Goal: Task Accomplishment & Management: Manage account settings

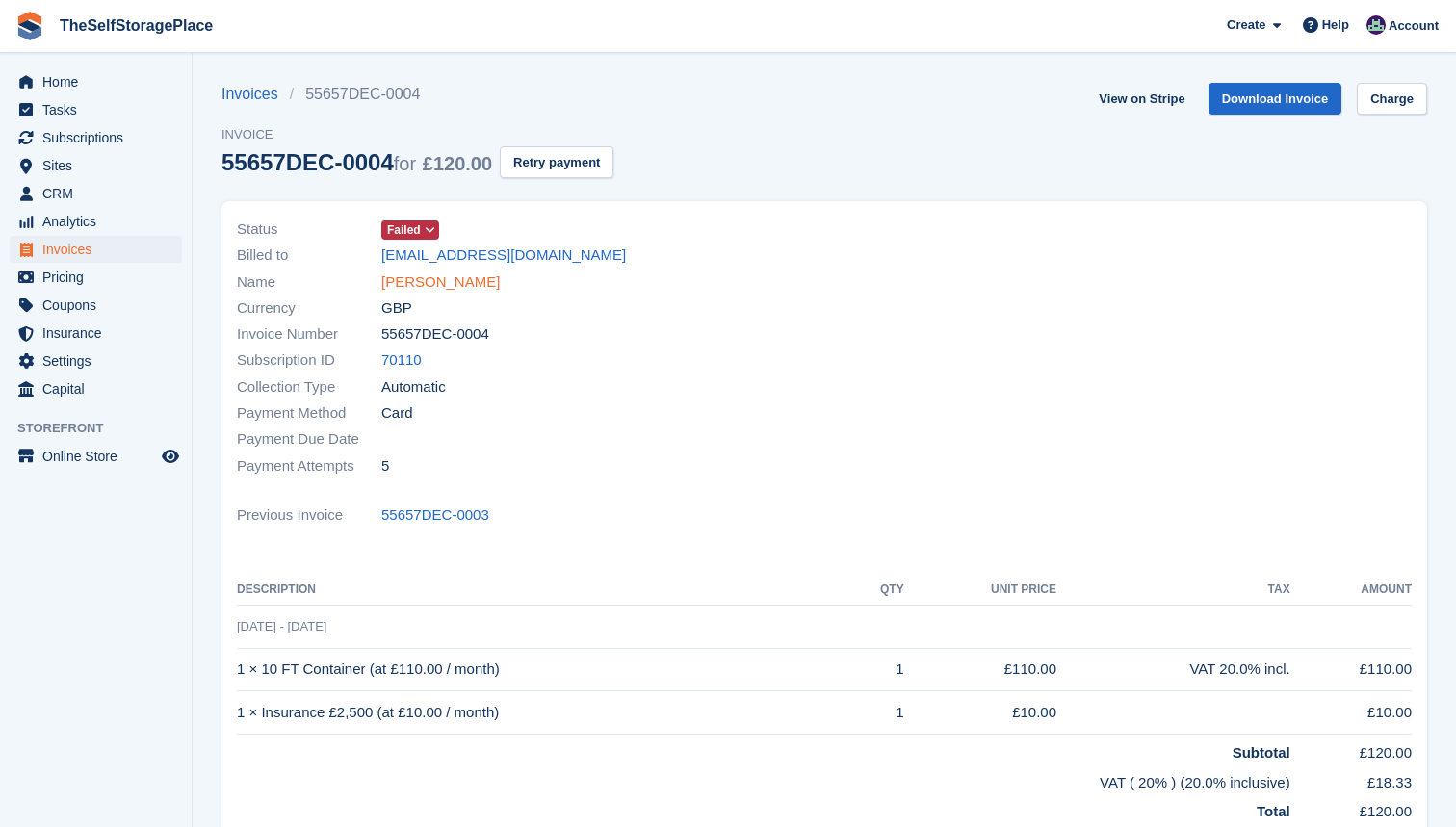
click at [441, 282] on link "Eugene Nesbitt" at bounding box center [440, 282] width 118 height 23
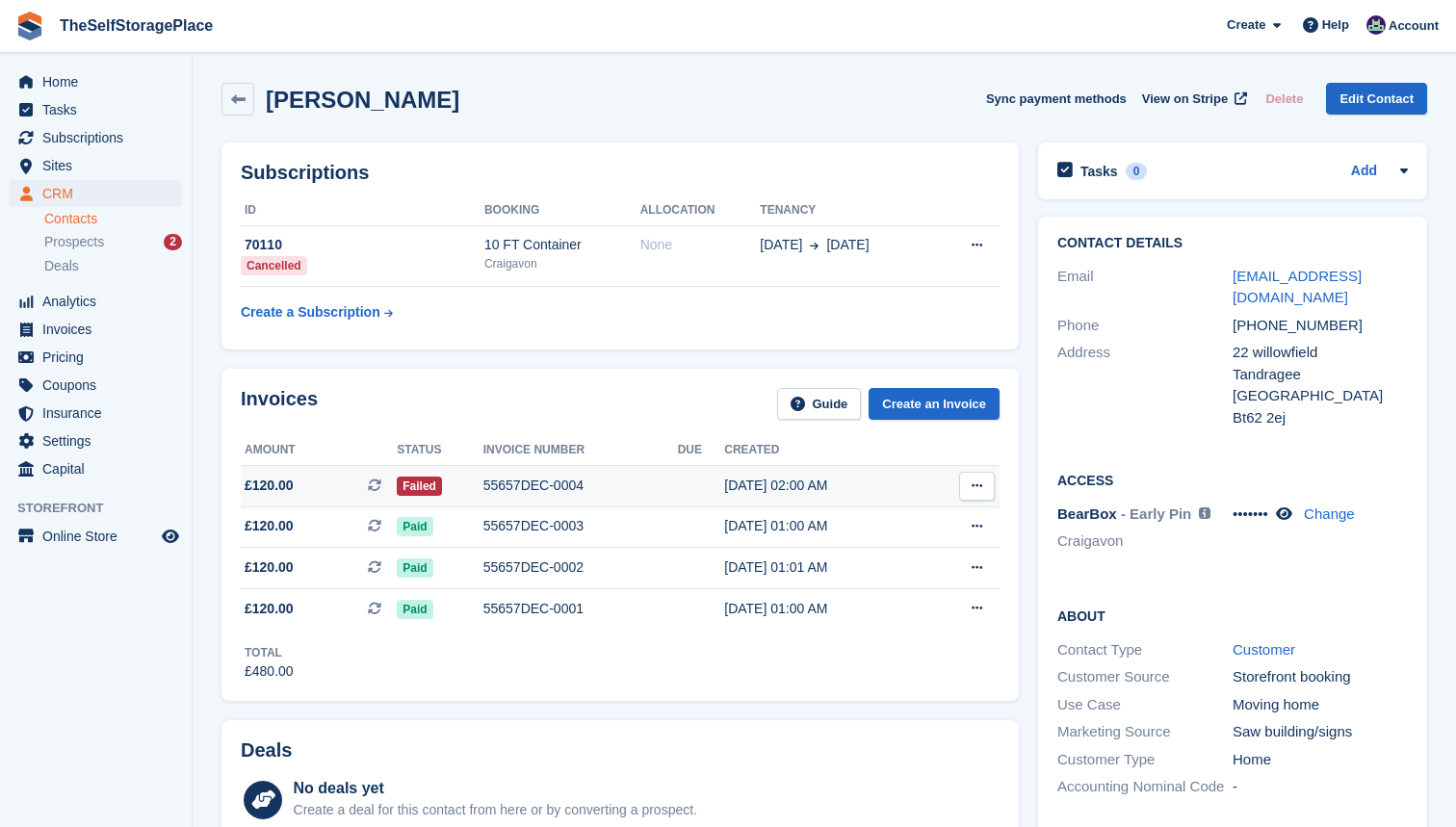
click at [337, 483] on span "£120.00 This is a recurring subscription invoice." at bounding box center [318, 485] width 156 height 21
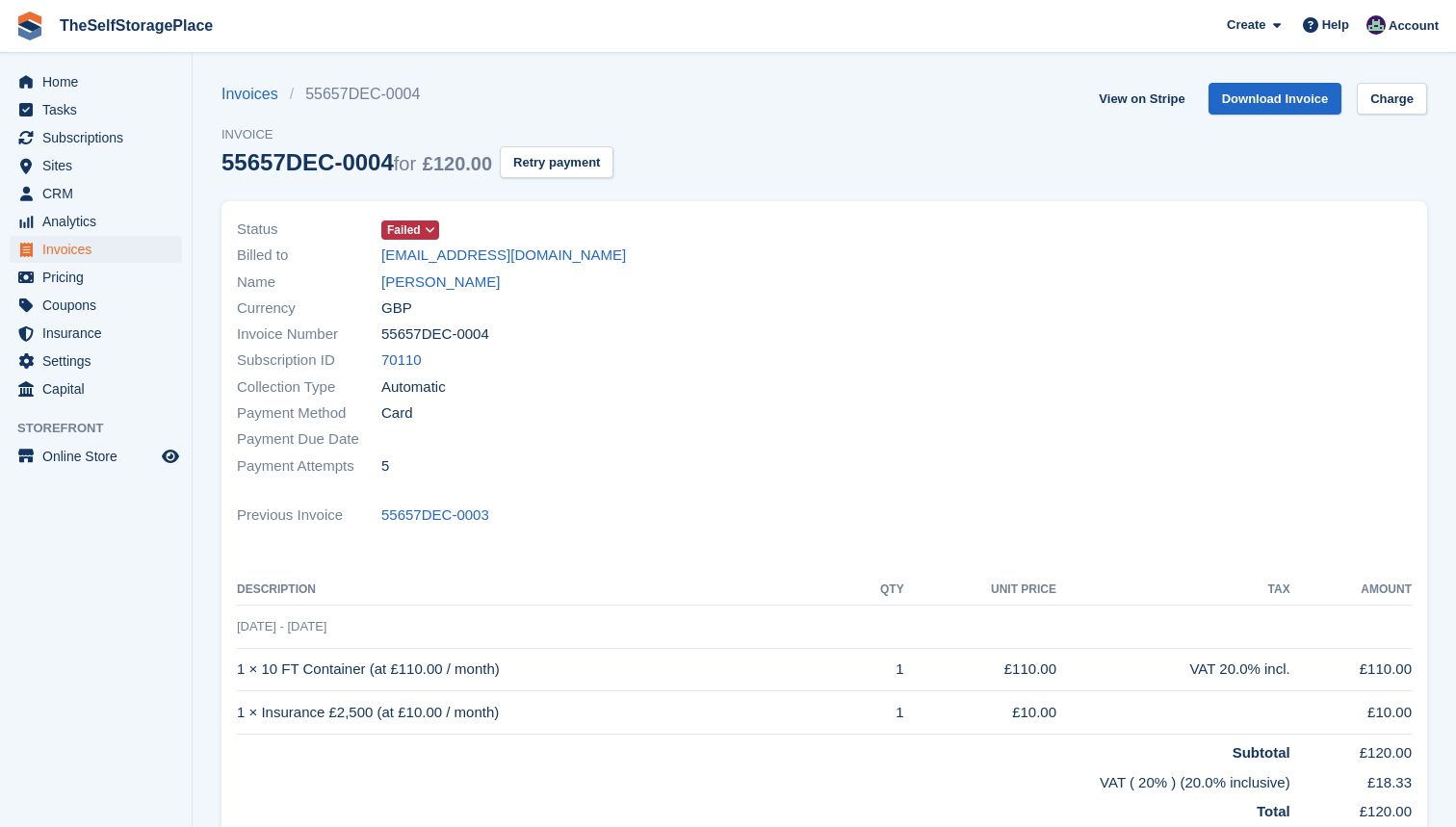
click at [423, 234] on span "Failed" at bounding box center [409, 230] width 58 height 20
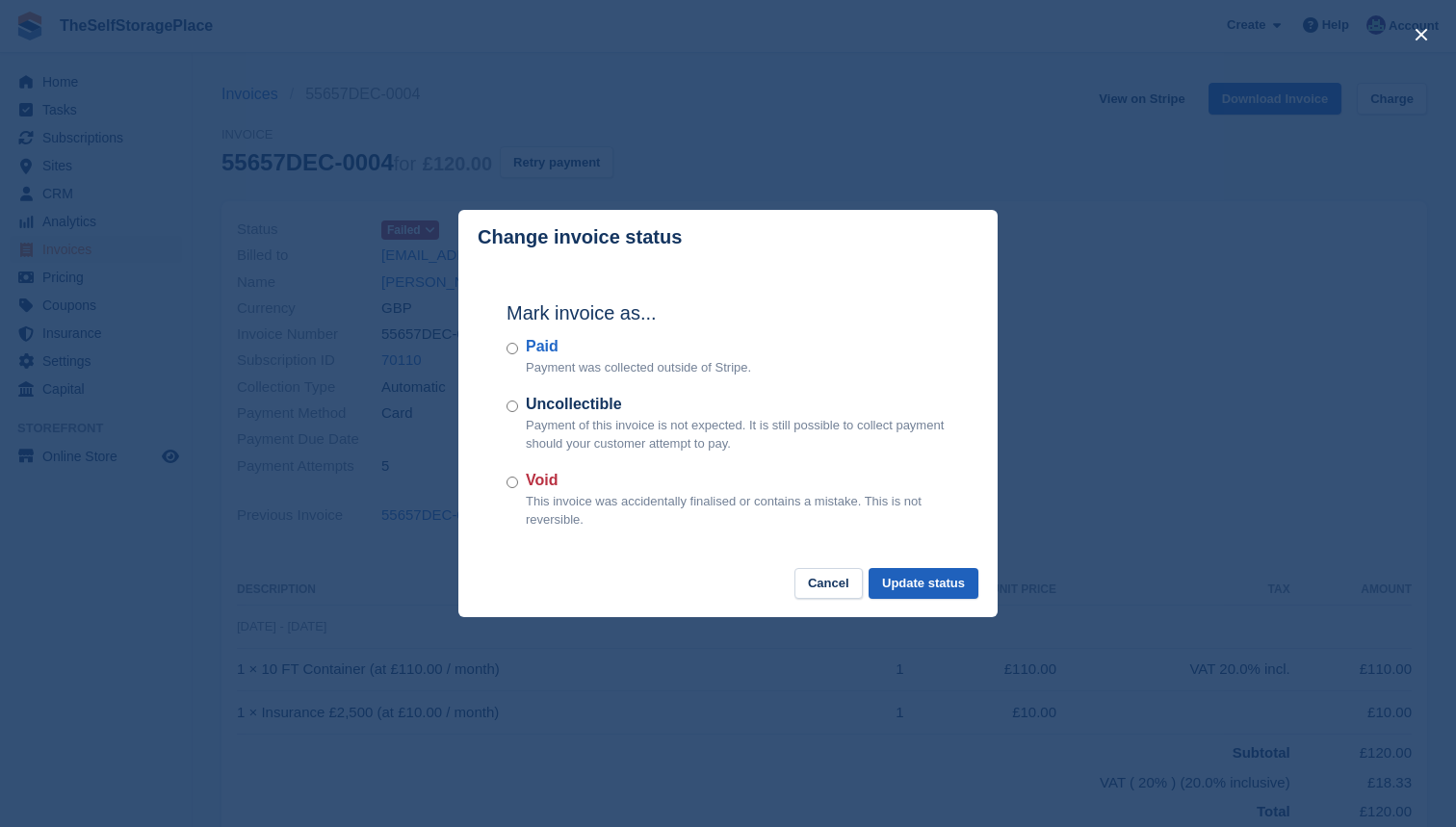
click at [900, 580] on button "Update status" at bounding box center [923, 583] width 110 height 31
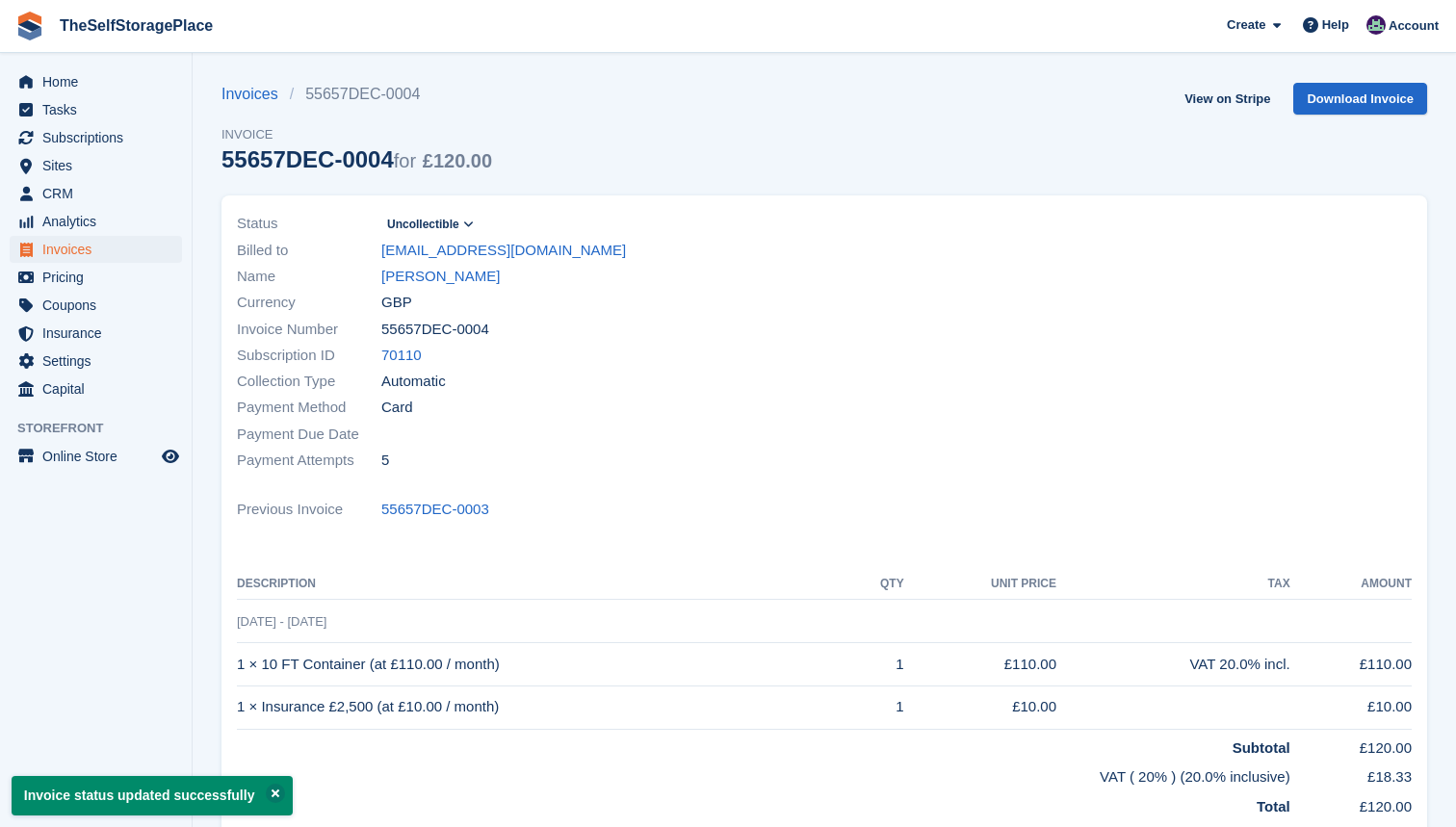
click at [87, 253] on span "Invoices" at bounding box center [100, 250] width 116 height 27
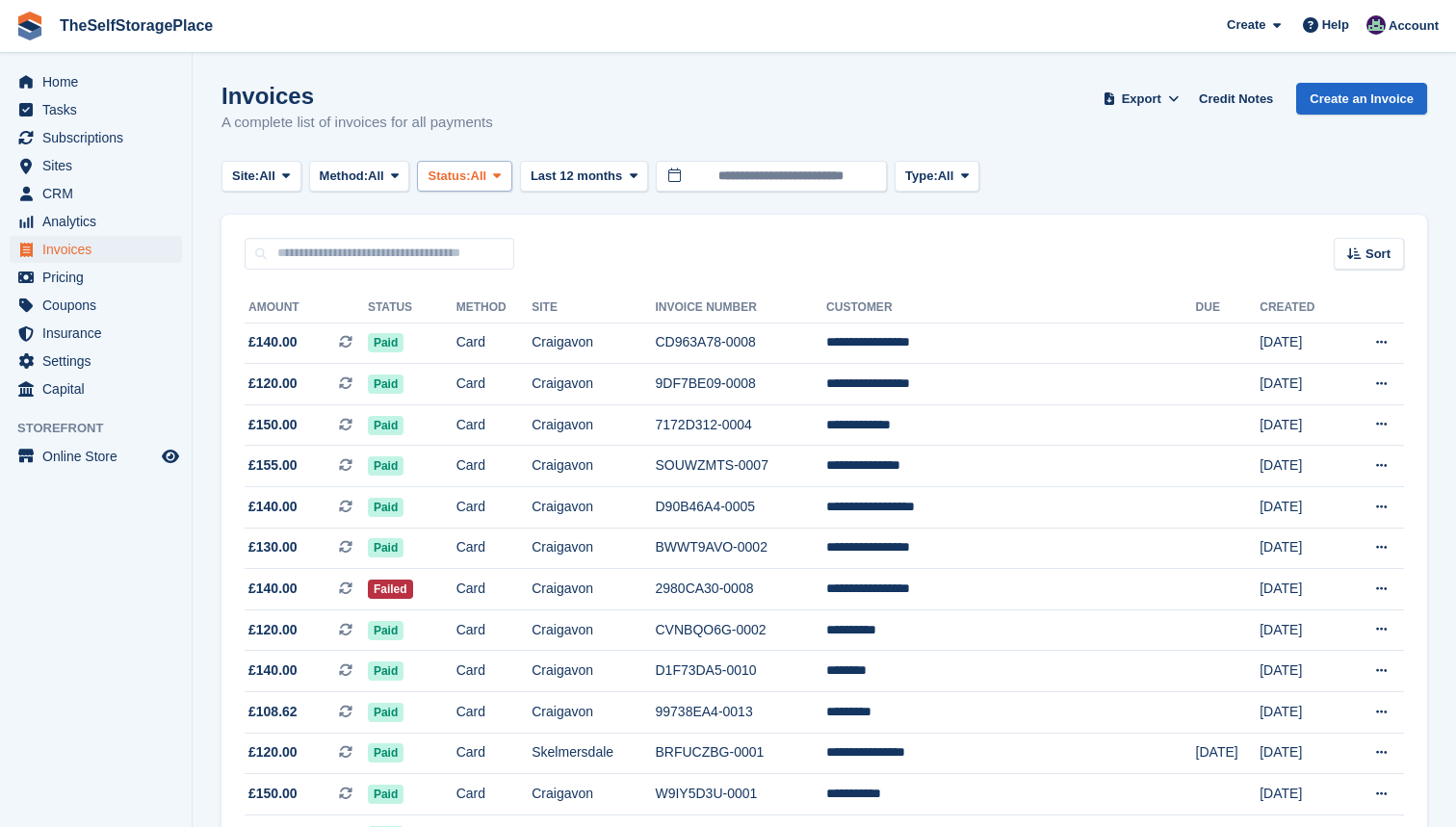
click at [470, 169] on span "Status:" at bounding box center [448, 176] width 42 height 20
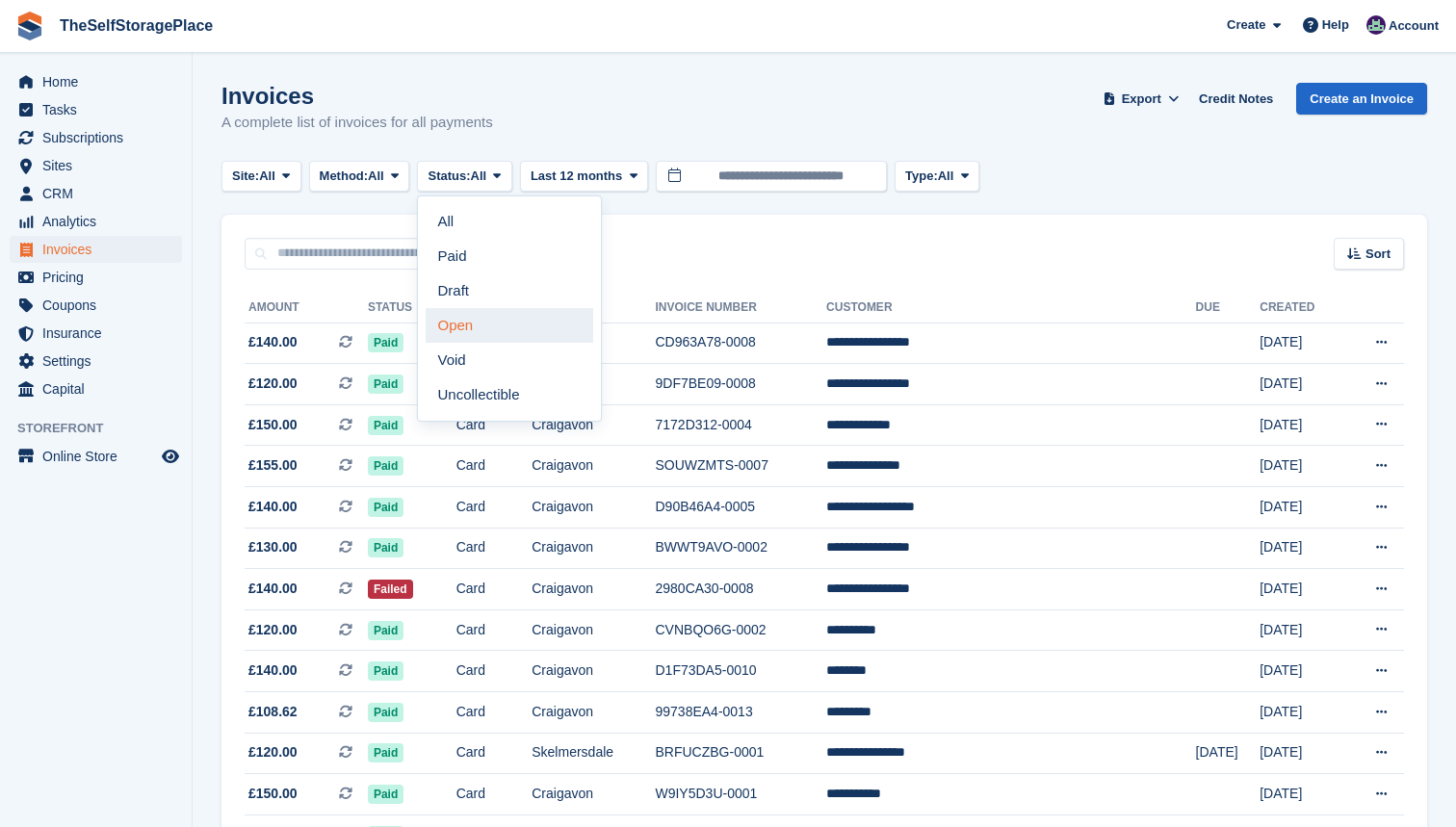
click at [509, 324] on link "Open" at bounding box center [509, 325] width 167 height 34
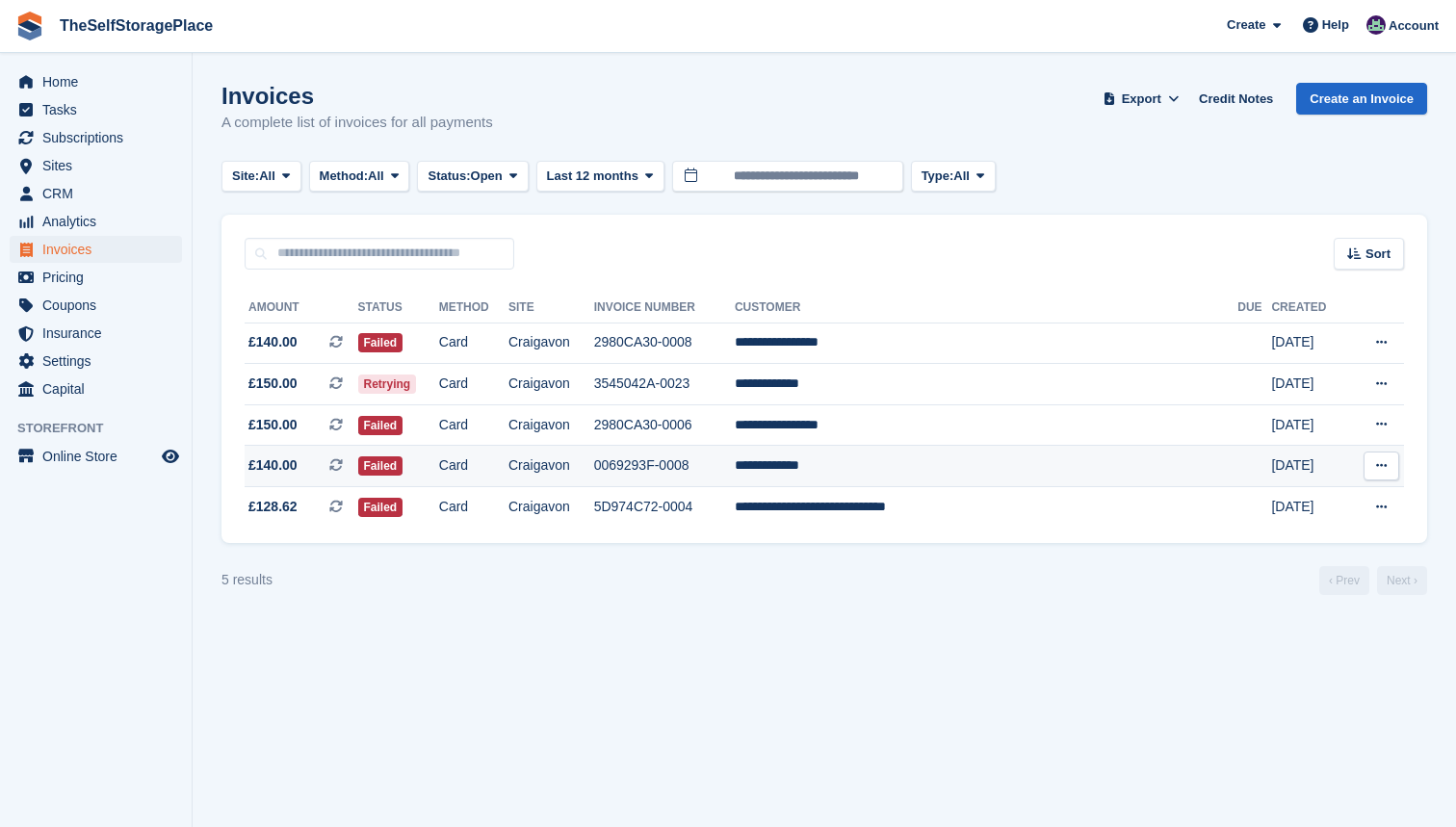
click at [830, 480] on td "**********" at bounding box center [985, 466] width 502 height 41
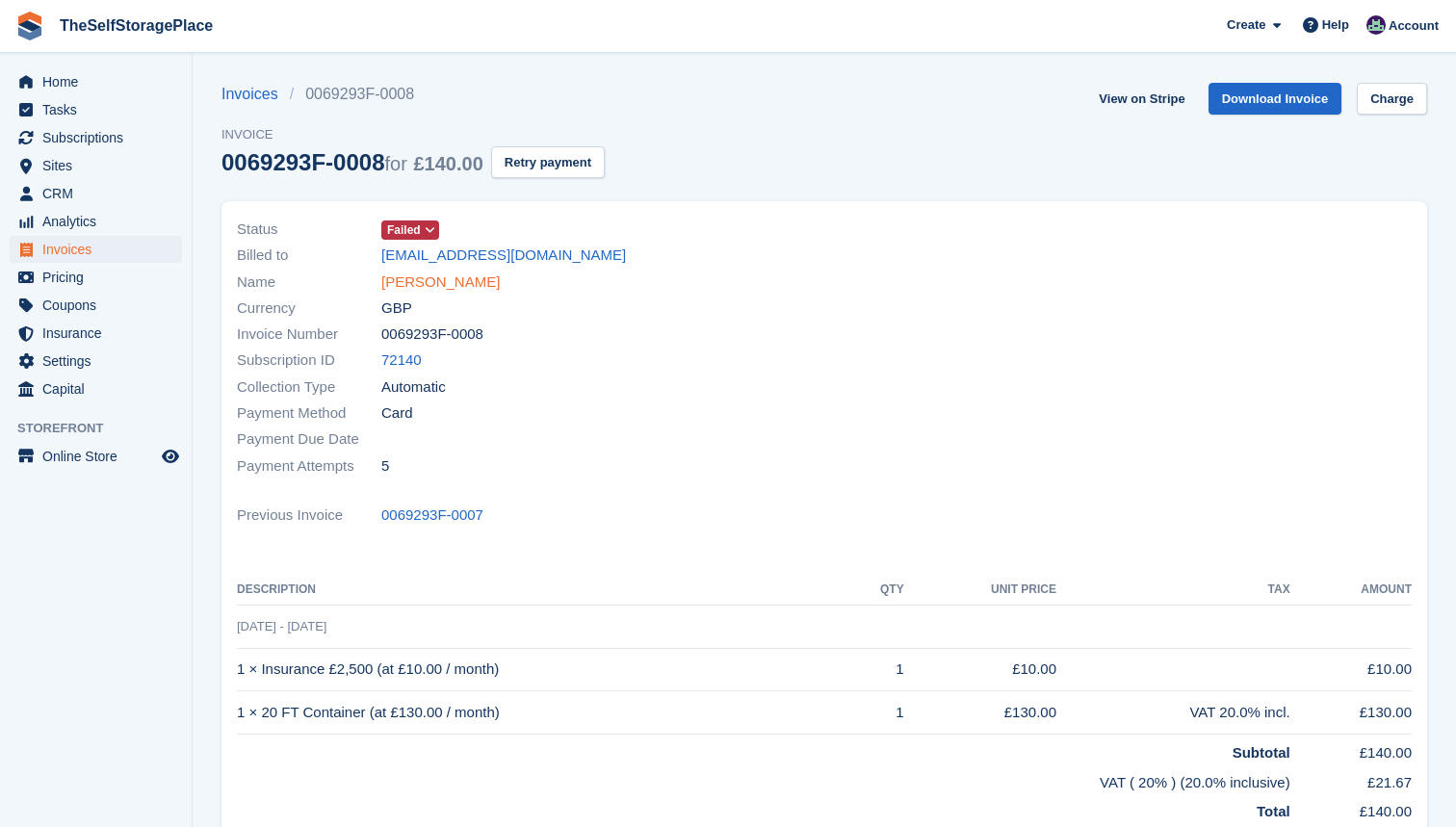
click at [460, 285] on link "Darren Devine" at bounding box center [440, 282] width 118 height 23
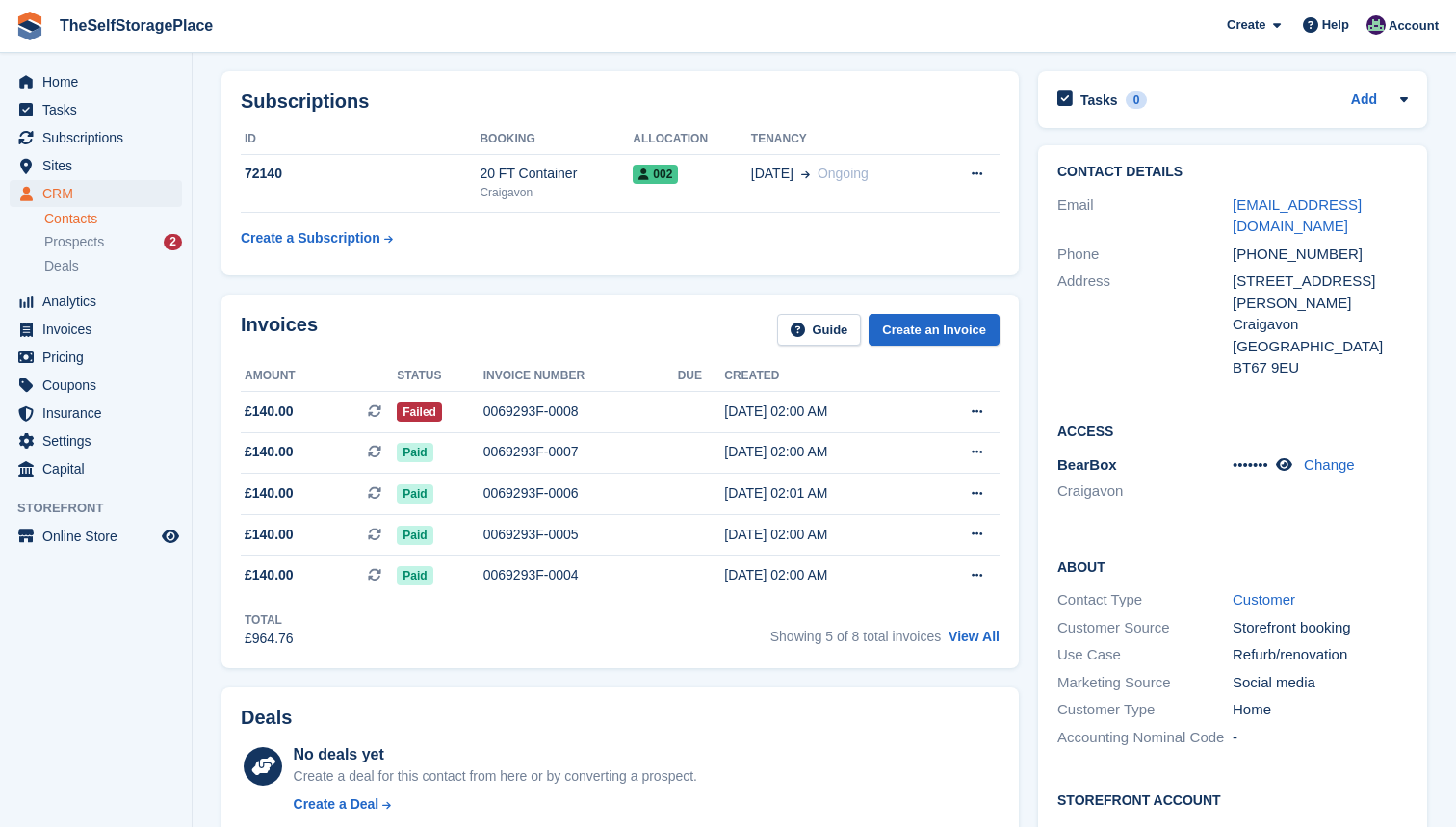
scroll to position [68, 0]
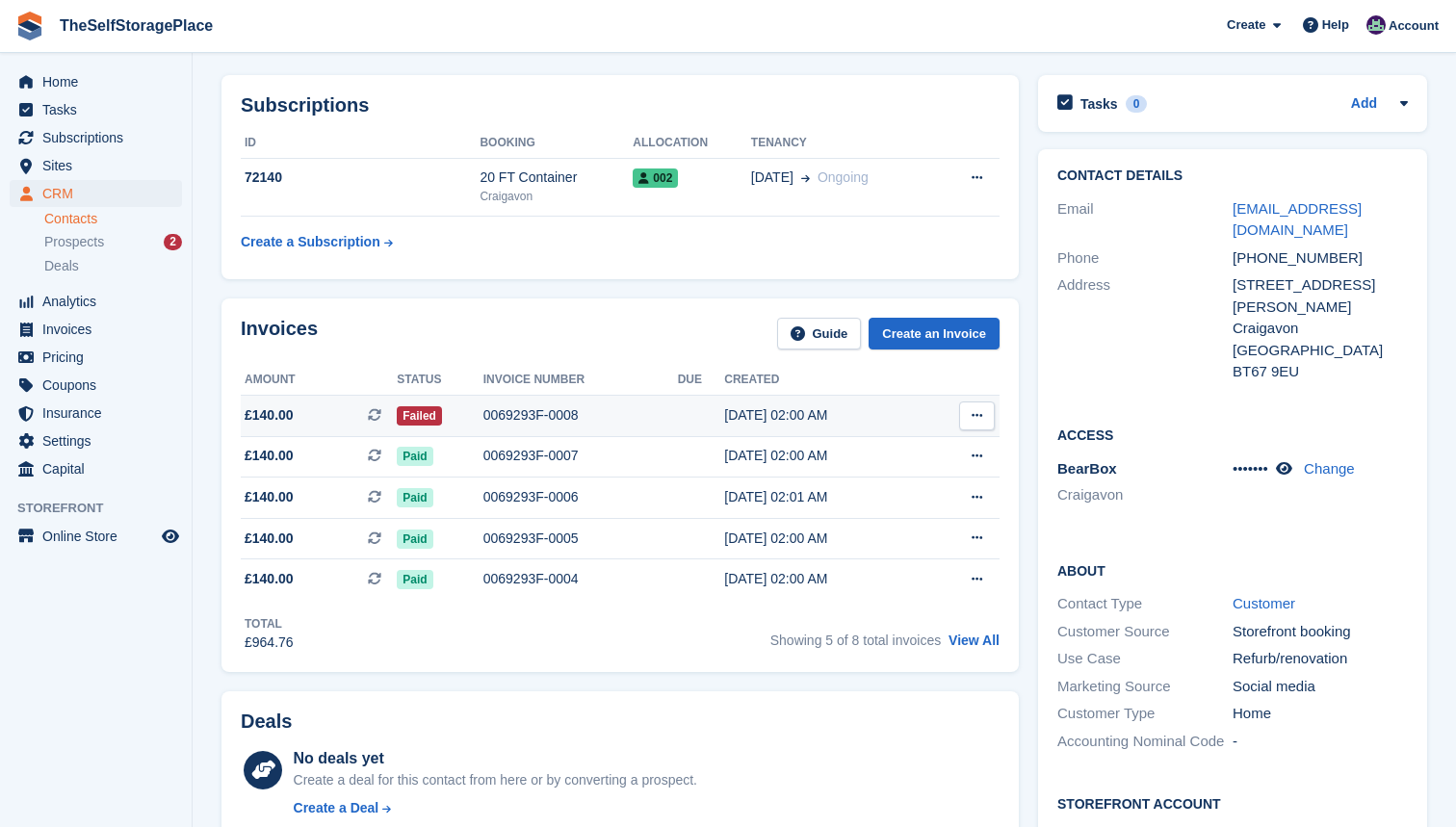
click at [512, 403] on td "0069293F-0008" at bounding box center [581, 415] width 195 height 41
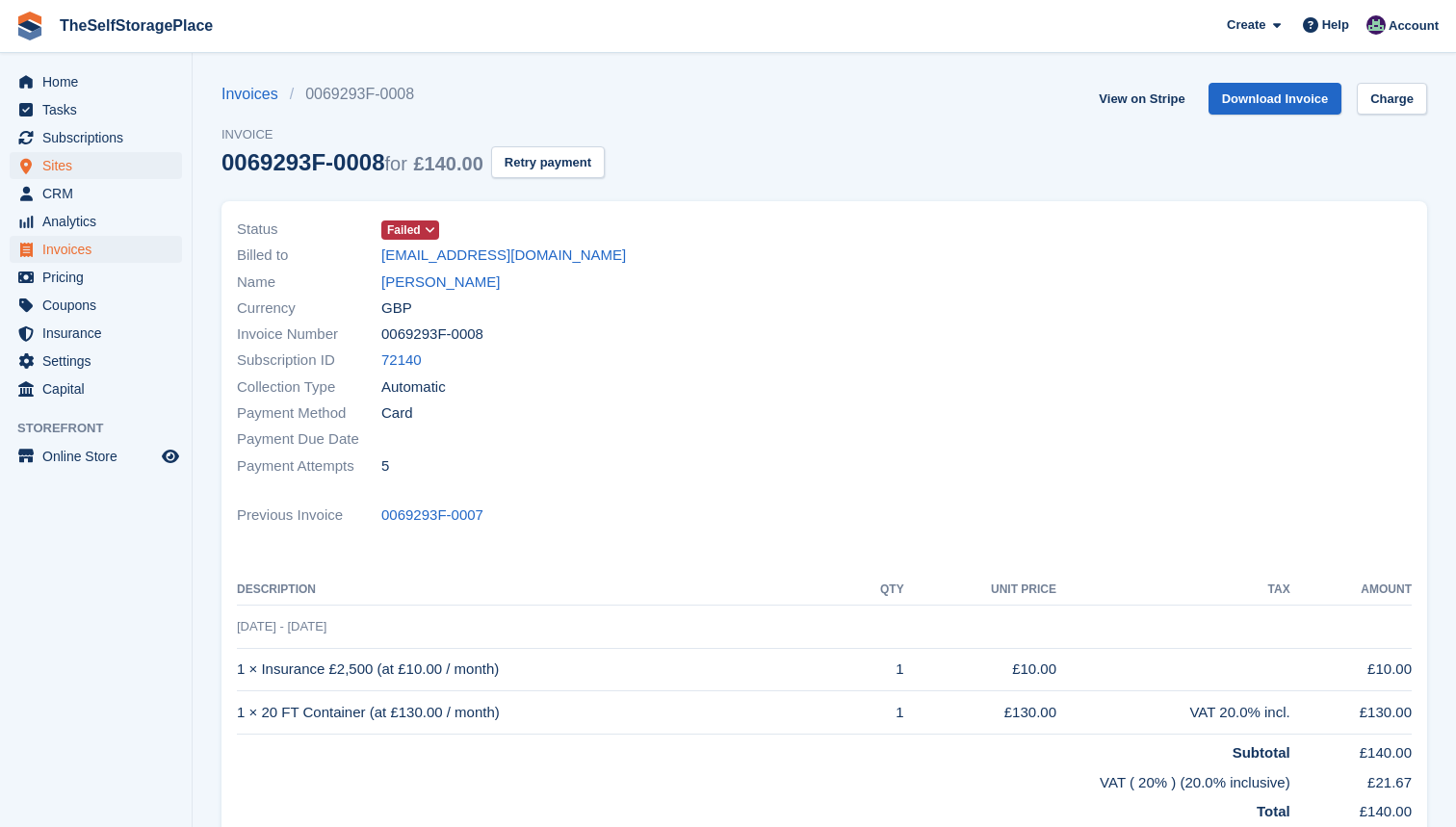
click at [82, 159] on span "Sites" at bounding box center [100, 165] width 116 height 27
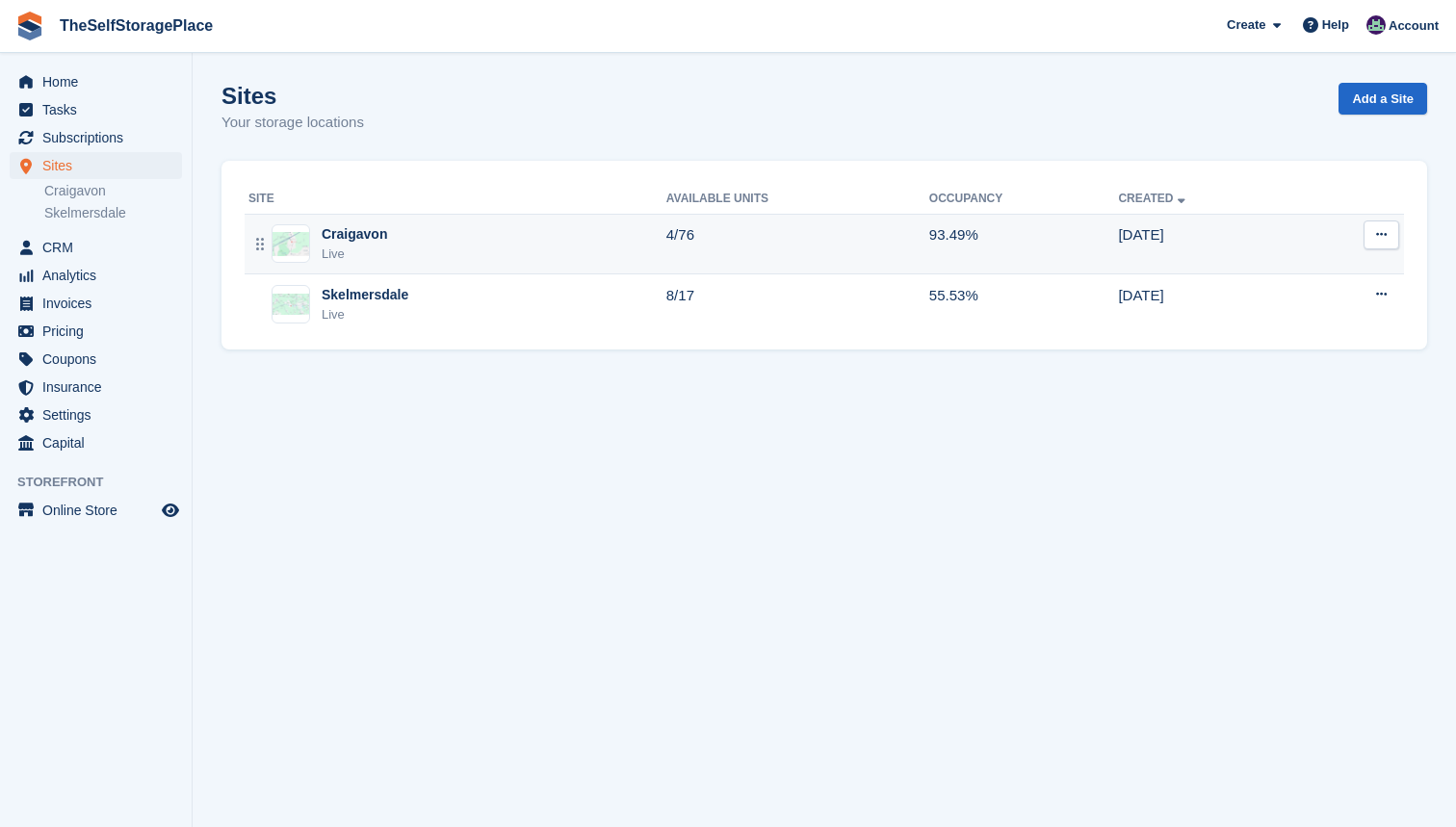
click at [549, 250] on div "Craigavon Live" at bounding box center [457, 244] width 418 height 39
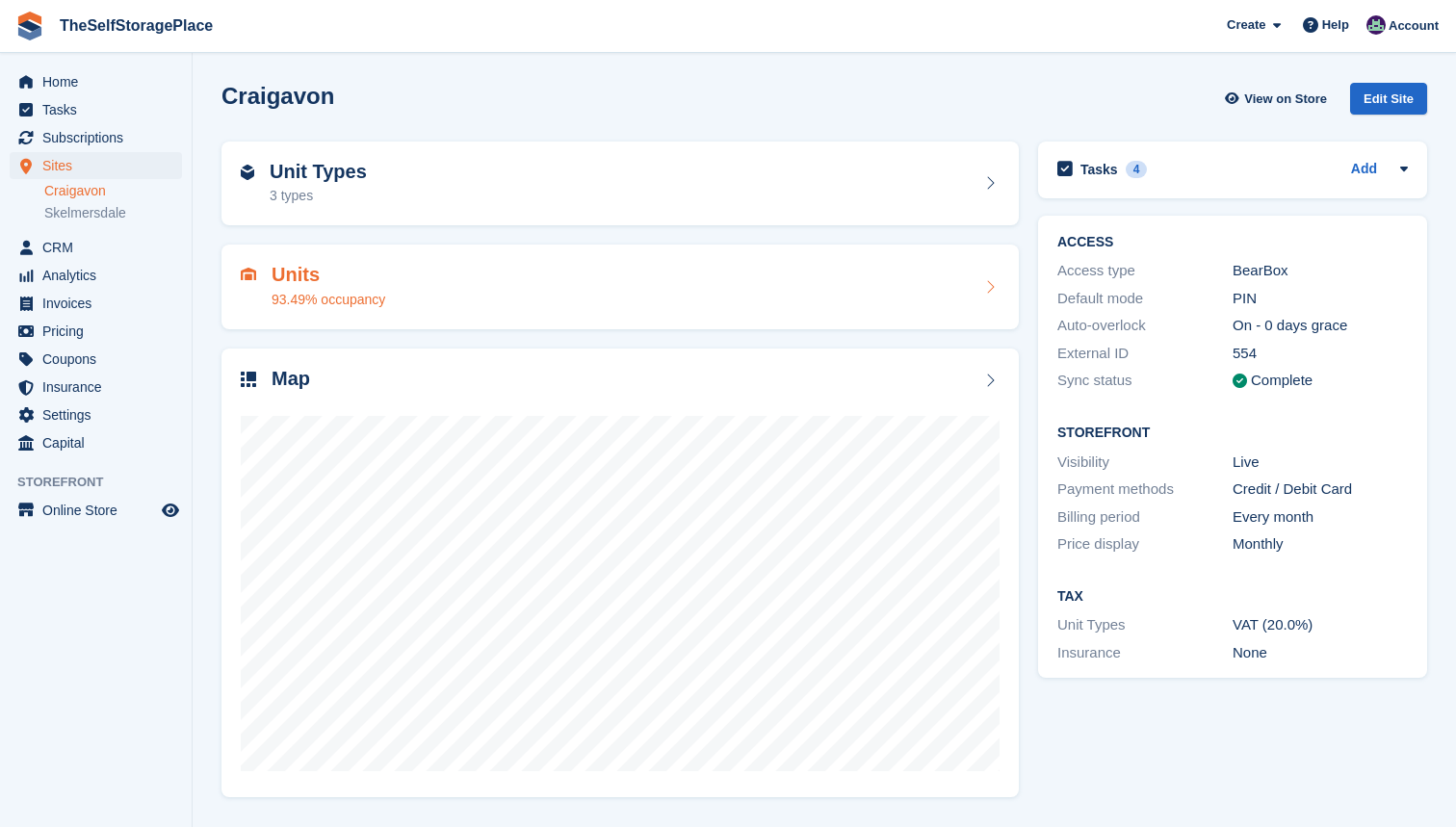
click at [499, 296] on div "Units 93.49% occupancy" at bounding box center [620, 286] width 759 height 46
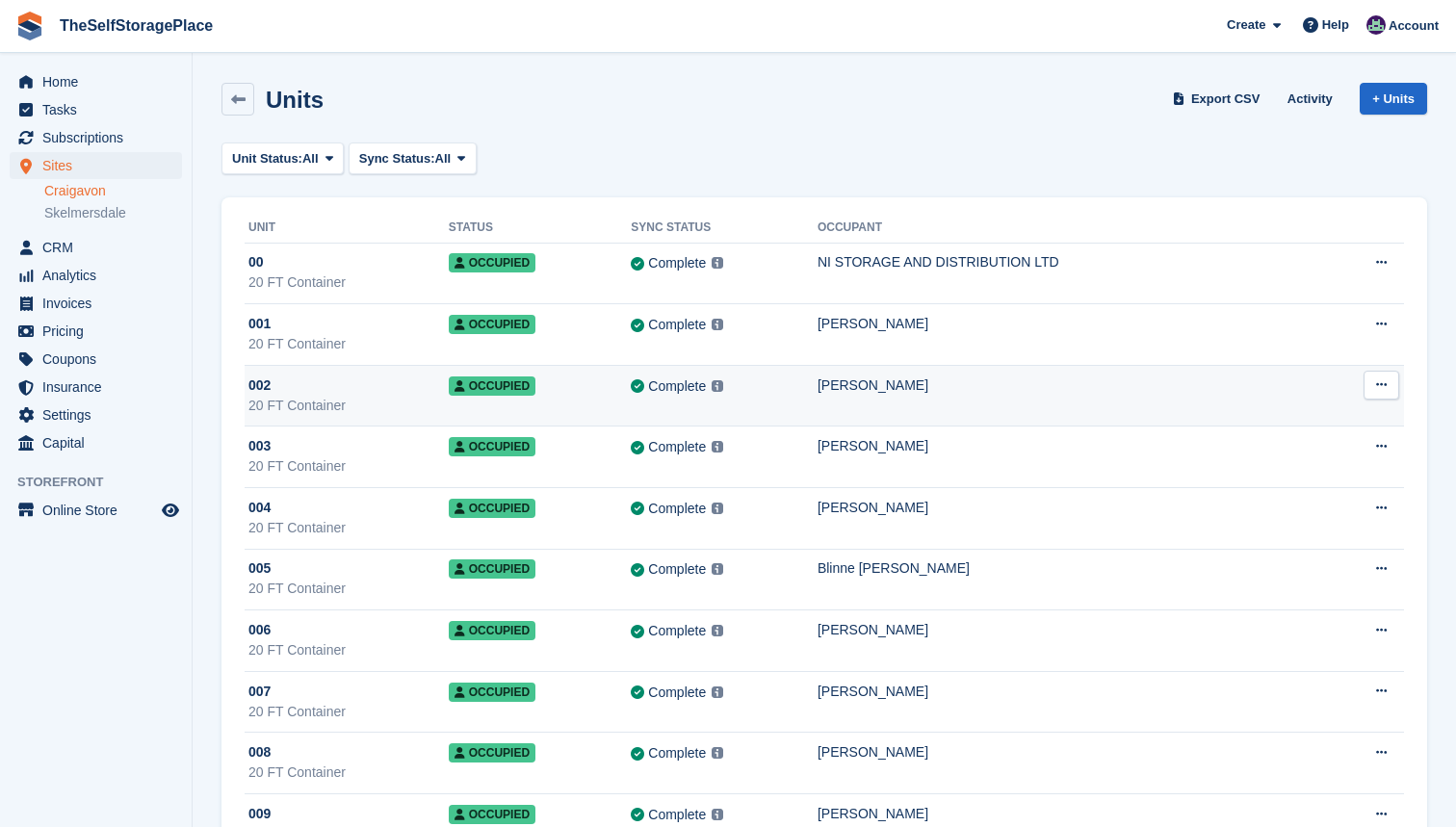
click at [841, 393] on div "[PERSON_NAME]" at bounding box center [1070, 386] width 505 height 21
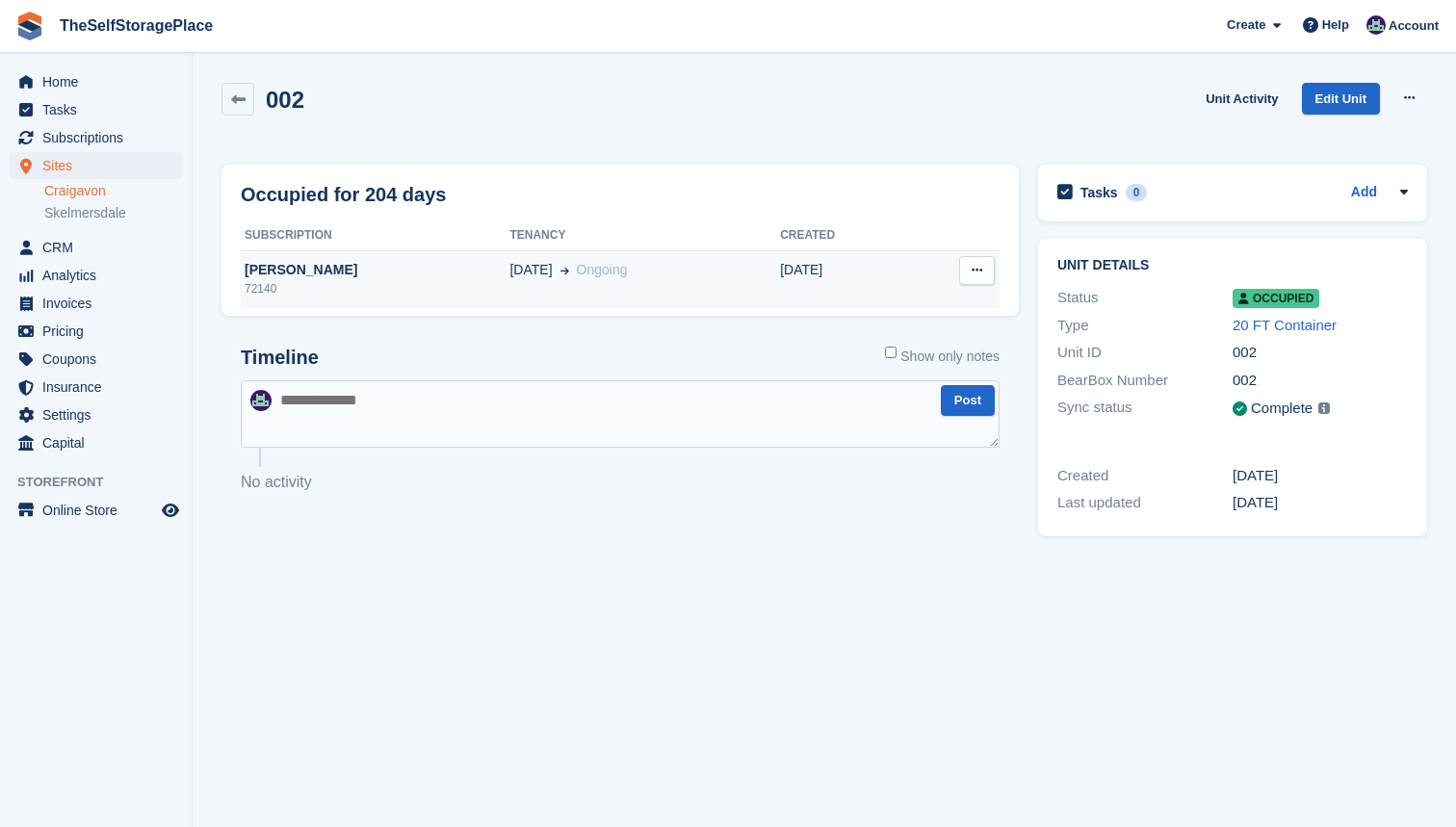
click at [271, 264] on div "[PERSON_NAME]" at bounding box center [375, 270] width 268 height 21
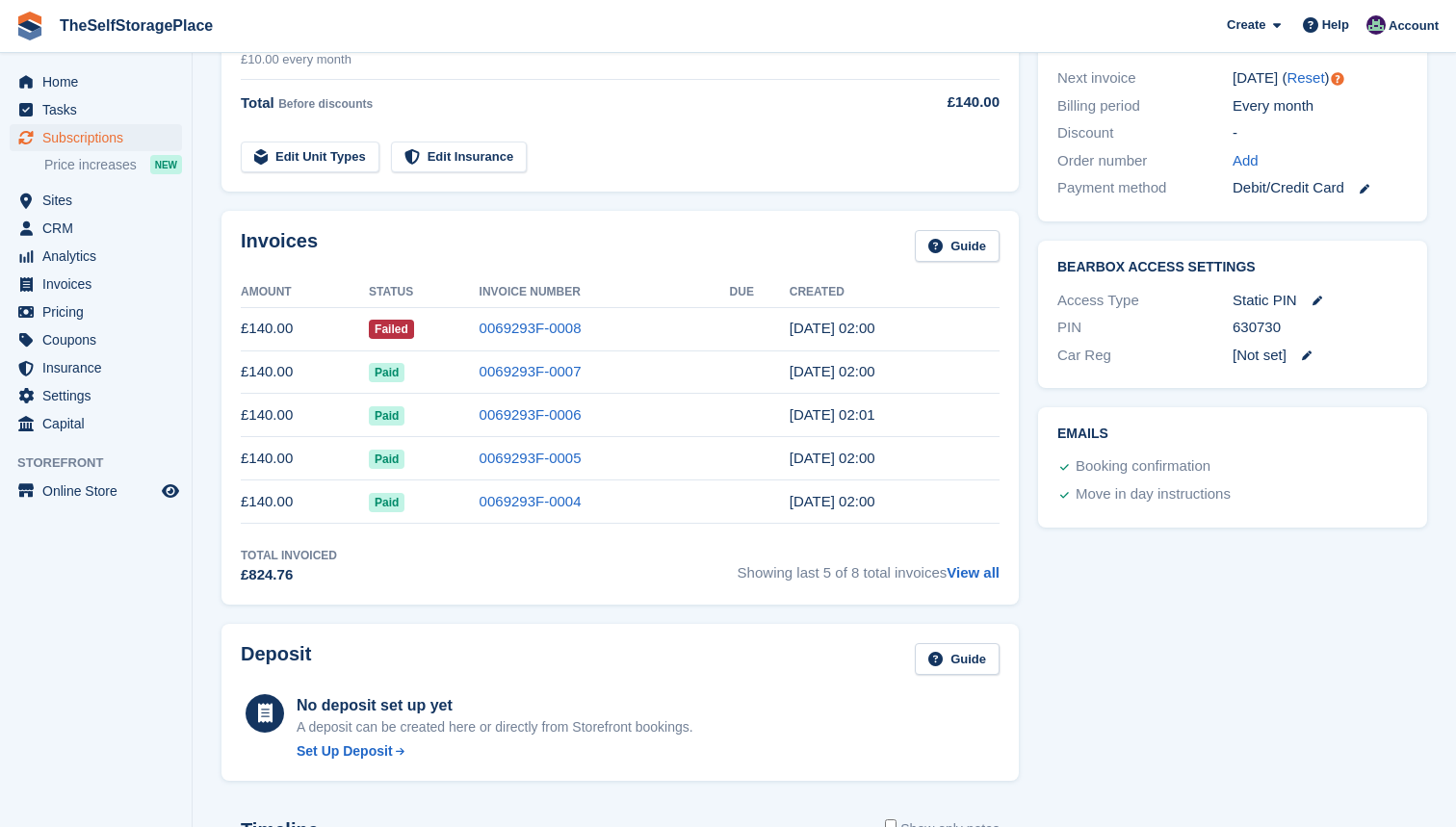
scroll to position [505, 0]
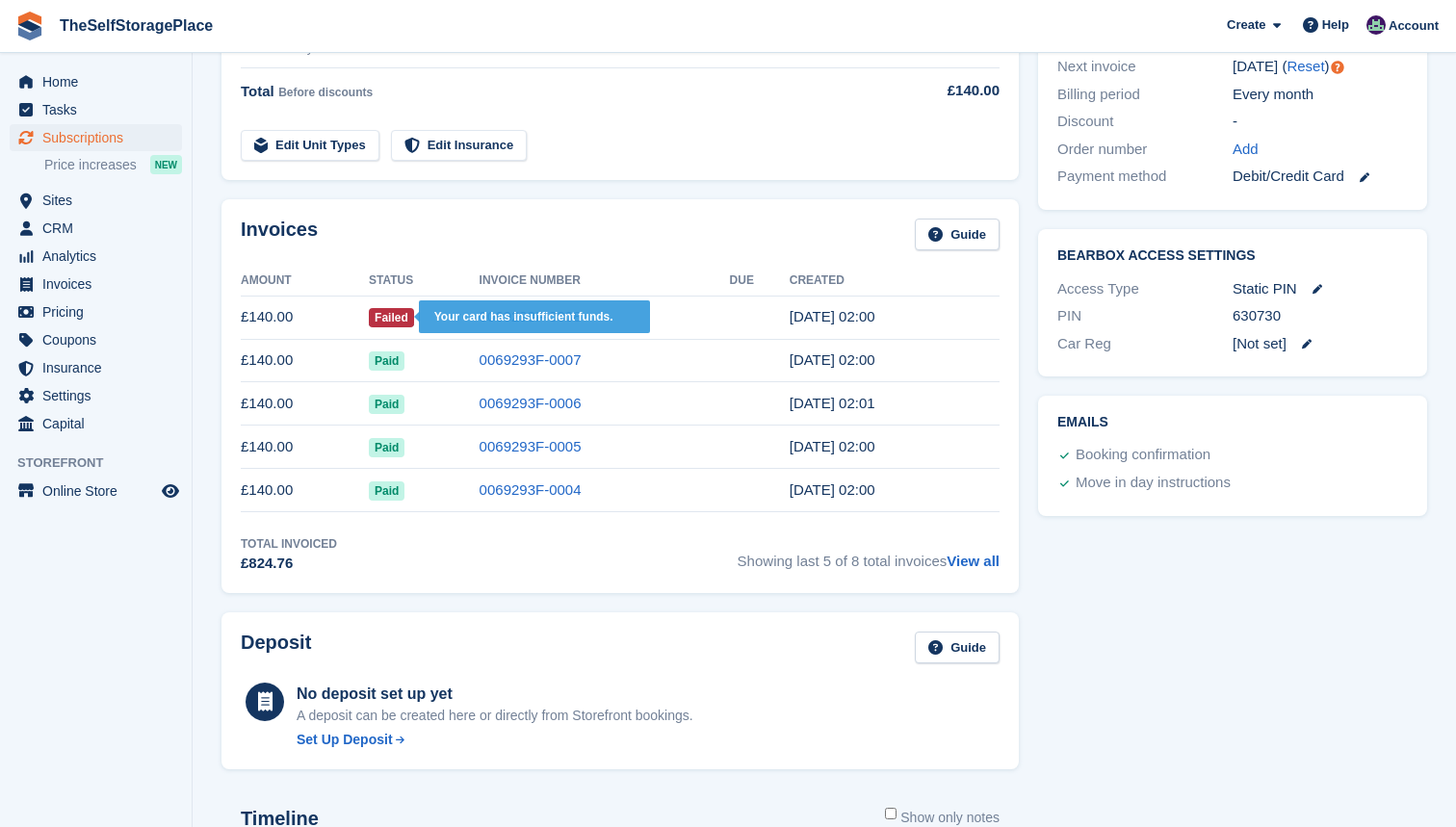
click at [411, 316] on span "Failed" at bounding box center [392, 318] width 45 height 20
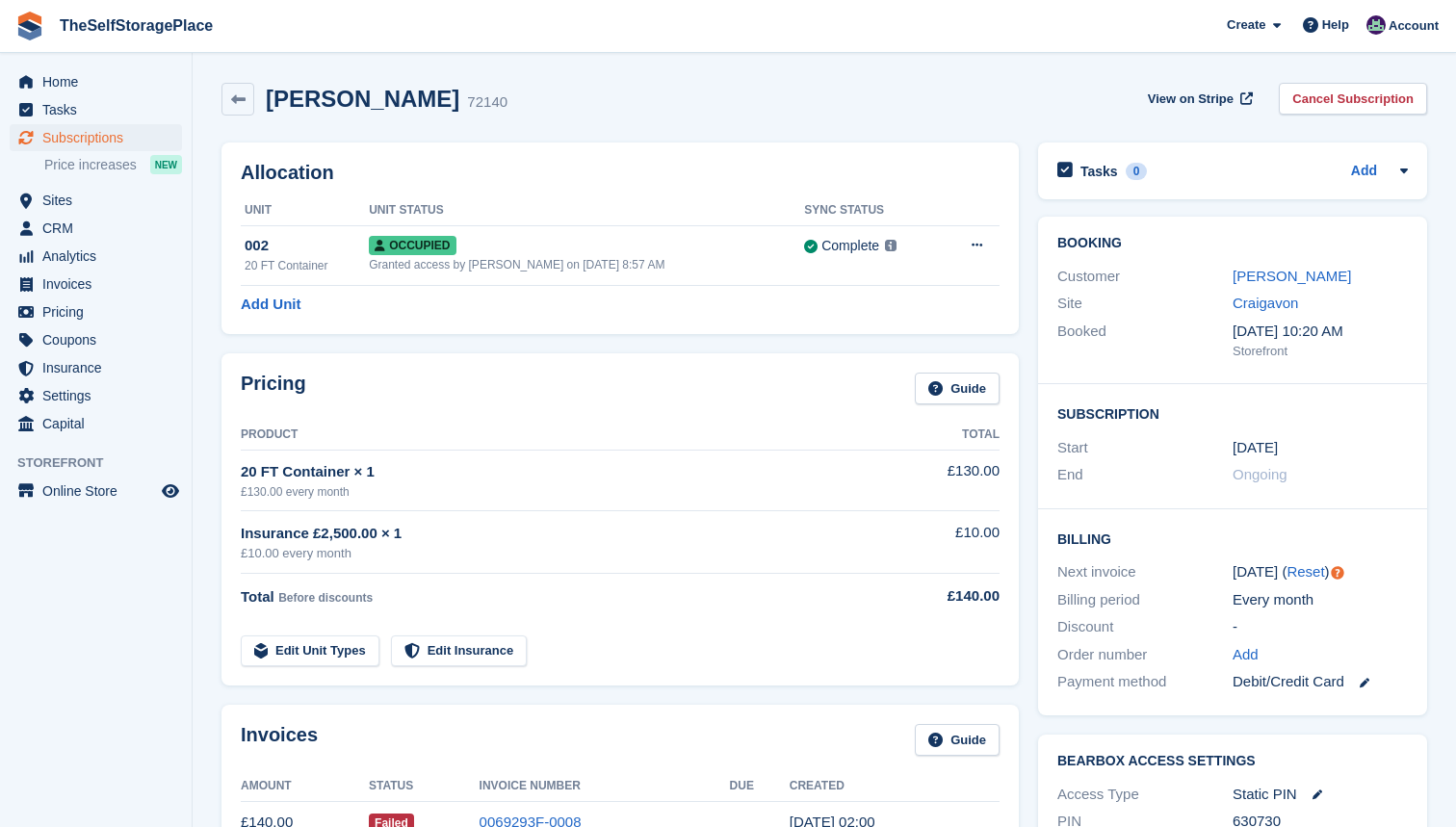
scroll to position [0, 0]
click at [113, 284] on span "Invoices" at bounding box center [100, 284] width 116 height 27
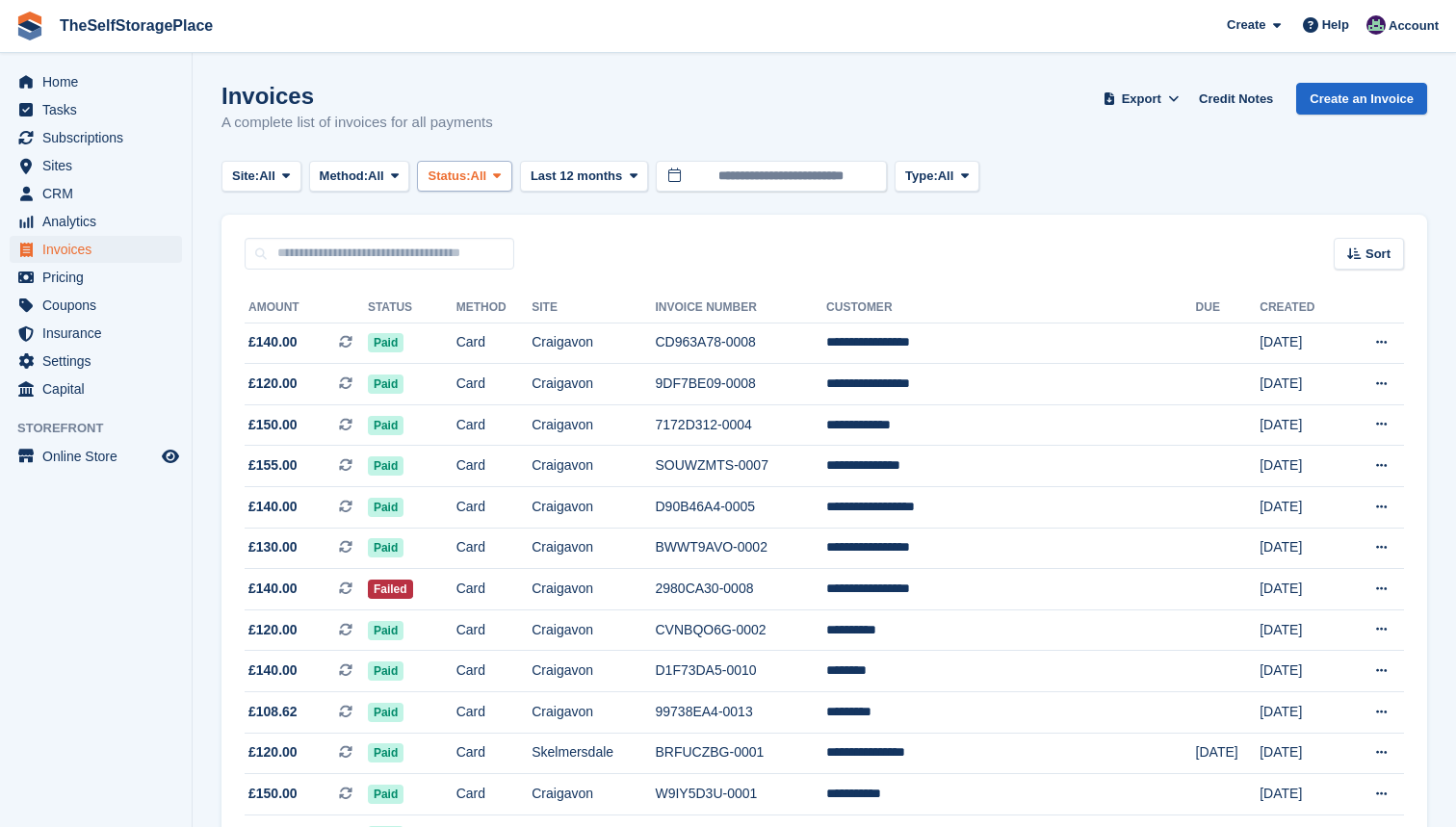
click at [470, 176] on span "Status:" at bounding box center [448, 176] width 42 height 20
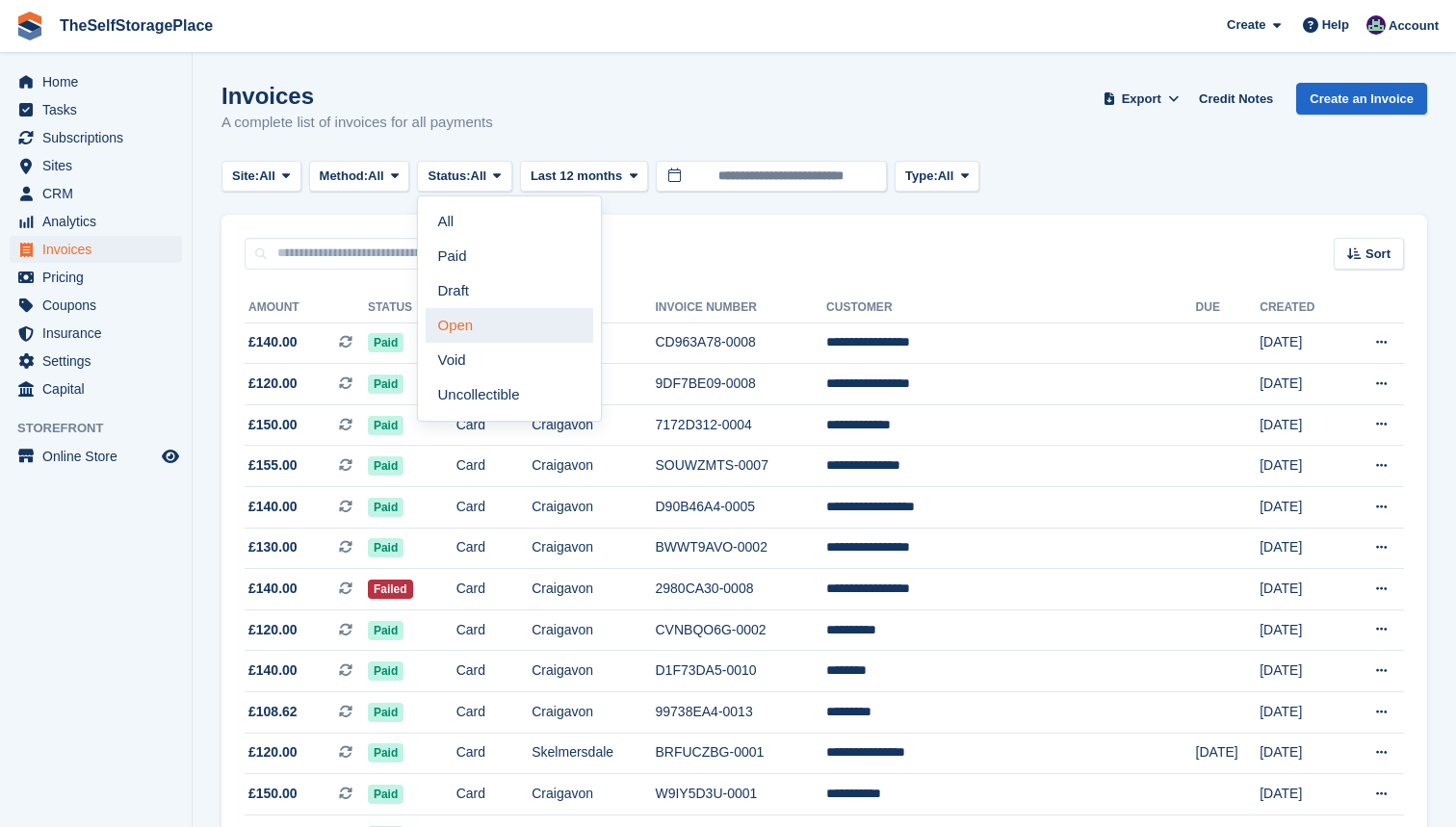
click at [500, 320] on link "Open" at bounding box center [509, 325] width 167 height 34
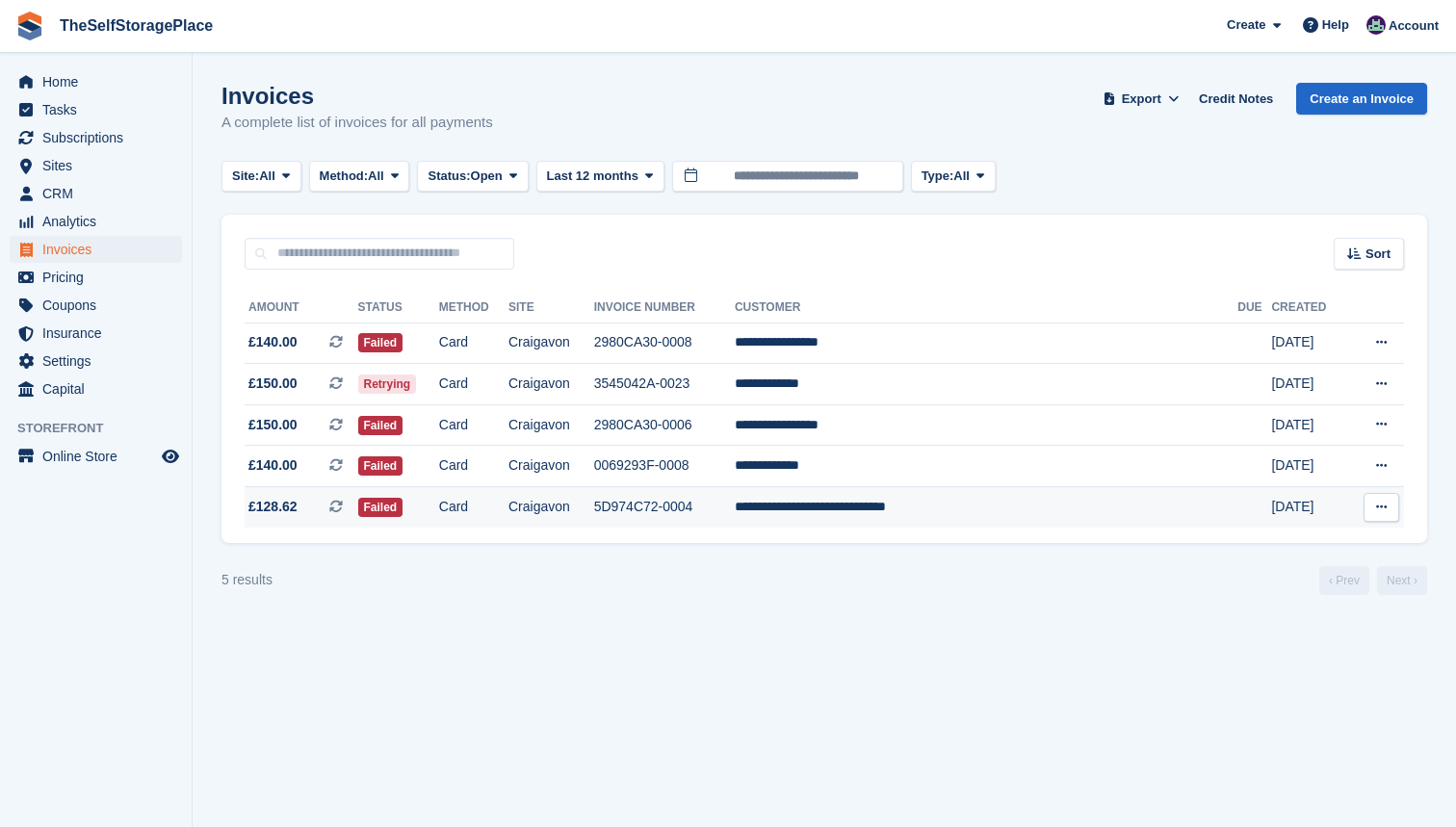
click at [594, 509] on td "Craigavon" at bounding box center [551, 507] width 86 height 40
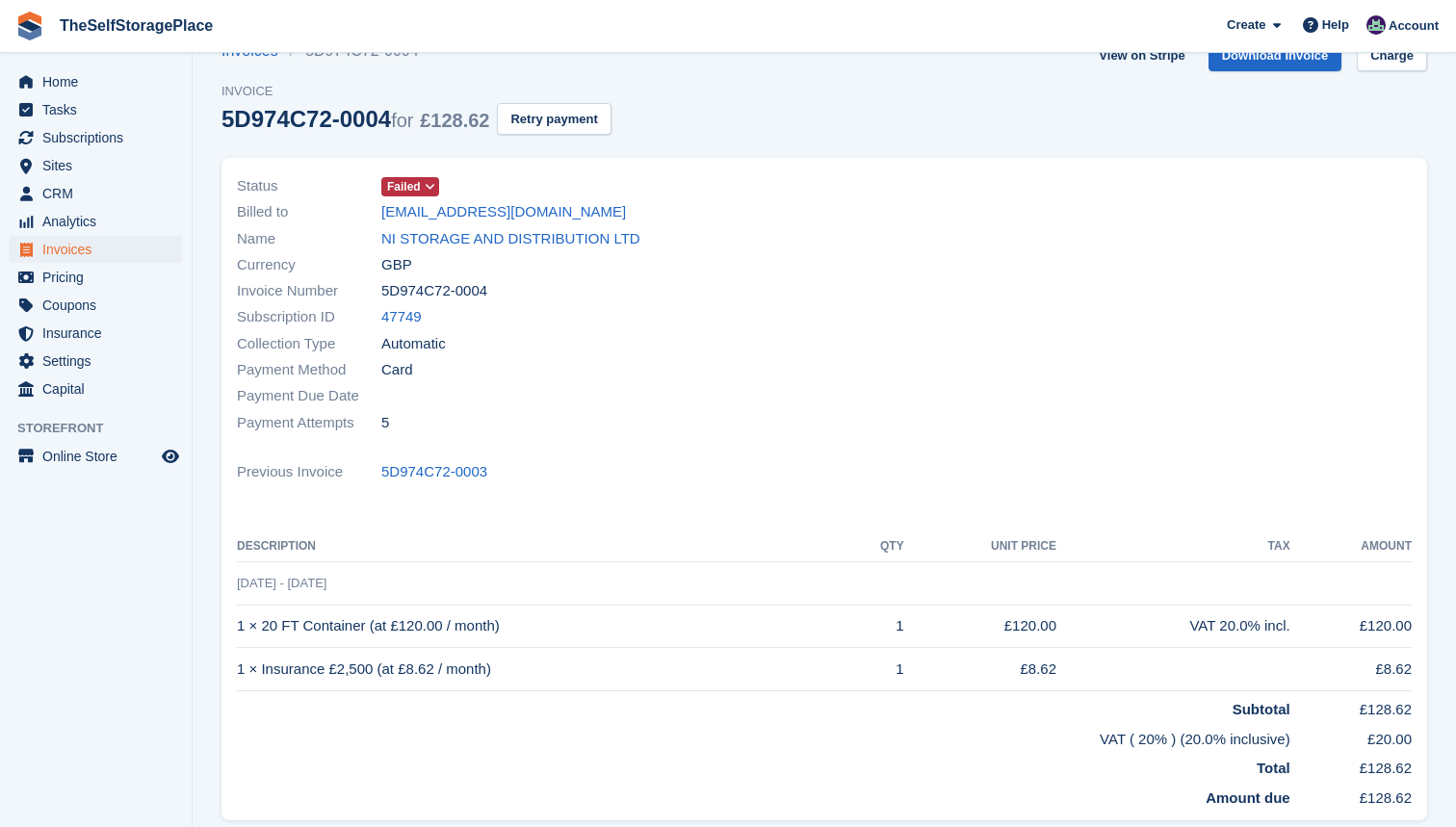
scroll to position [17, 0]
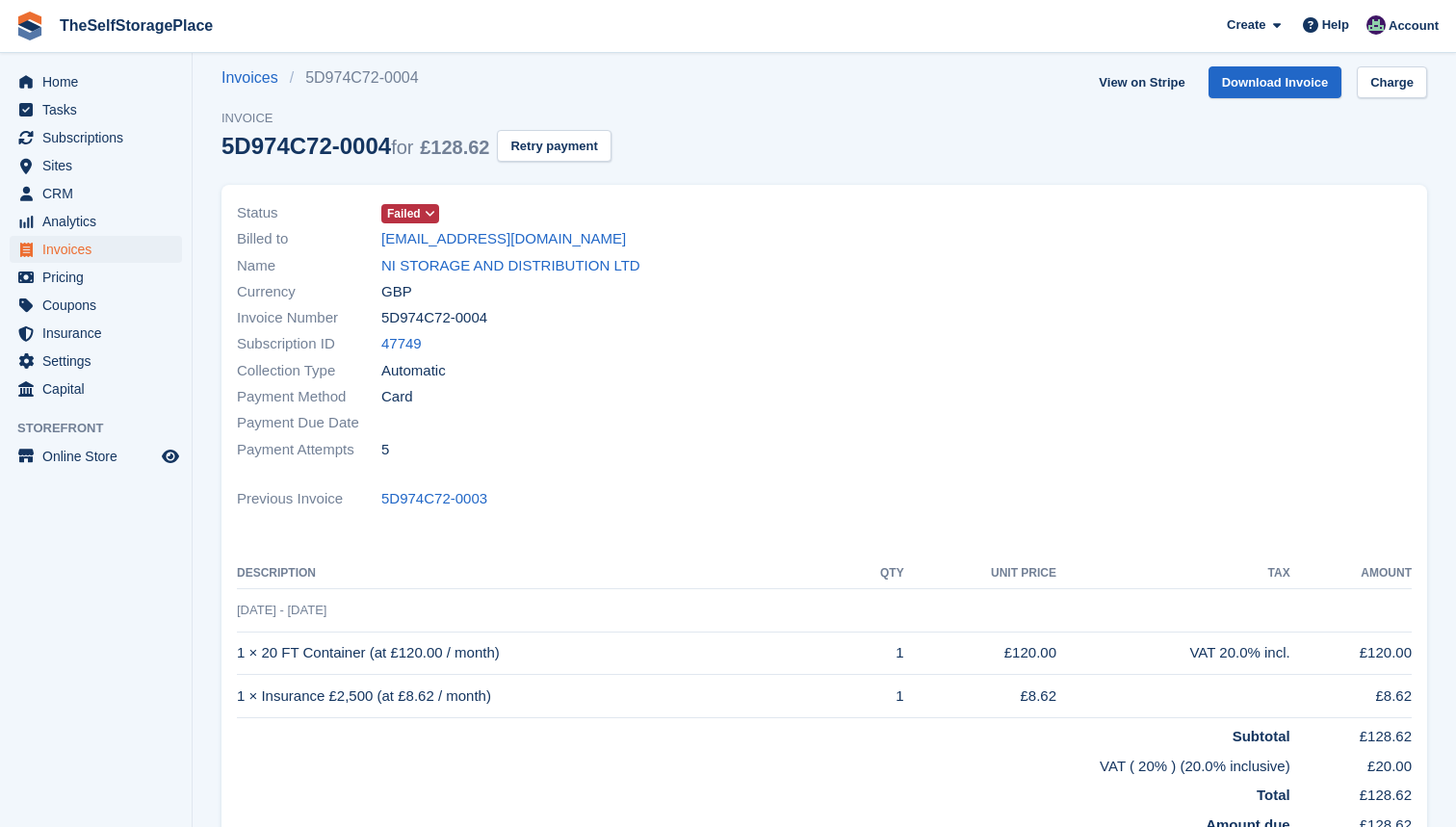
click at [99, 248] on span "Invoices" at bounding box center [100, 250] width 116 height 27
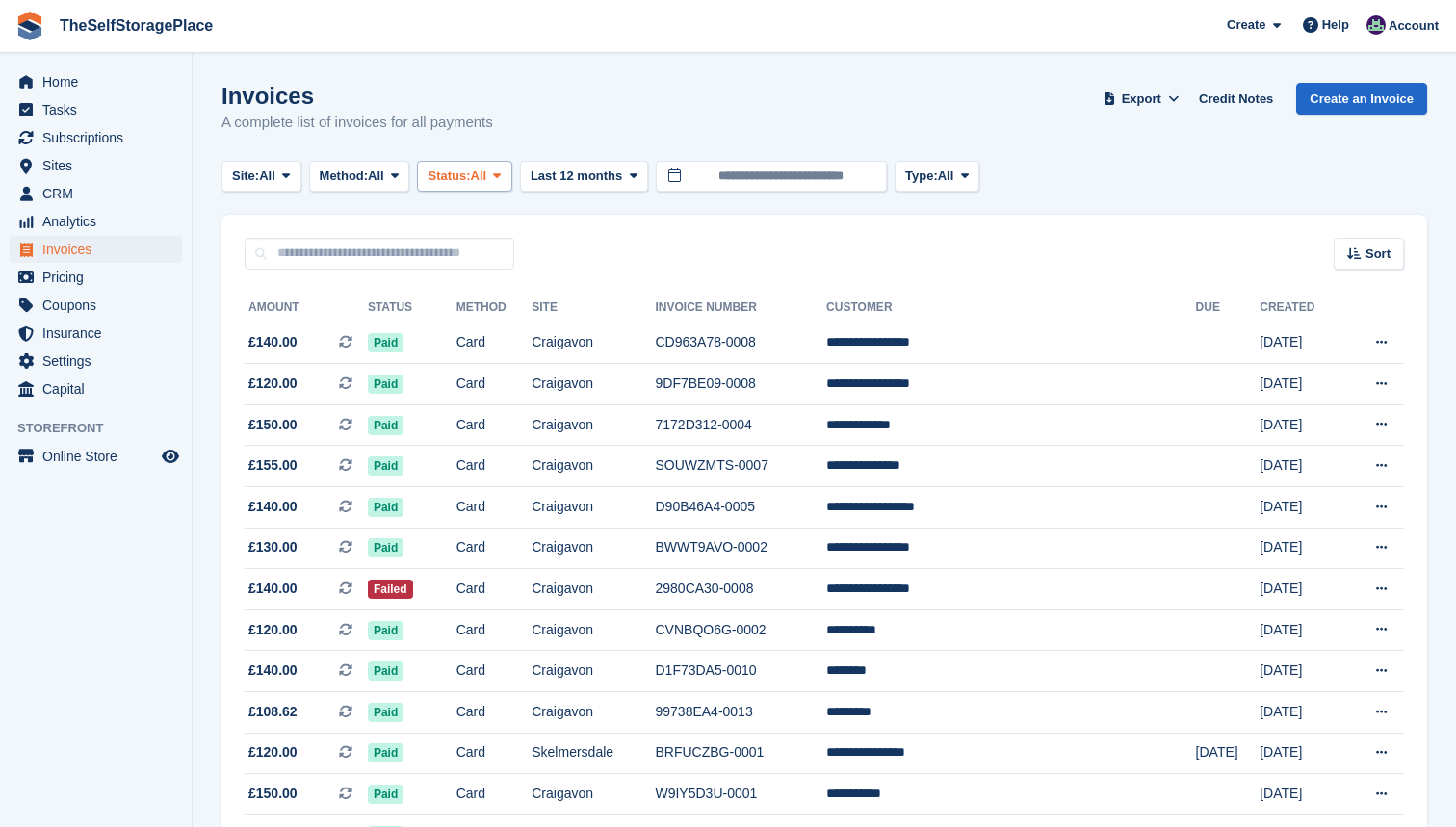
click at [485, 185] on button "Status: All" at bounding box center [464, 176] width 94 height 31
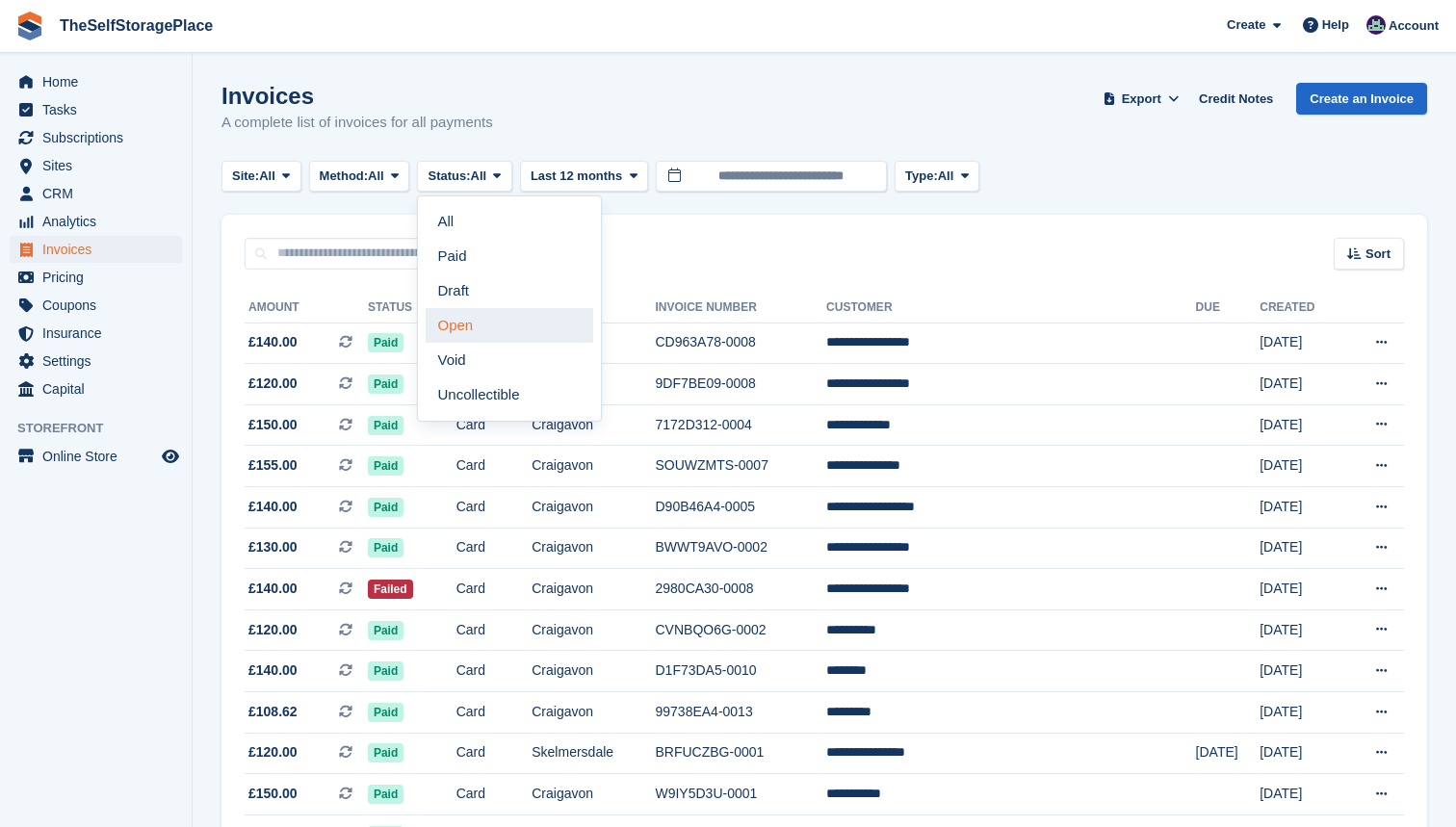
click at [493, 315] on link "Open" at bounding box center [509, 325] width 167 height 34
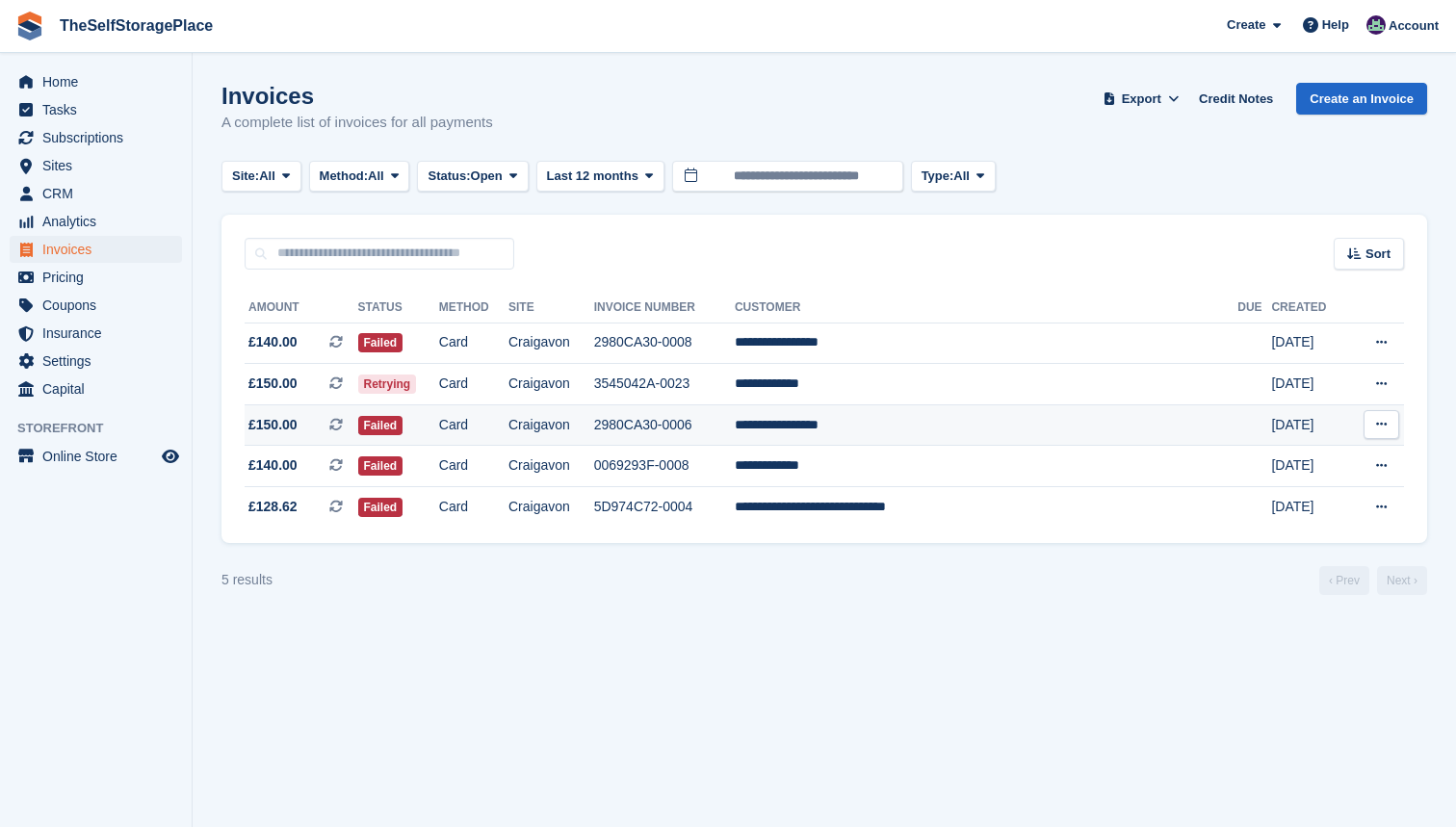
click at [439, 424] on td "Failed" at bounding box center [399, 425] width 81 height 41
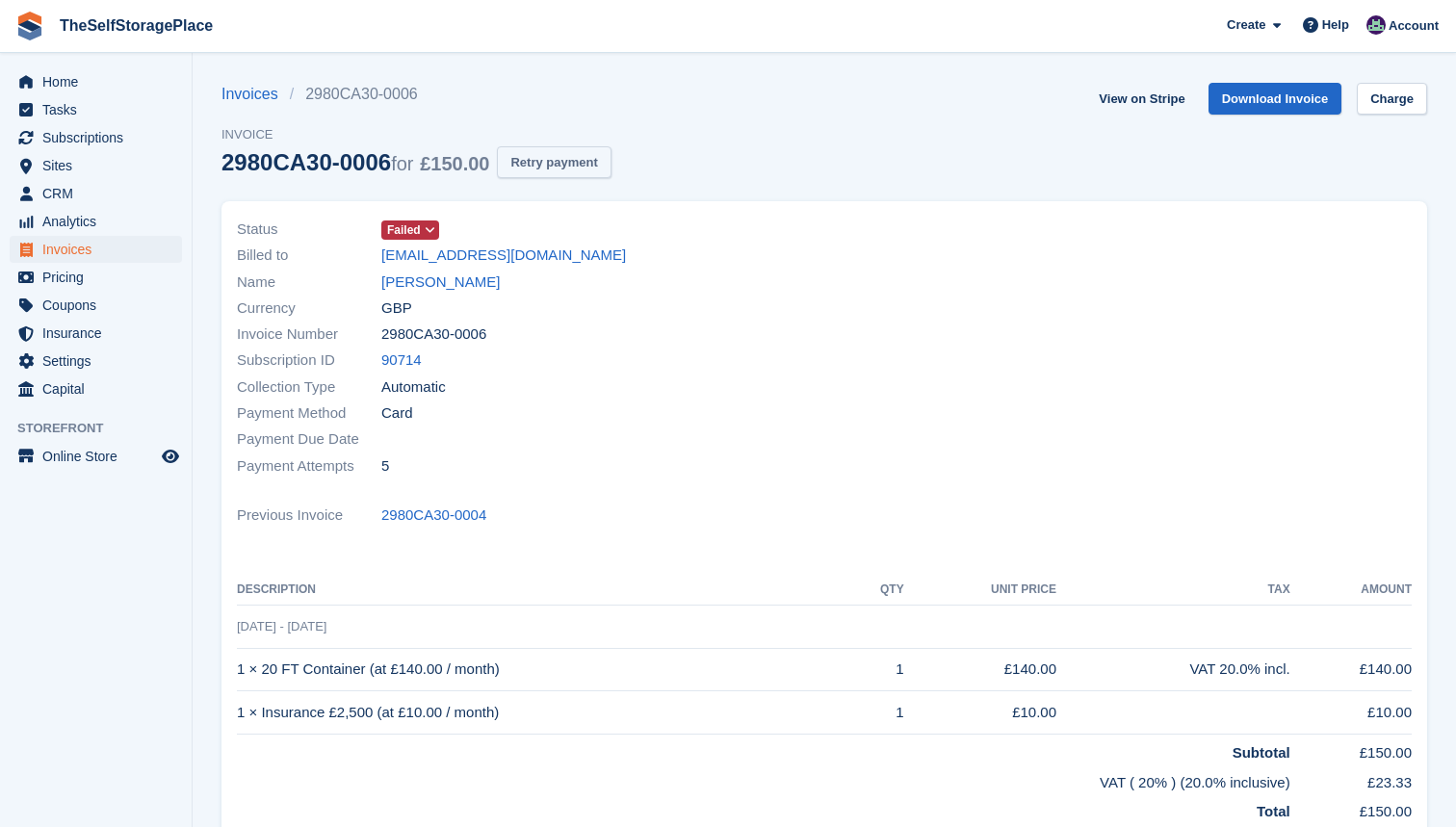
click at [563, 171] on button "Retry payment" at bounding box center [553, 161] width 114 height 31
click at [404, 236] on span "Failed" at bounding box center [403, 230] width 33 height 18
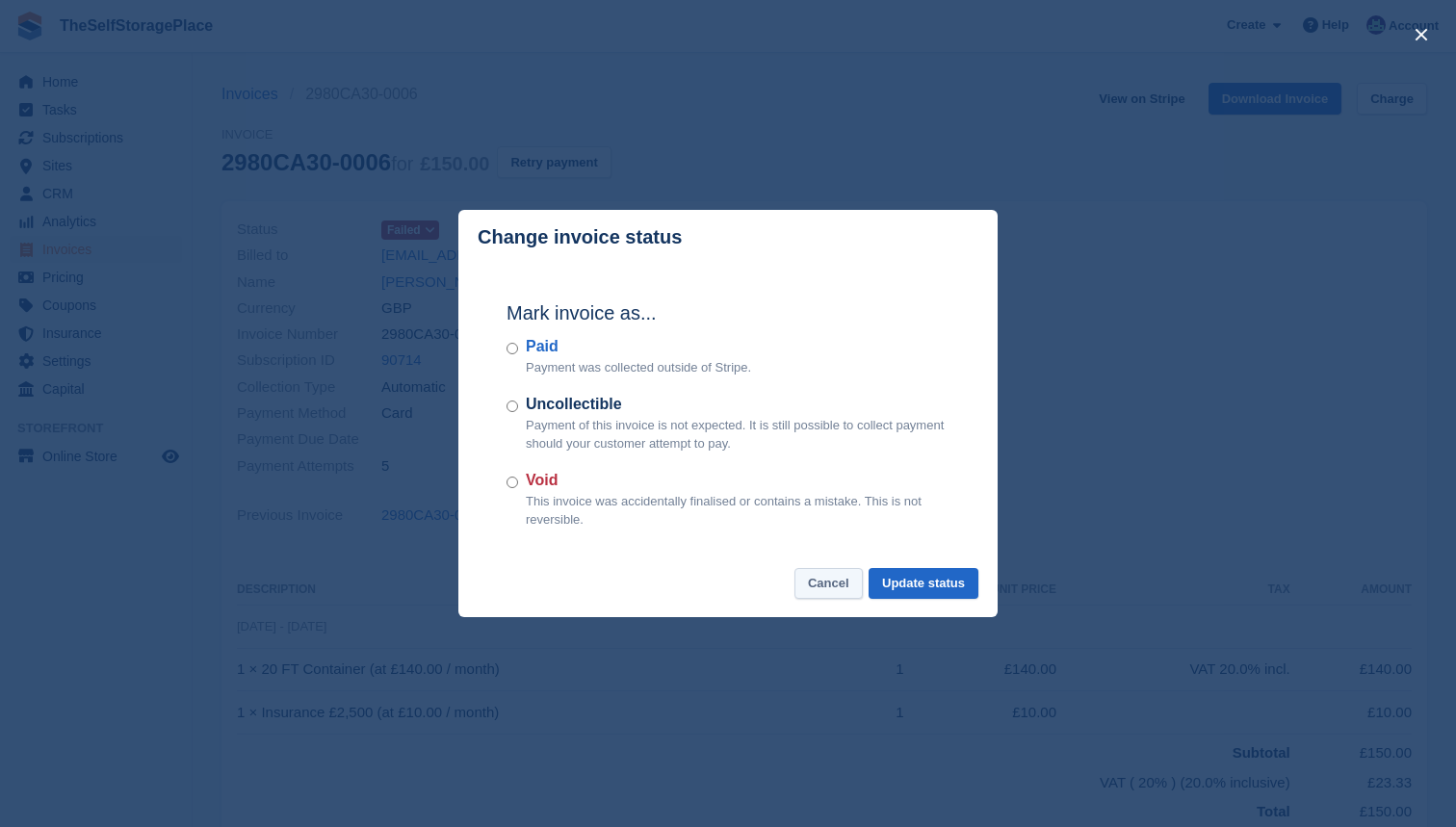
click at [821, 578] on button "Cancel" at bounding box center [828, 583] width 69 height 31
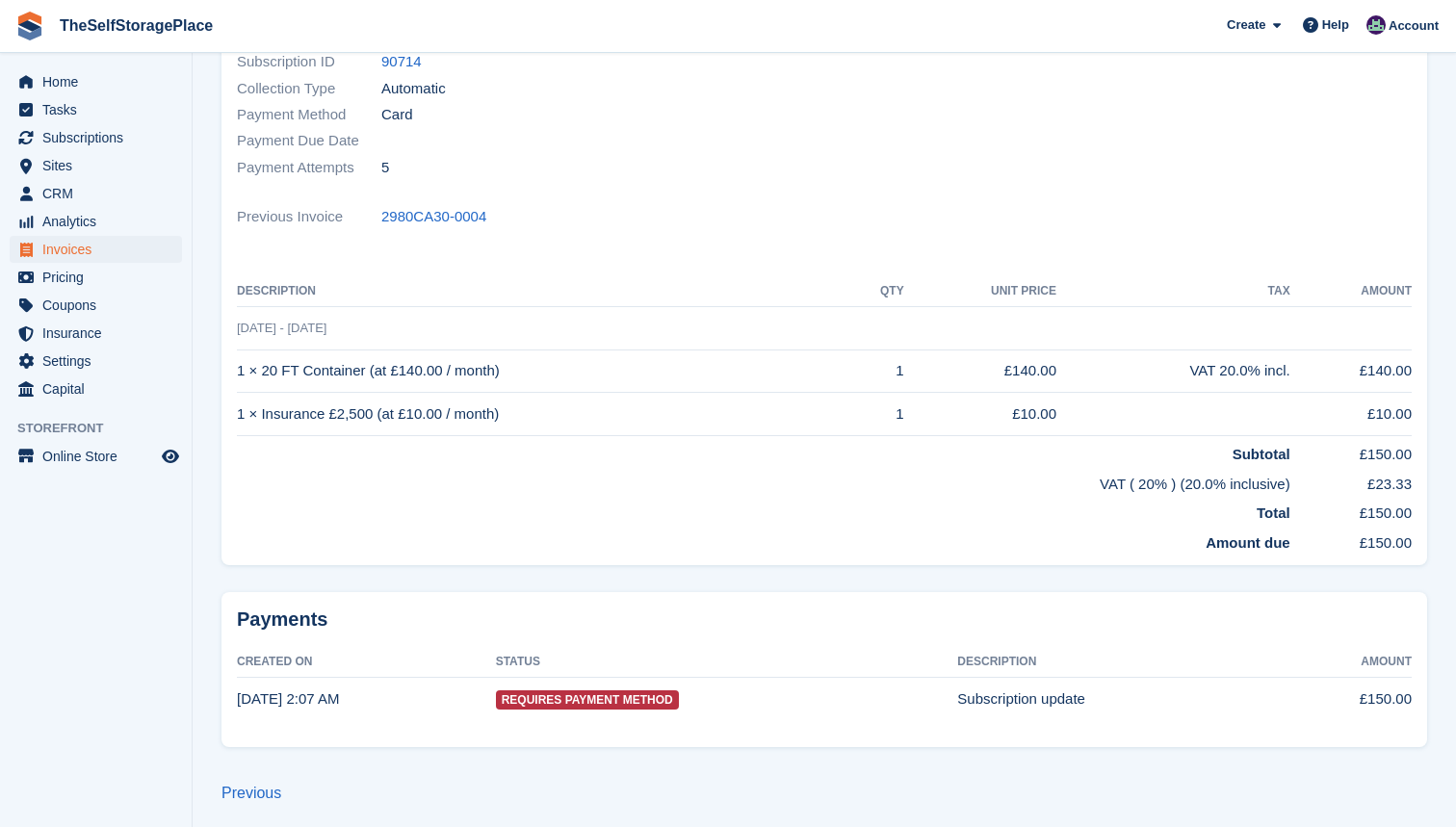
scroll to position [298, 0]
click at [628, 698] on span "Requires Payment Method" at bounding box center [587, 701] width 183 height 20
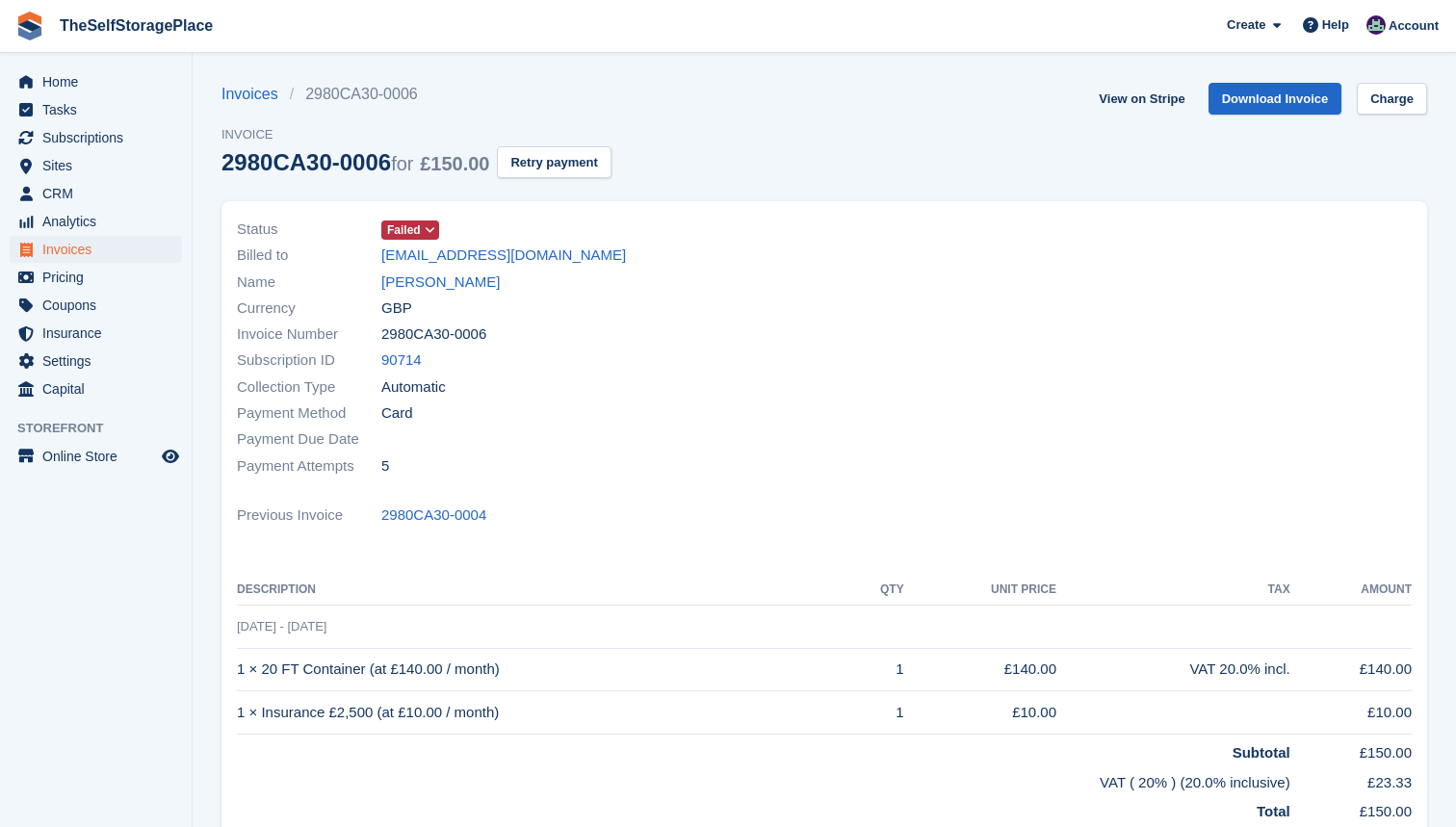
scroll to position [0, 0]
click at [112, 252] on span "Invoices" at bounding box center [100, 250] width 116 height 27
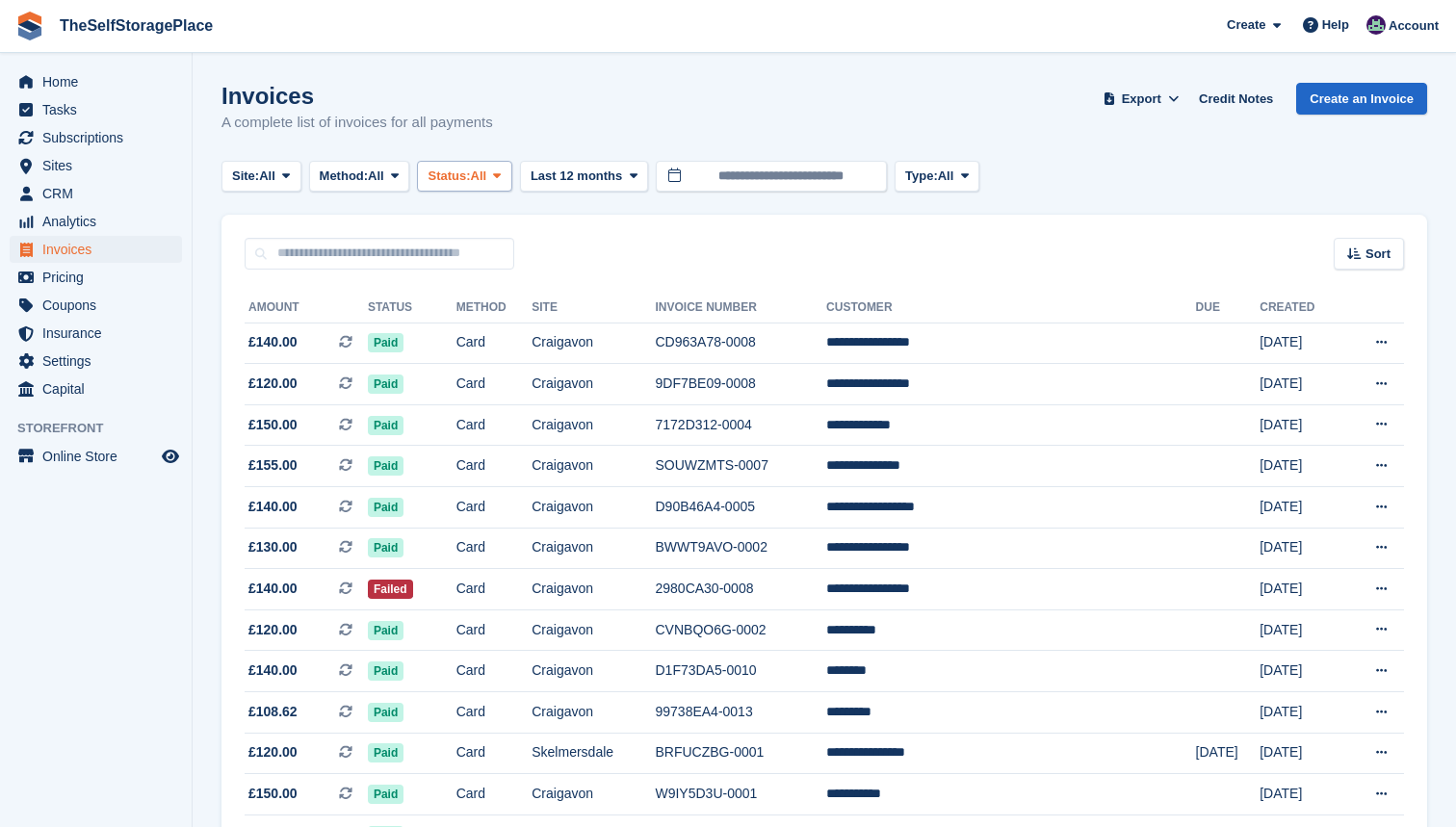
click at [500, 188] on button "Status: All" at bounding box center [464, 176] width 94 height 31
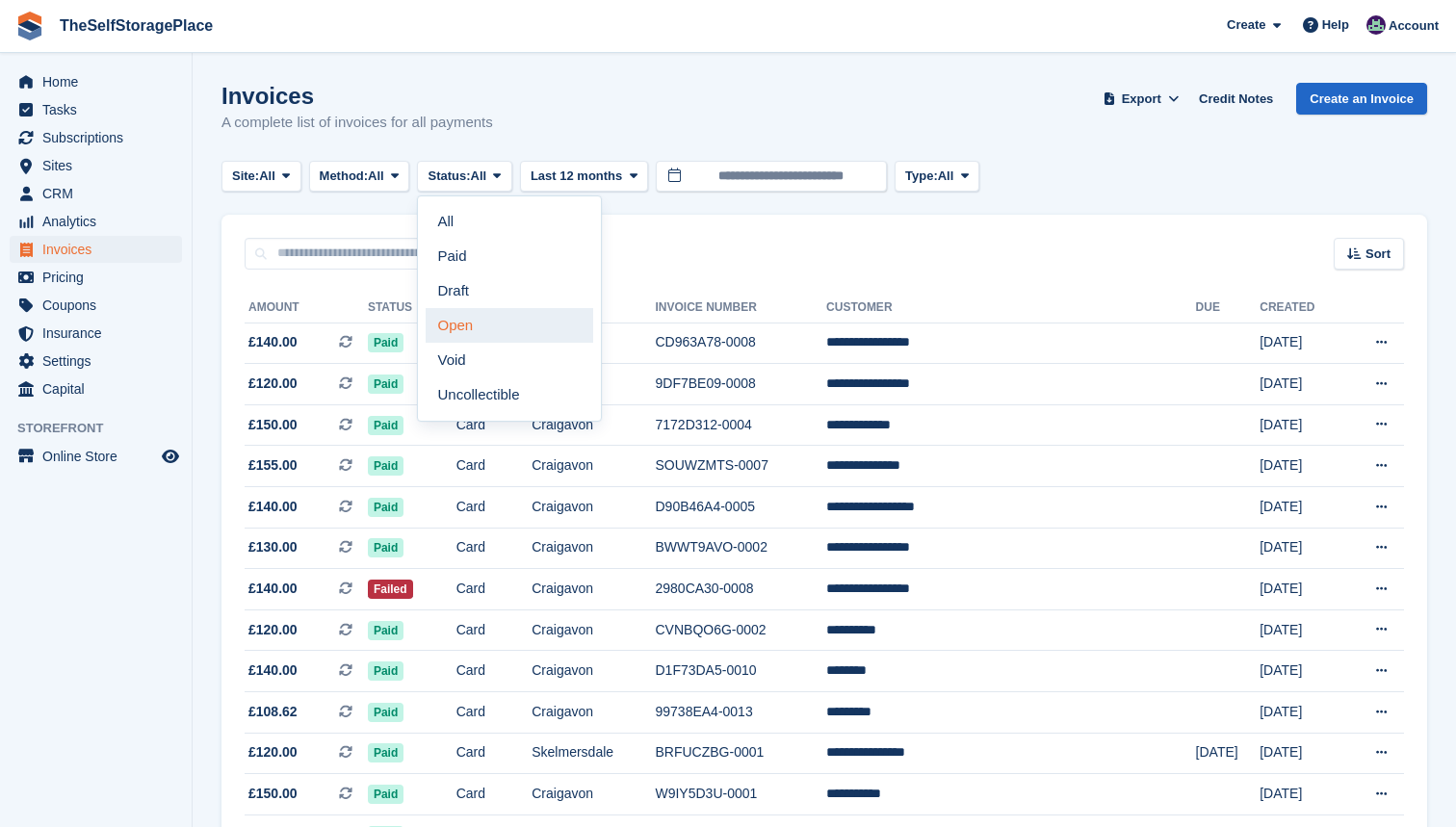
click at [486, 320] on link "Open" at bounding box center [509, 325] width 167 height 34
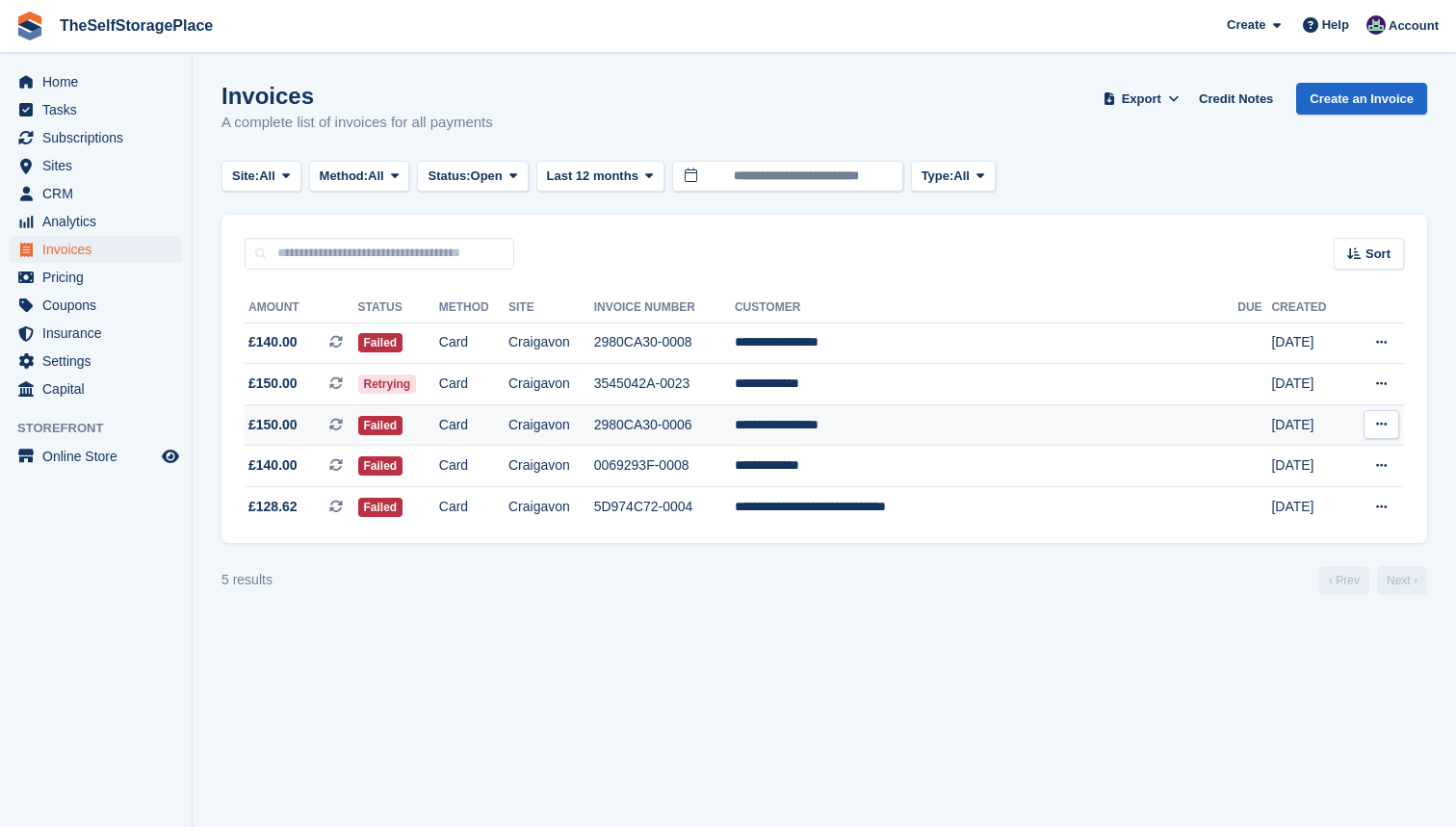
click at [481, 421] on td "Card" at bounding box center [473, 425] width 70 height 41
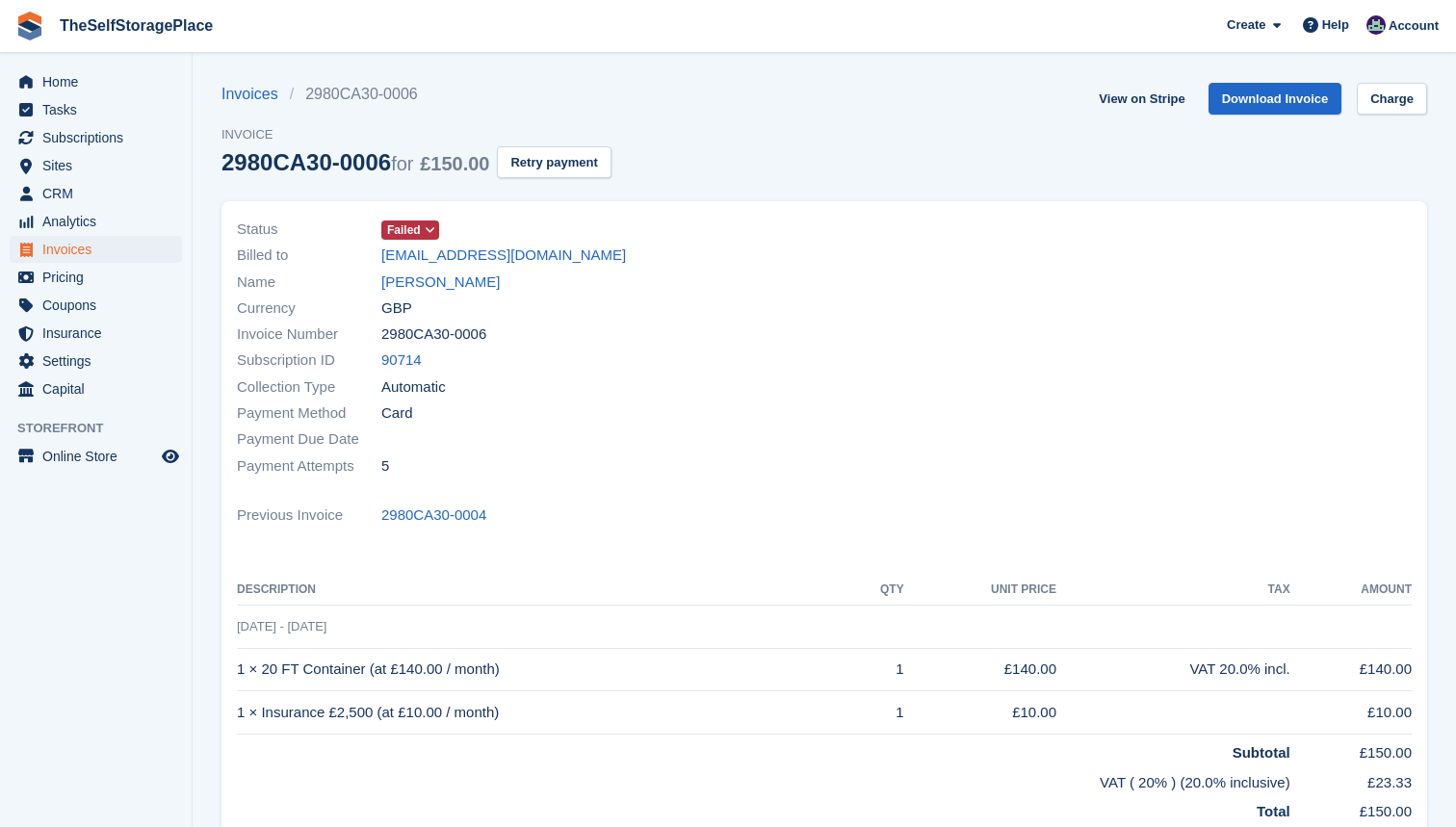
click at [84, 246] on span "Invoices" at bounding box center [100, 250] width 116 height 27
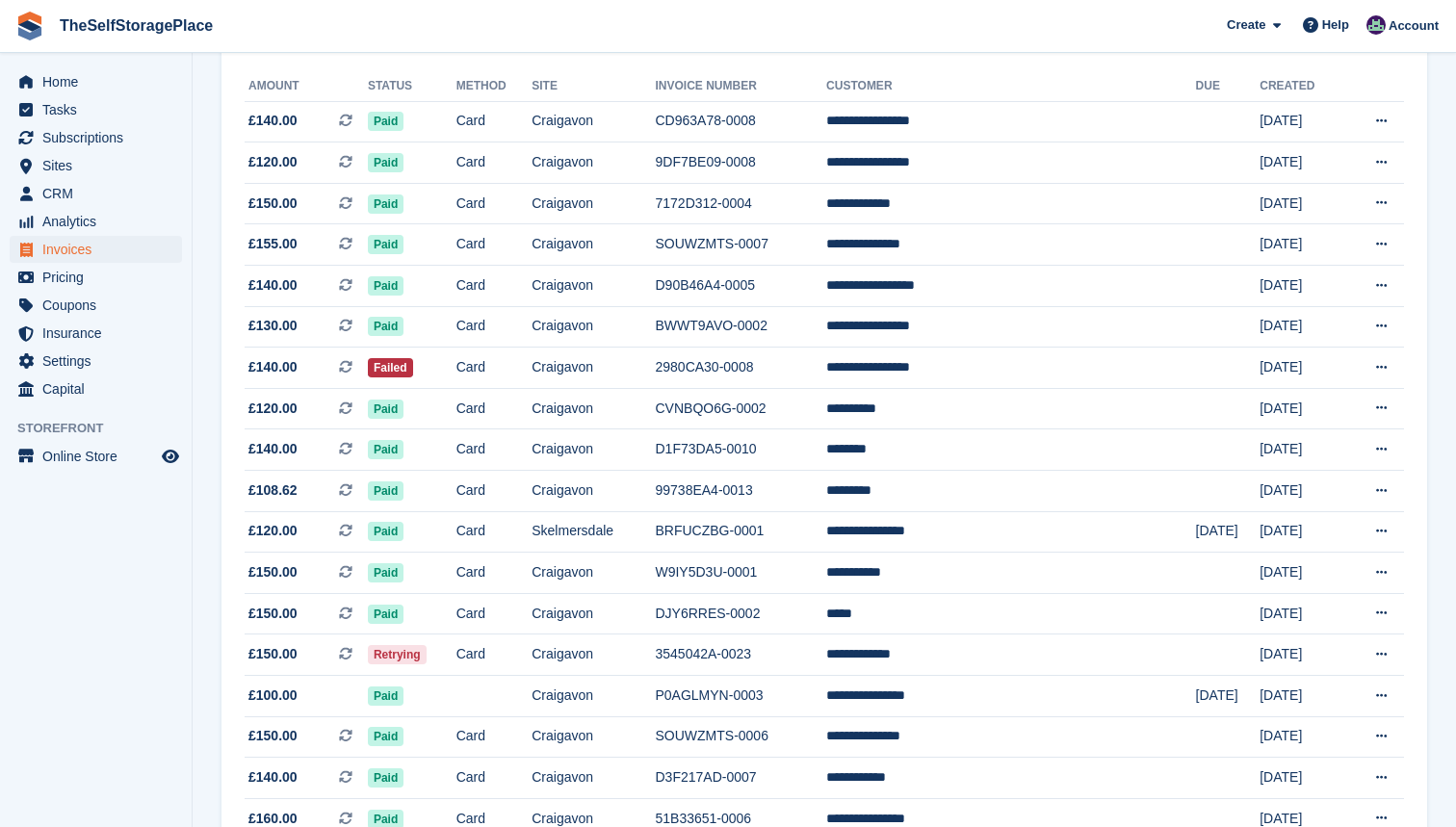
scroll to position [222, 0]
click at [456, 370] on td "Failed" at bounding box center [412, 367] width 88 height 41
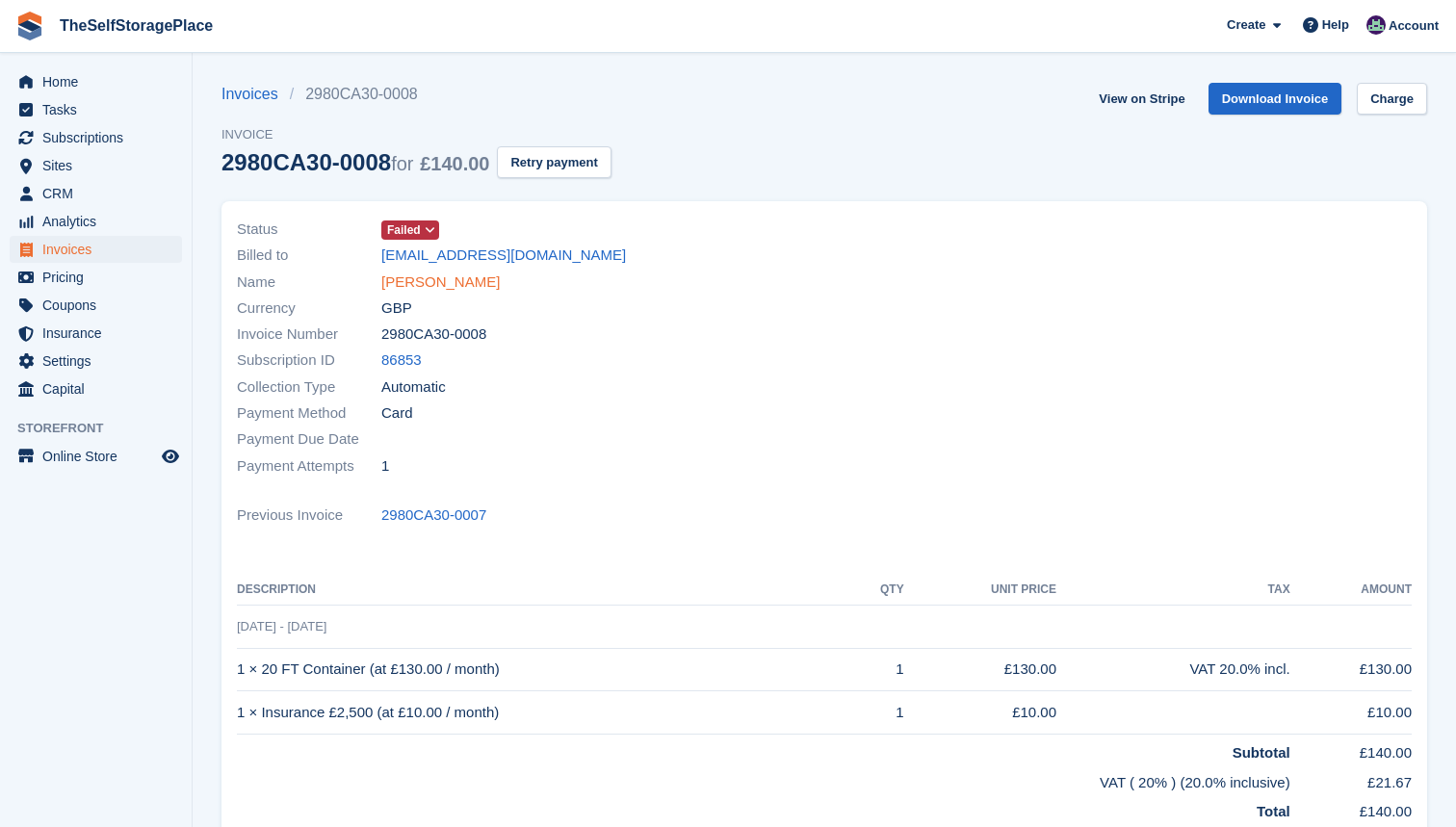
click at [417, 283] on link "[PERSON_NAME]" at bounding box center [440, 282] width 118 height 23
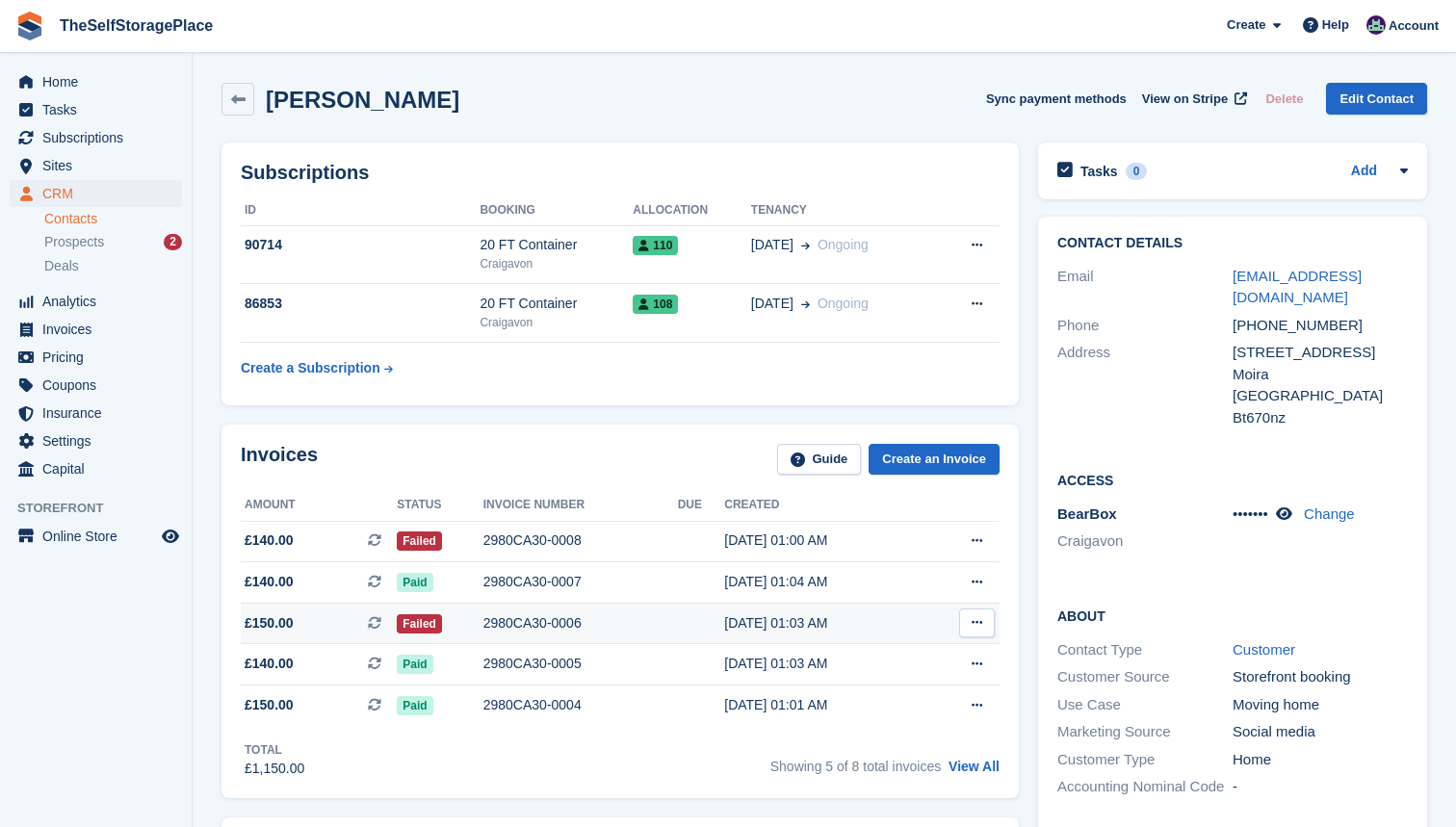
click at [515, 616] on div "2980CA30-0006" at bounding box center [581, 622] width 195 height 21
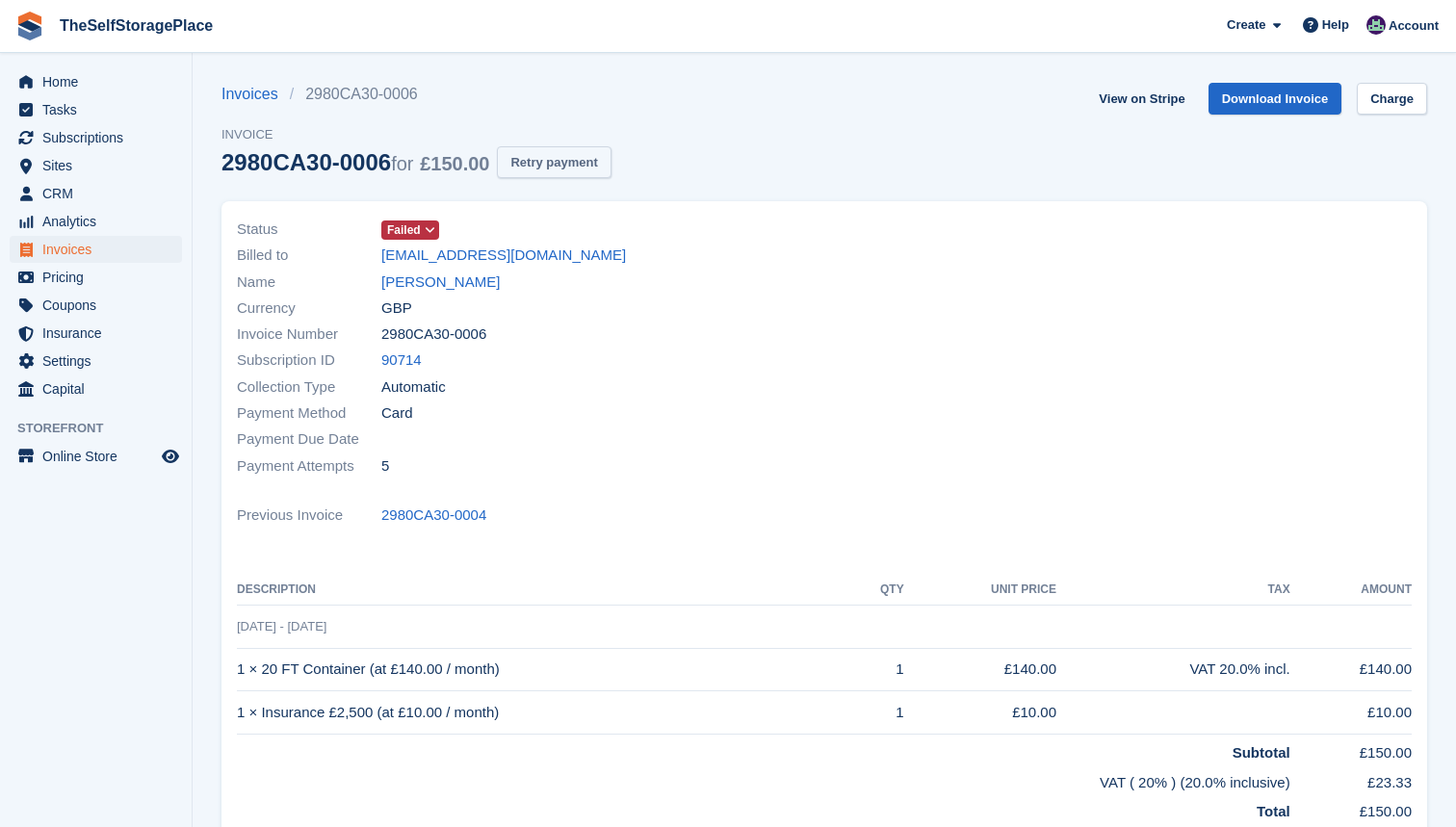
click at [590, 151] on button "Retry payment" at bounding box center [553, 161] width 114 height 31
click at [86, 248] on span "Invoices" at bounding box center [100, 250] width 116 height 27
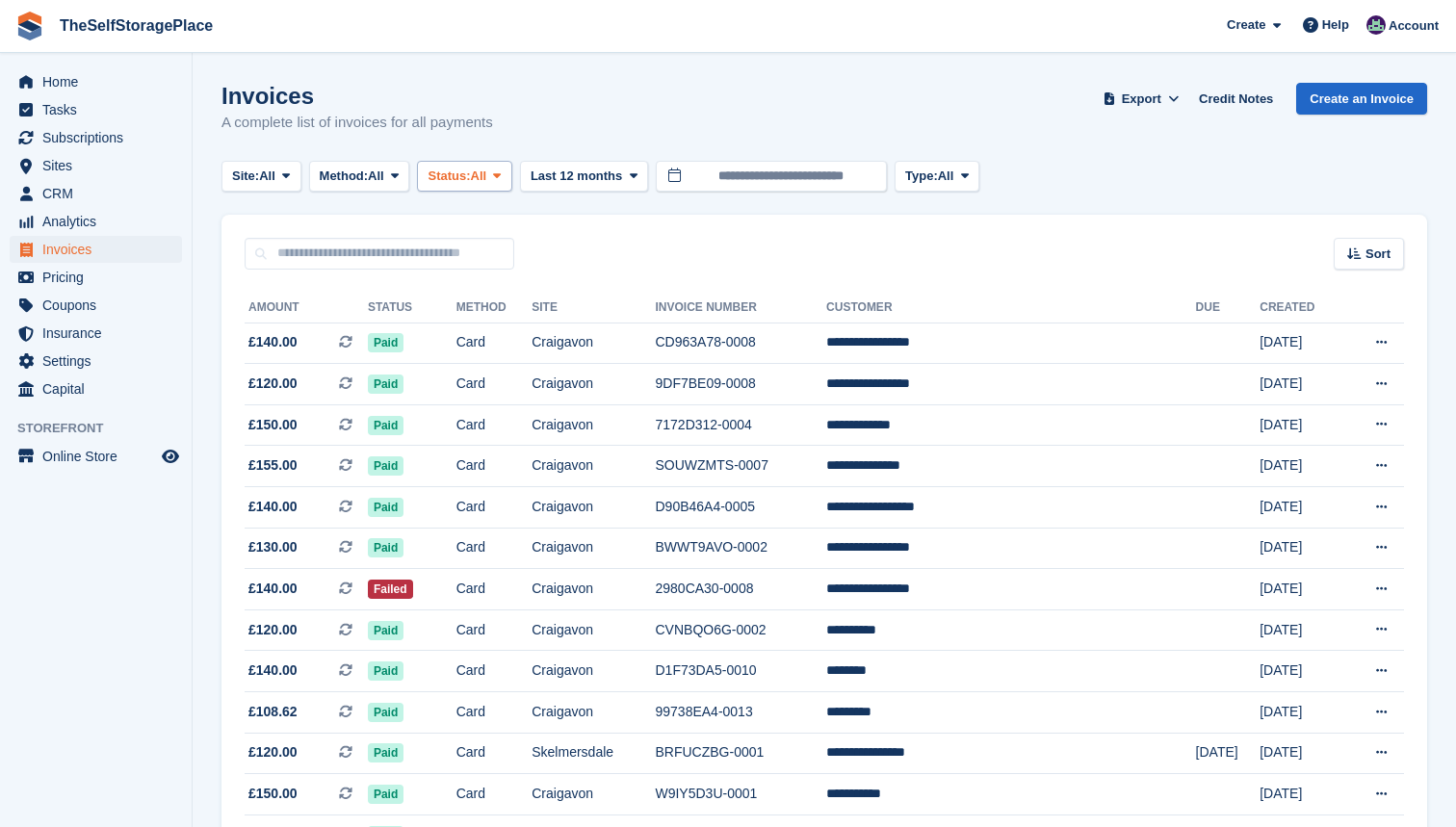
click at [470, 184] on span "Status:" at bounding box center [448, 176] width 42 height 20
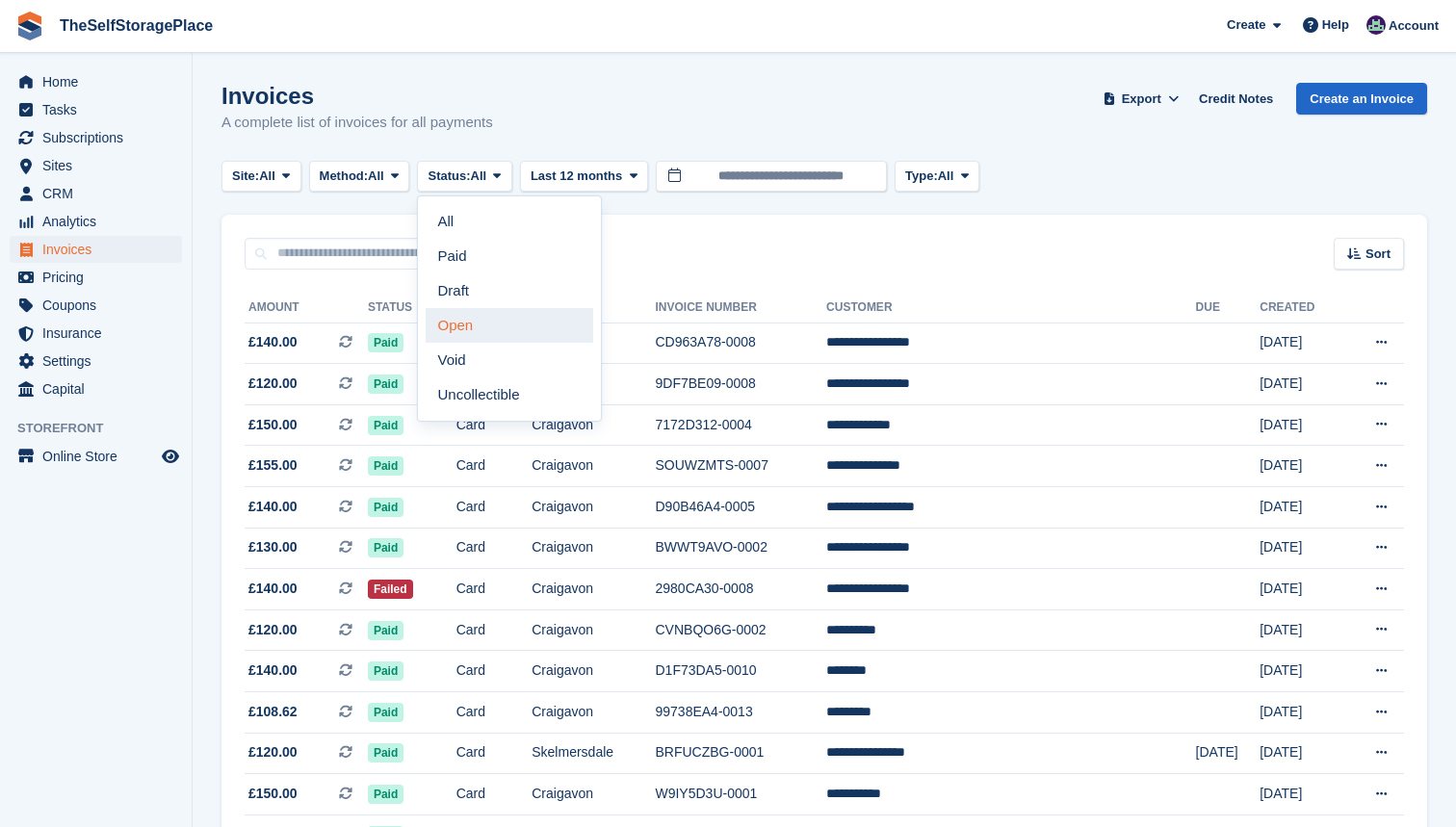
click at [483, 332] on link "Open" at bounding box center [509, 325] width 167 height 34
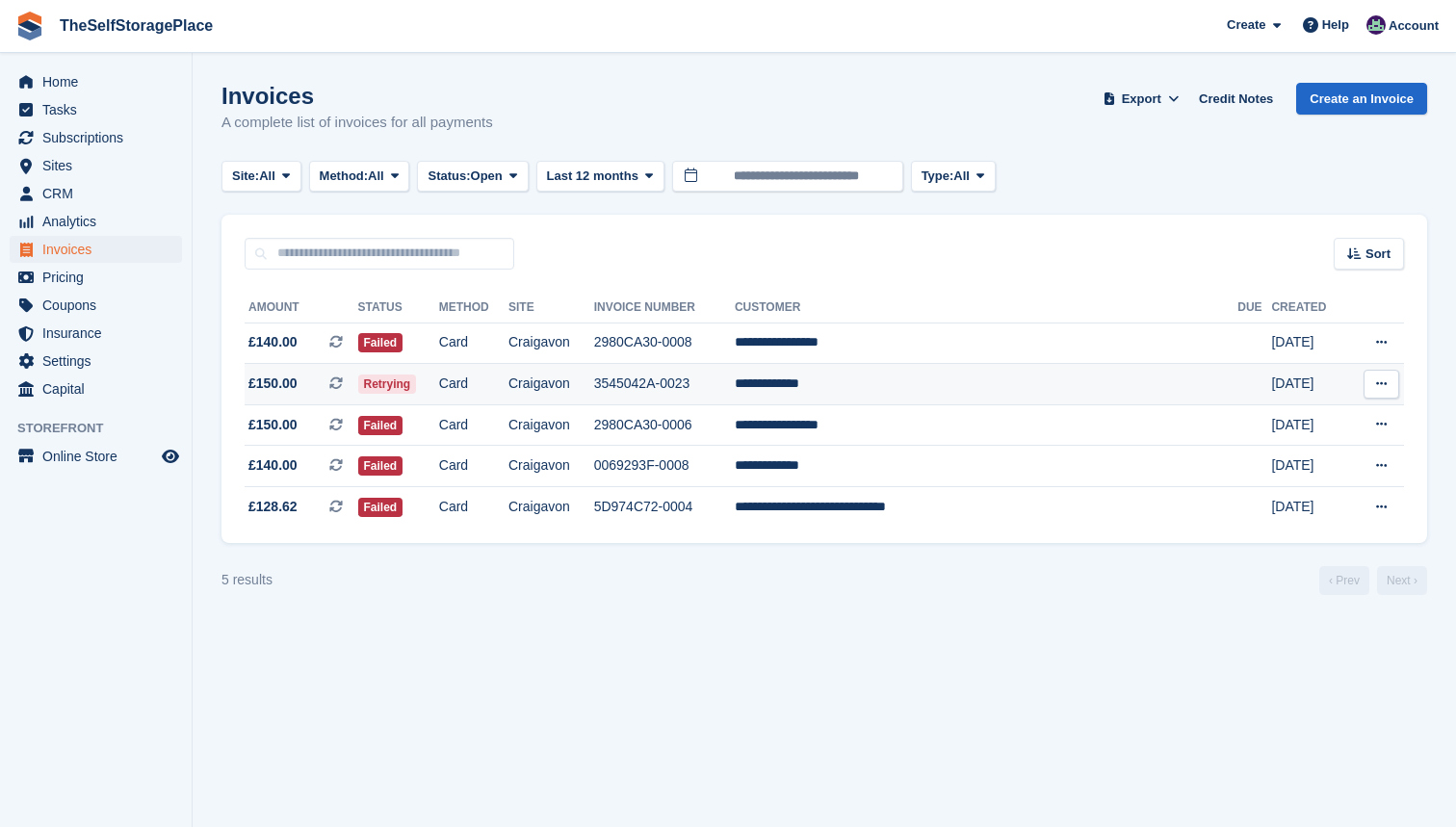
click at [439, 380] on td "Retrying" at bounding box center [399, 385] width 81 height 41
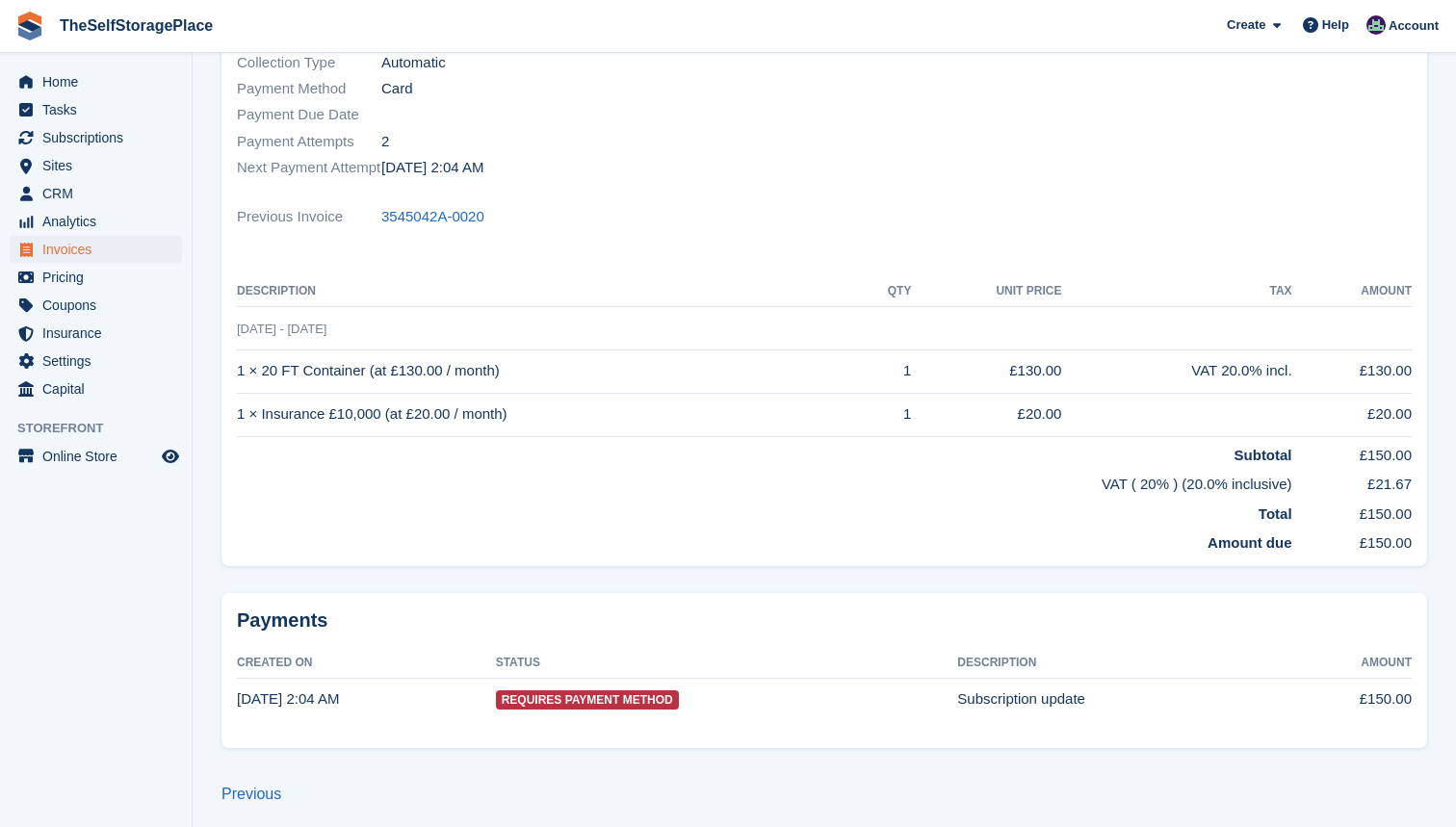
scroll to position [323, 0]
click at [624, 693] on span "Requires Payment Method" at bounding box center [587, 701] width 183 height 20
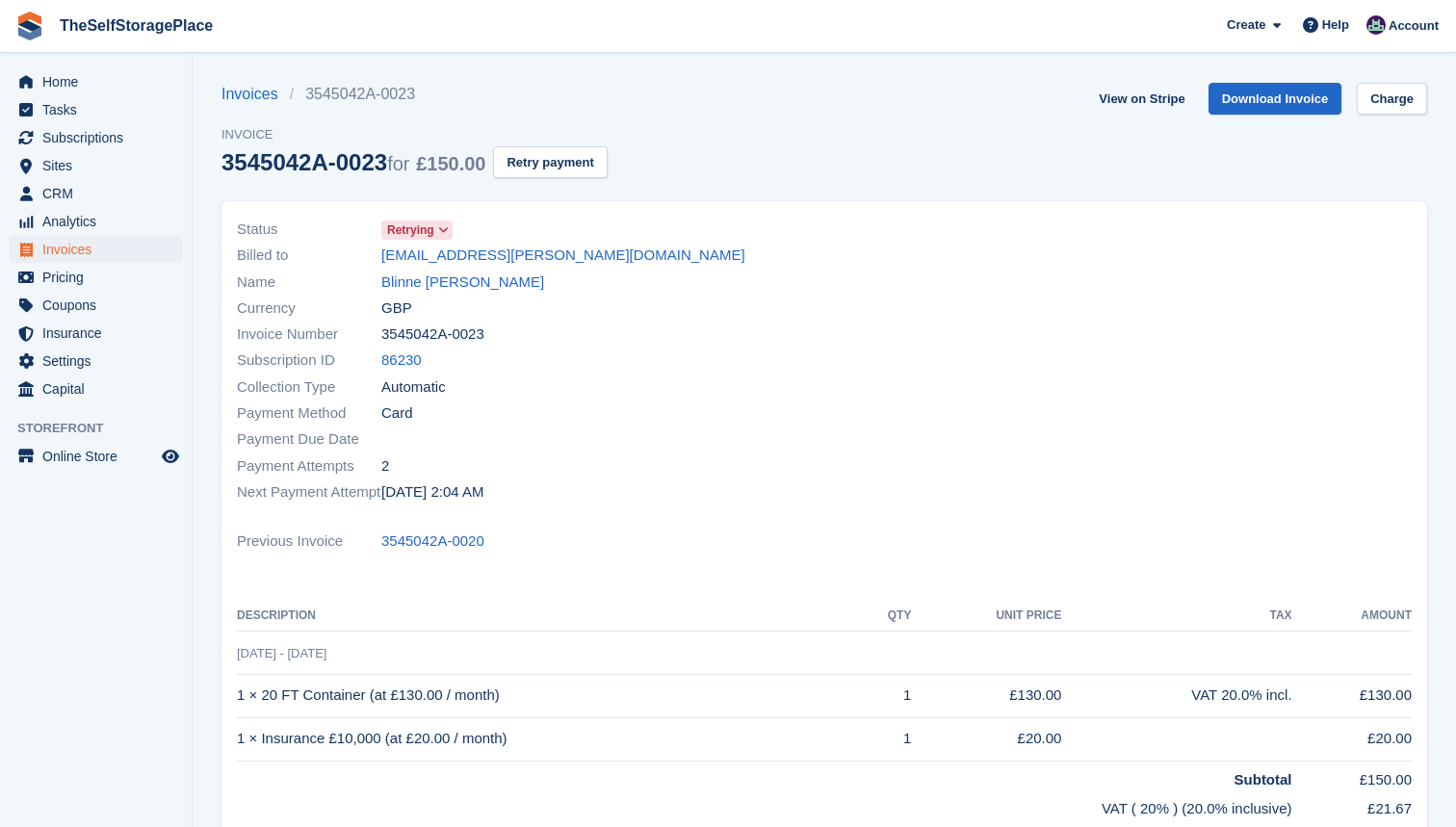
scroll to position [0, 0]
click at [425, 228] on span "Retrying" at bounding box center [410, 230] width 47 height 18
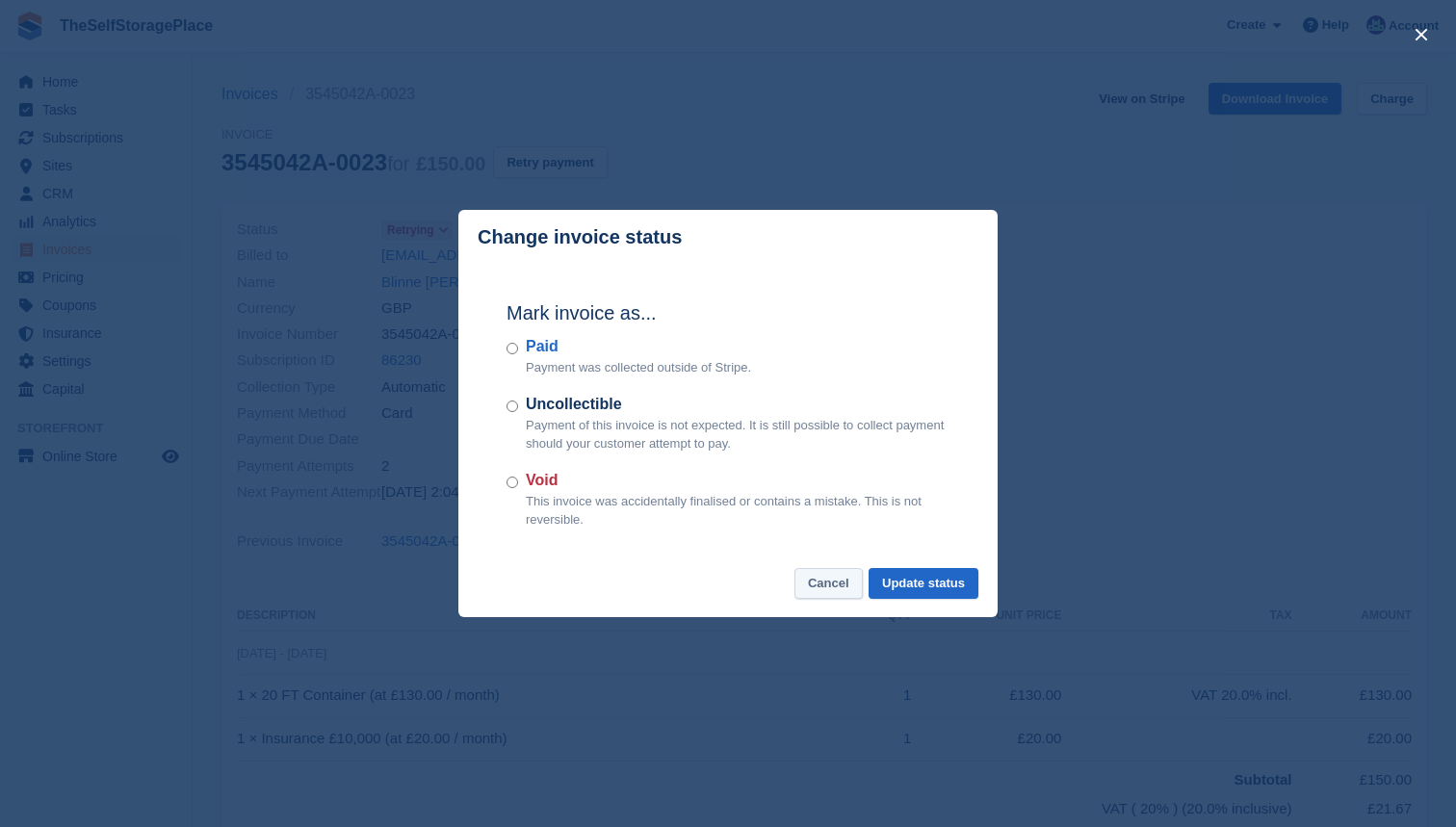
click at [811, 588] on button "Cancel" at bounding box center [828, 583] width 69 height 31
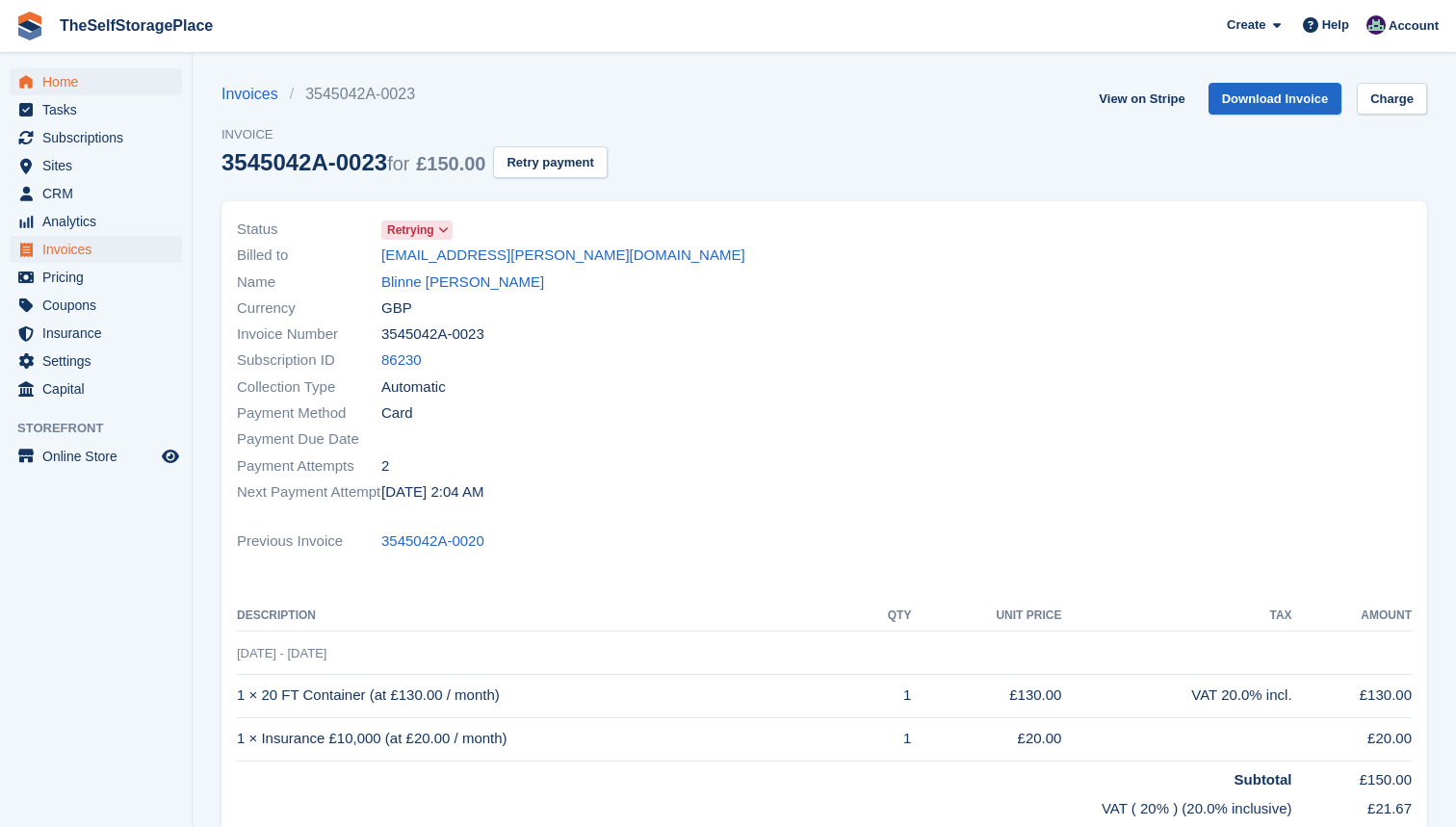
click at [64, 71] on span "Home" at bounding box center [100, 82] width 116 height 27
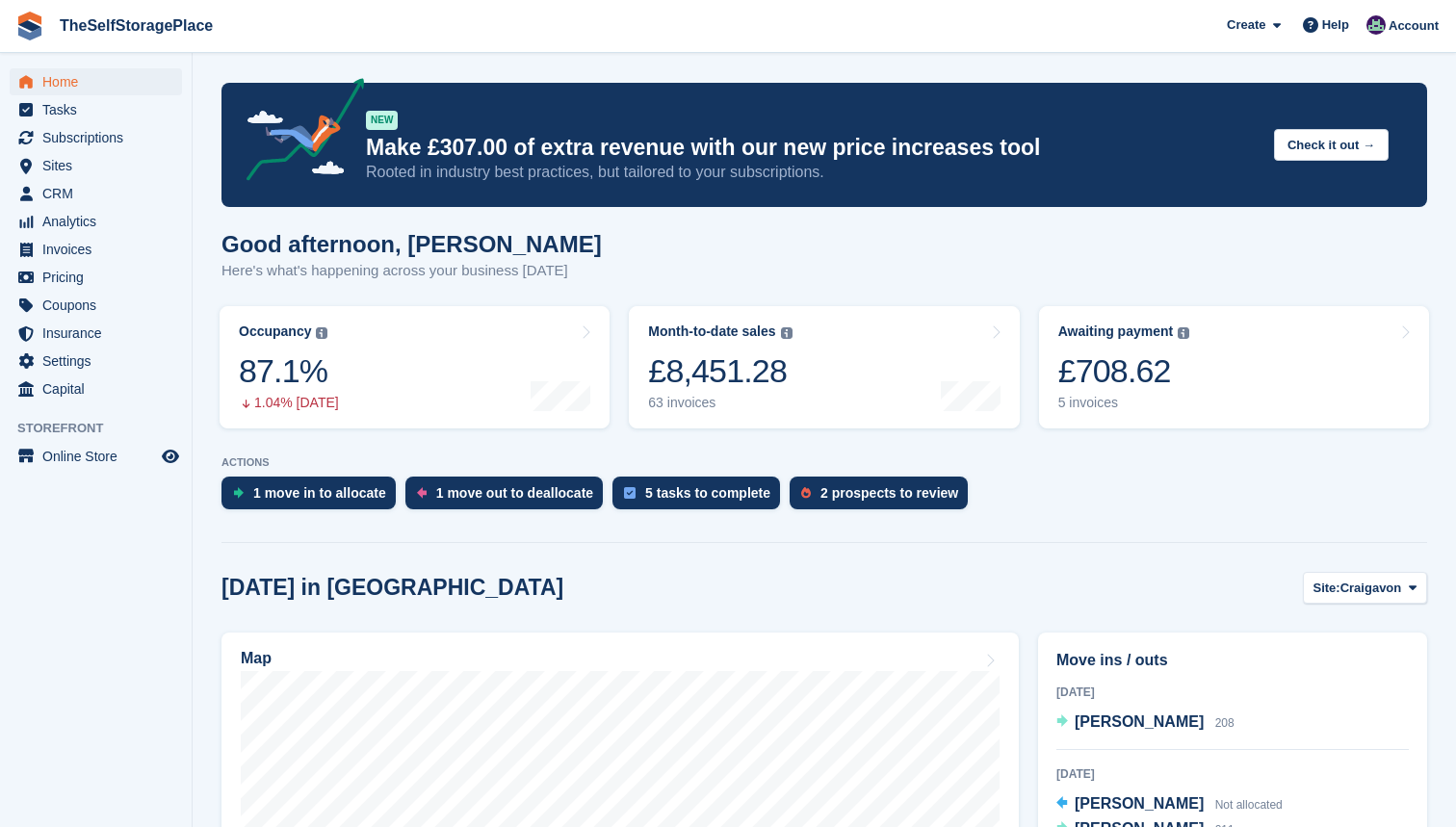
click at [994, 280] on div "Good afternoon, Sam Here's what's happening across your business today" at bounding box center [823, 268] width 1205 height 74
click at [70, 256] on span "Invoices" at bounding box center [100, 250] width 116 height 27
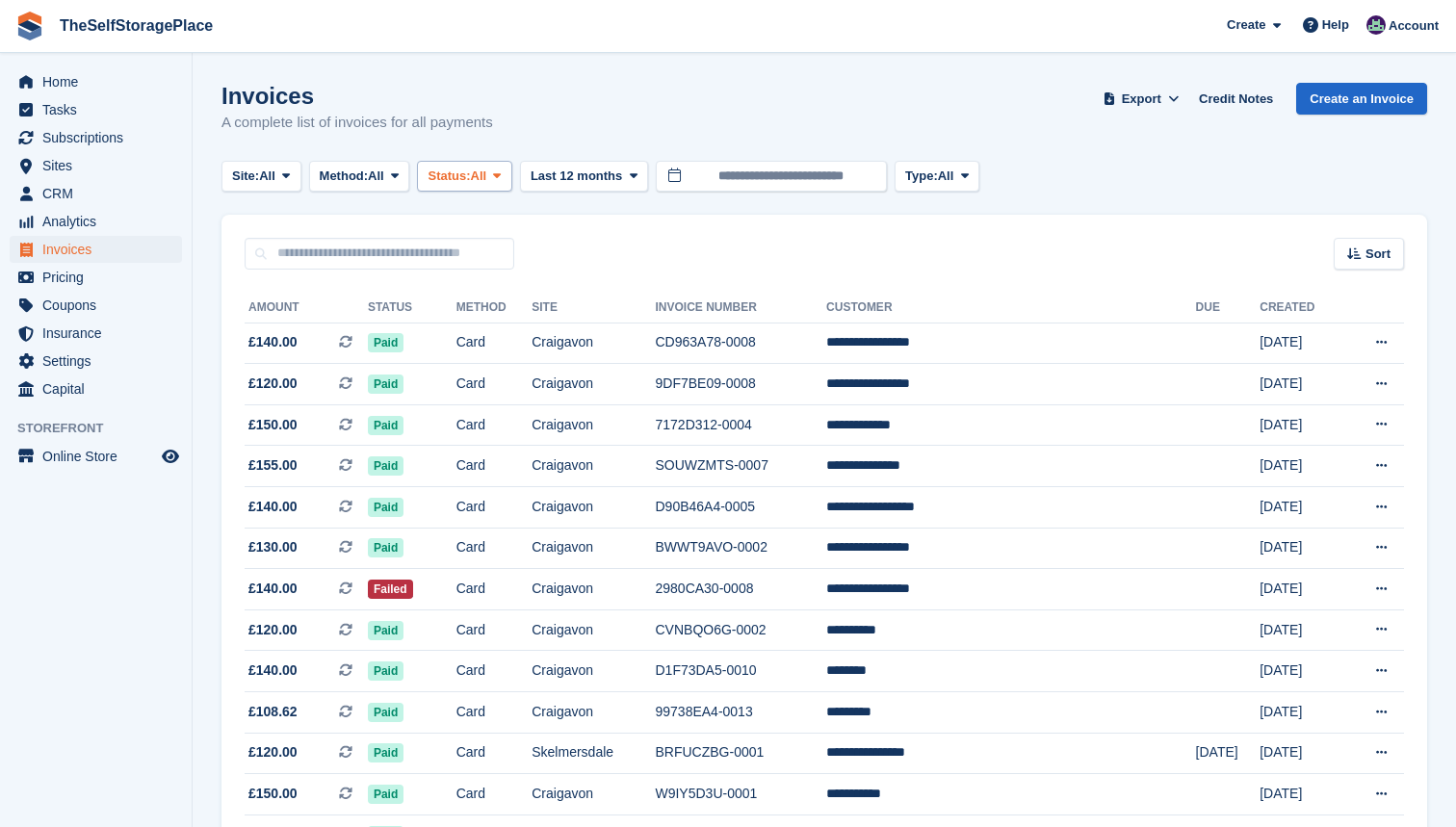
click at [488, 171] on span "All" at bounding box center [479, 176] width 17 height 20
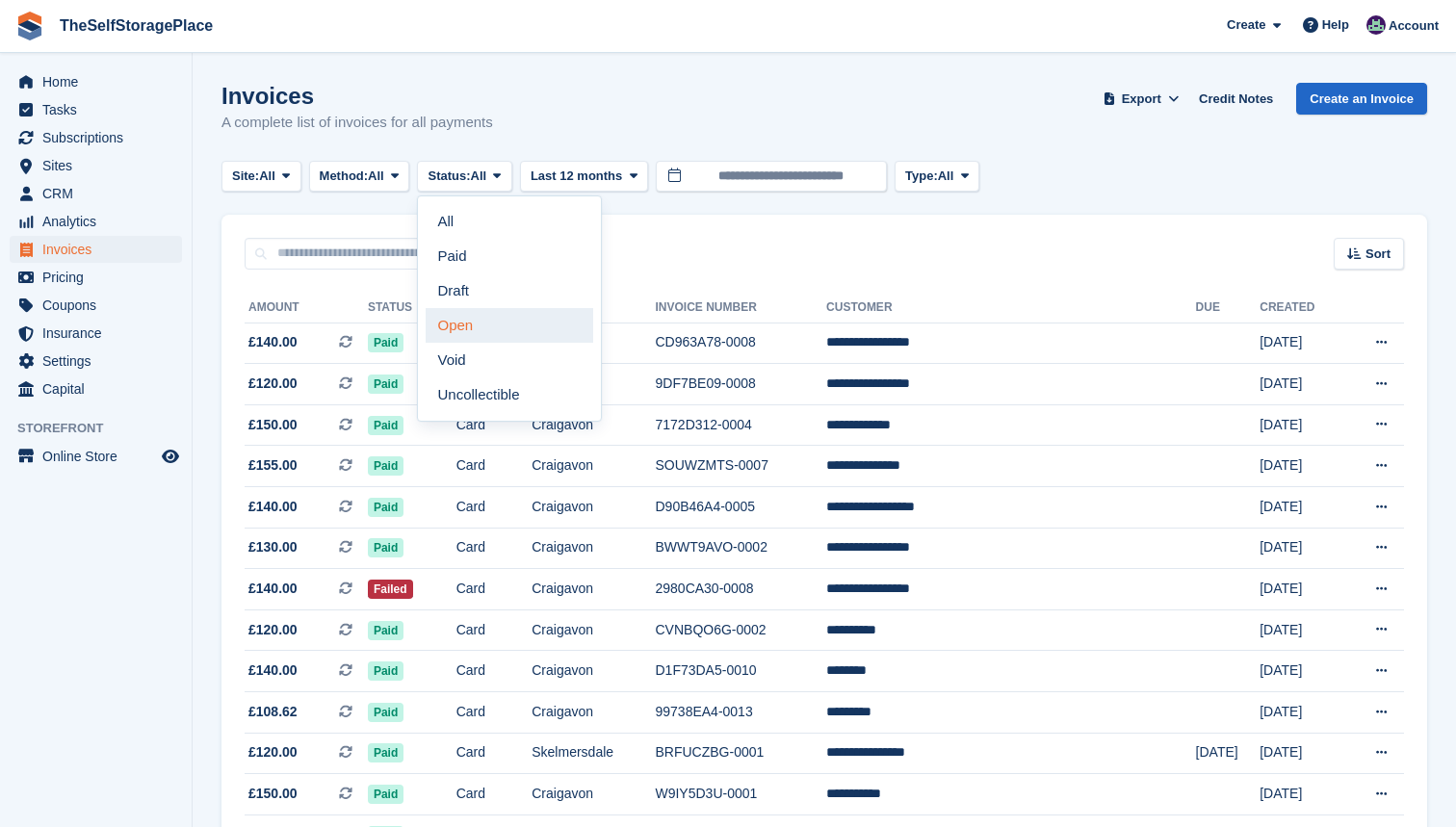
click at [481, 324] on link "Open" at bounding box center [509, 325] width 167 height 34
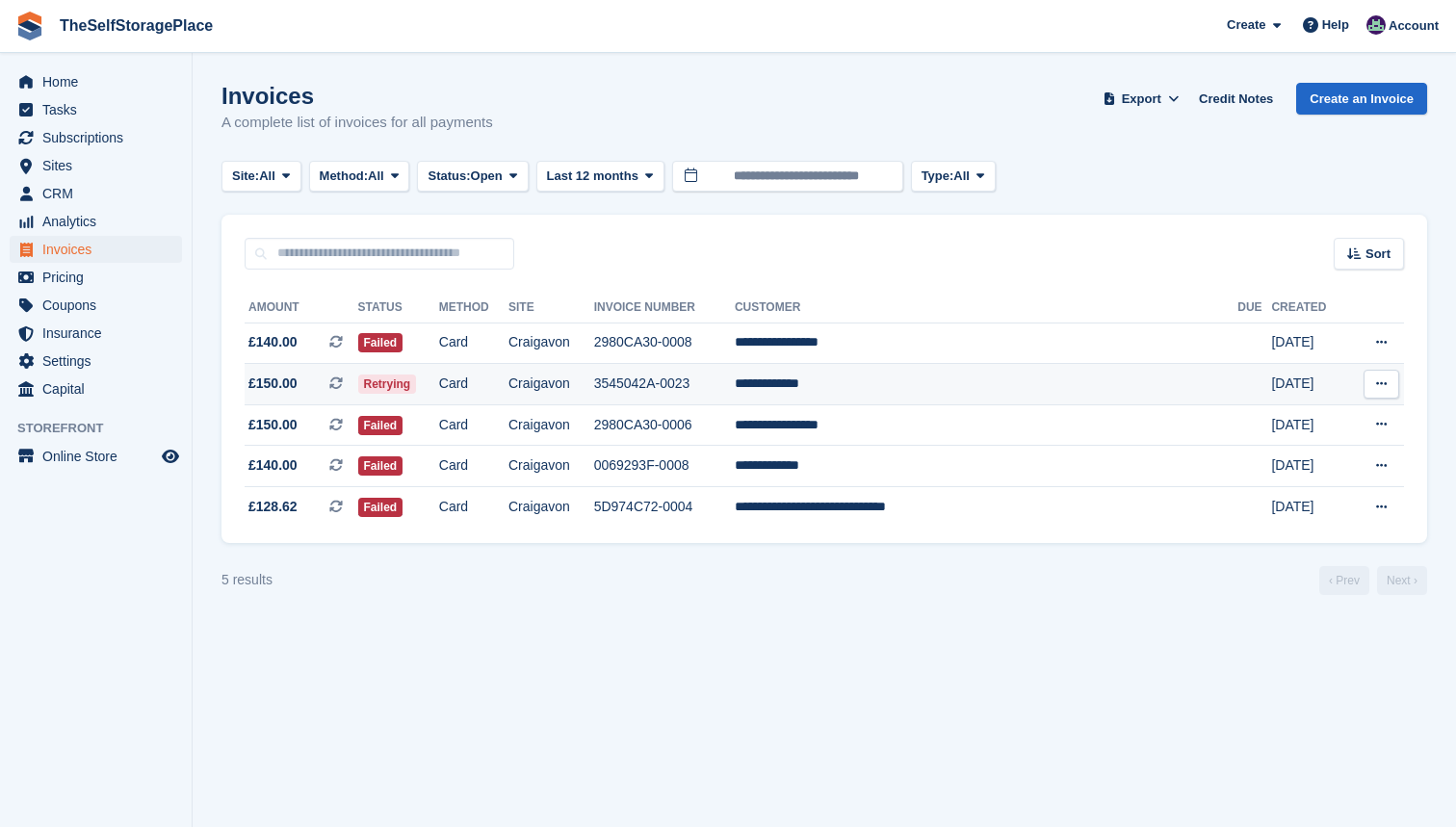
click at [845, 390] on td "**********" at bounding box center [985, 385] width 502 height 41
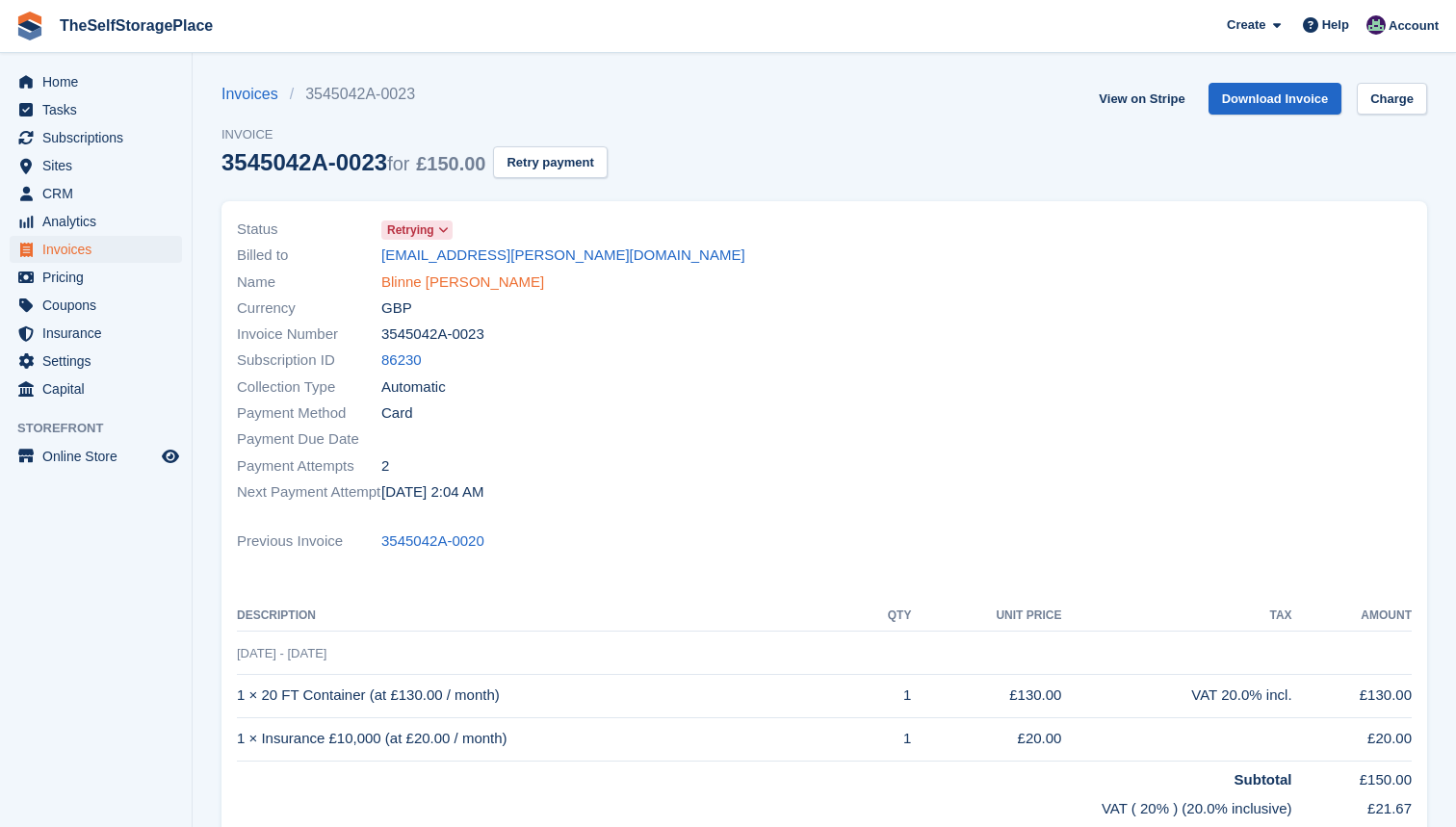
click at [439, 283] on link "Blinne [PERSON_NAME]" at bounding box center [462, 282] width 163 height 23
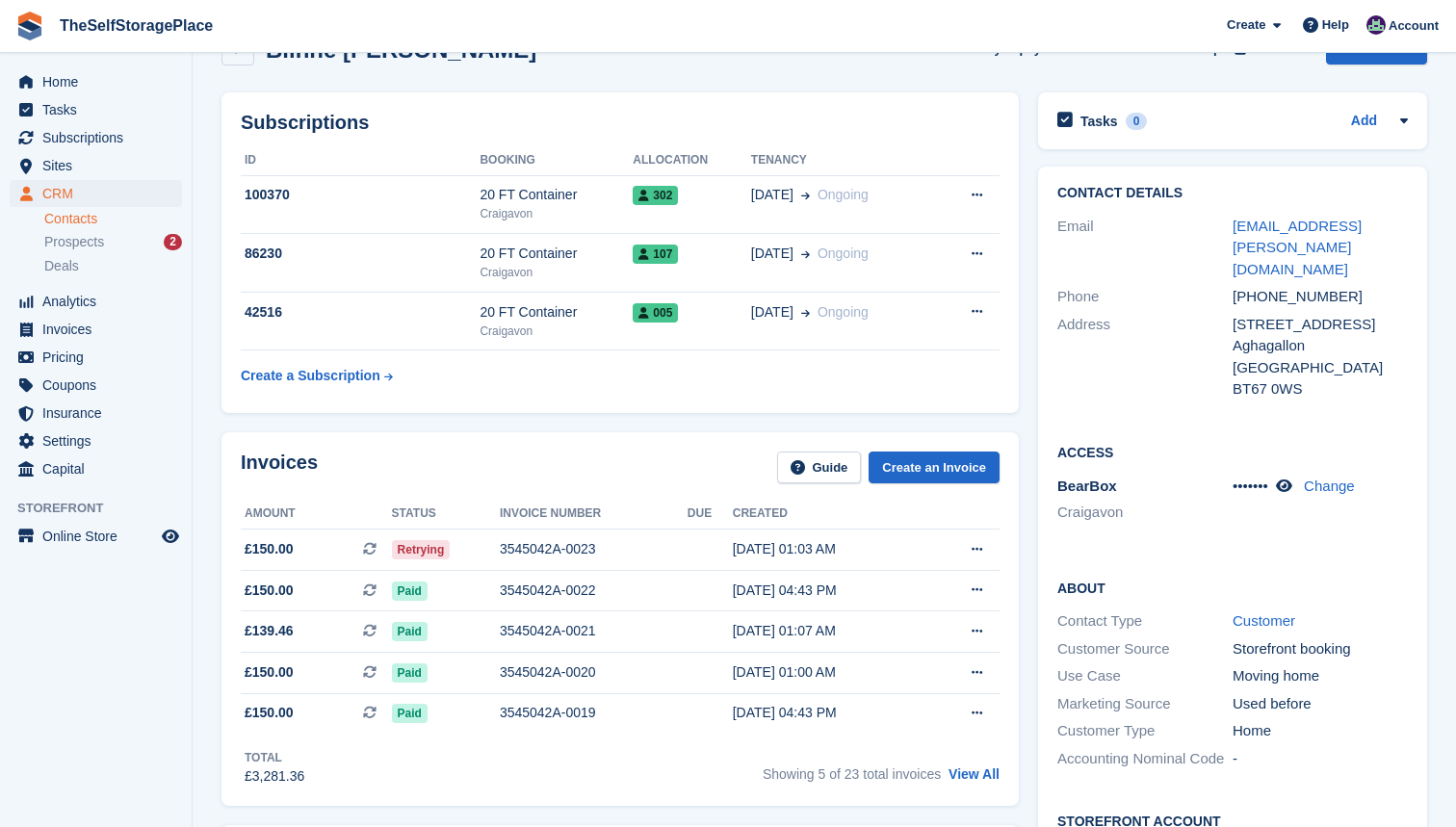
scroll to position [76, 0]
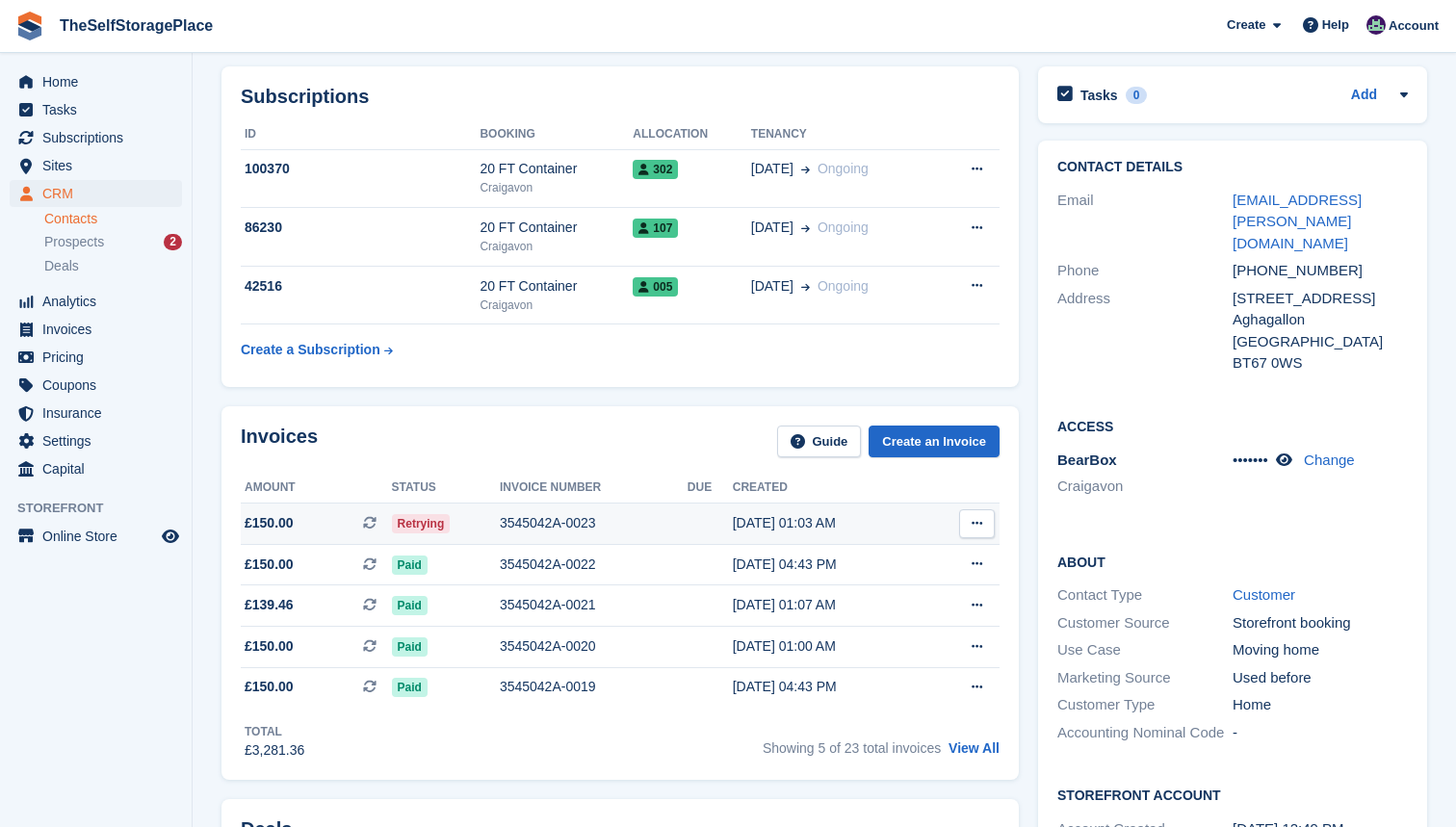
click at [585, 521] on div "3545042A-0023" at bounding box center [593, 523] width 188 height 21
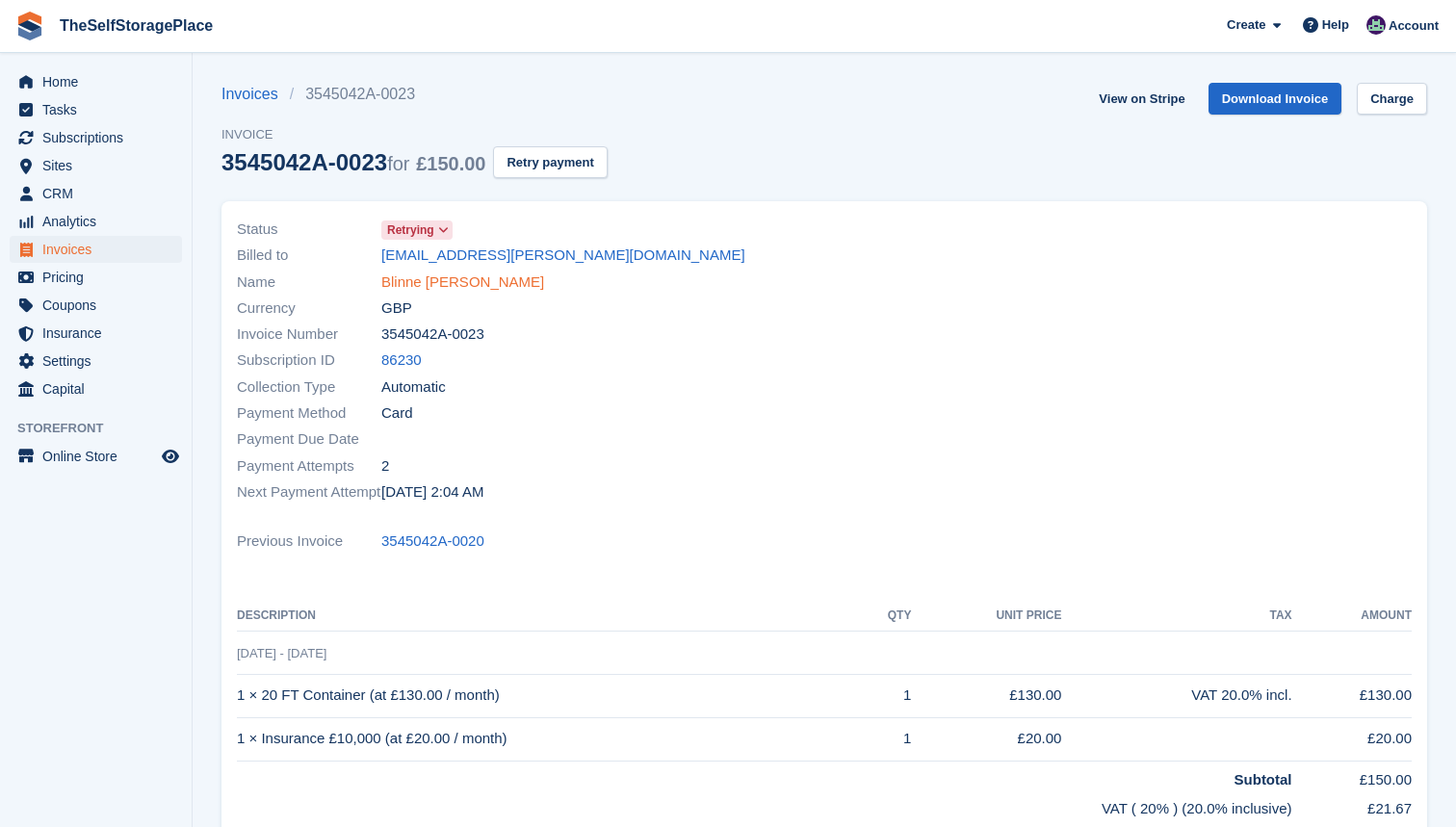
click at [454, 286] on link "Blinne [PERSON_NAME]" at bounding box center [462, 282] width 163 height 23
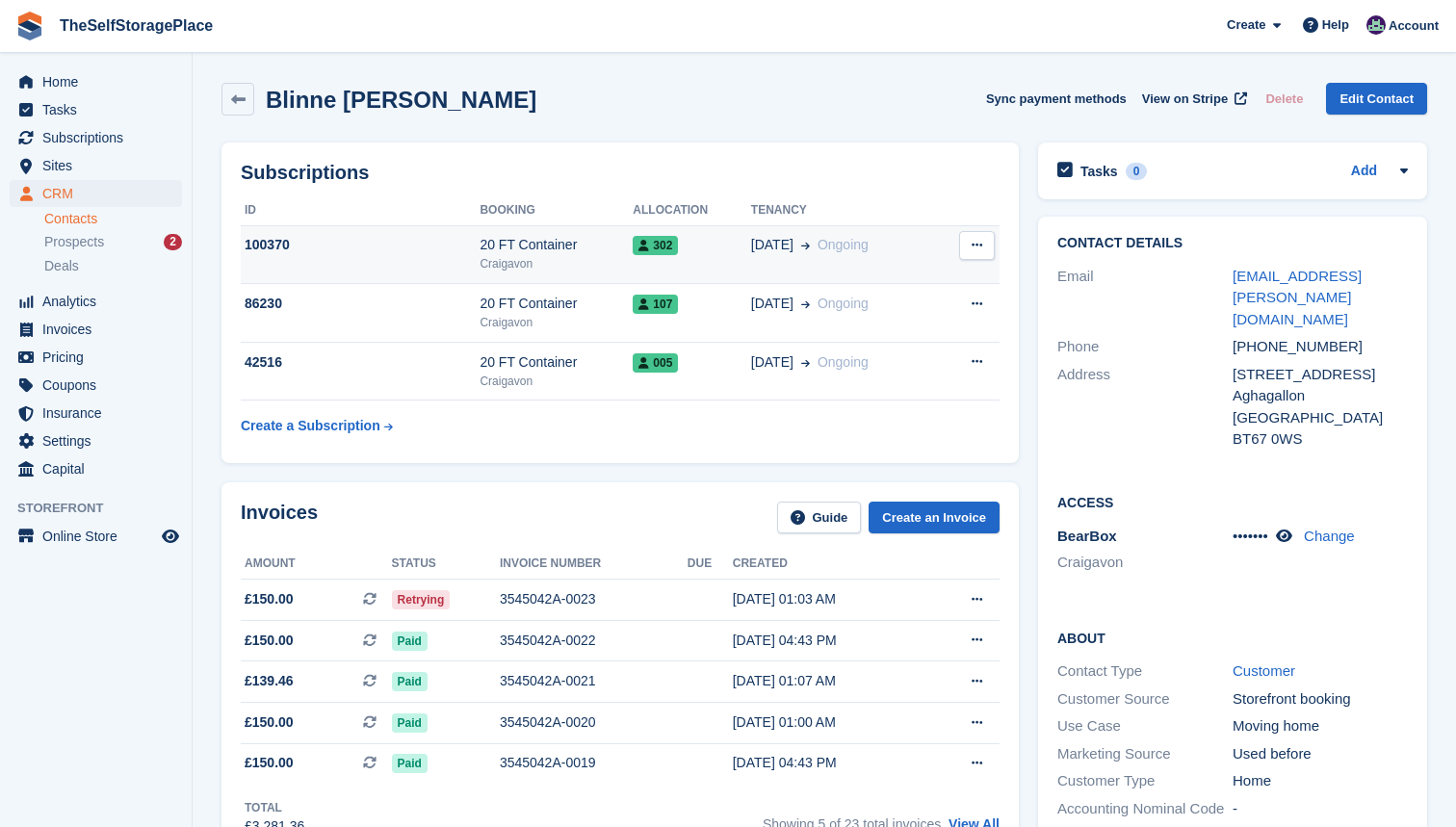
click at [565, 251] on div "20 FT Container" at bounding box center [556, 245] width 153 height 21
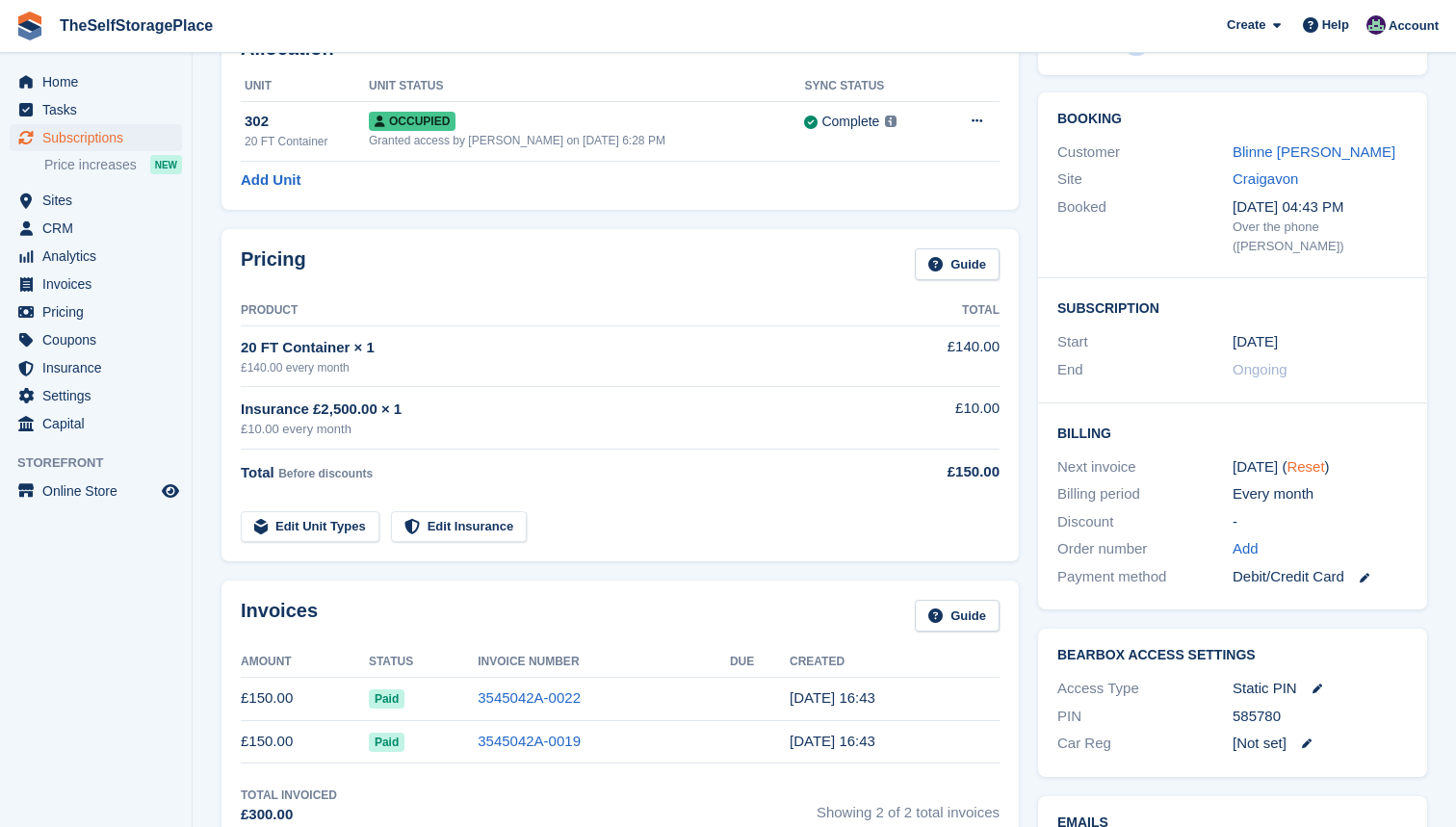
scroll to position [131, 0]
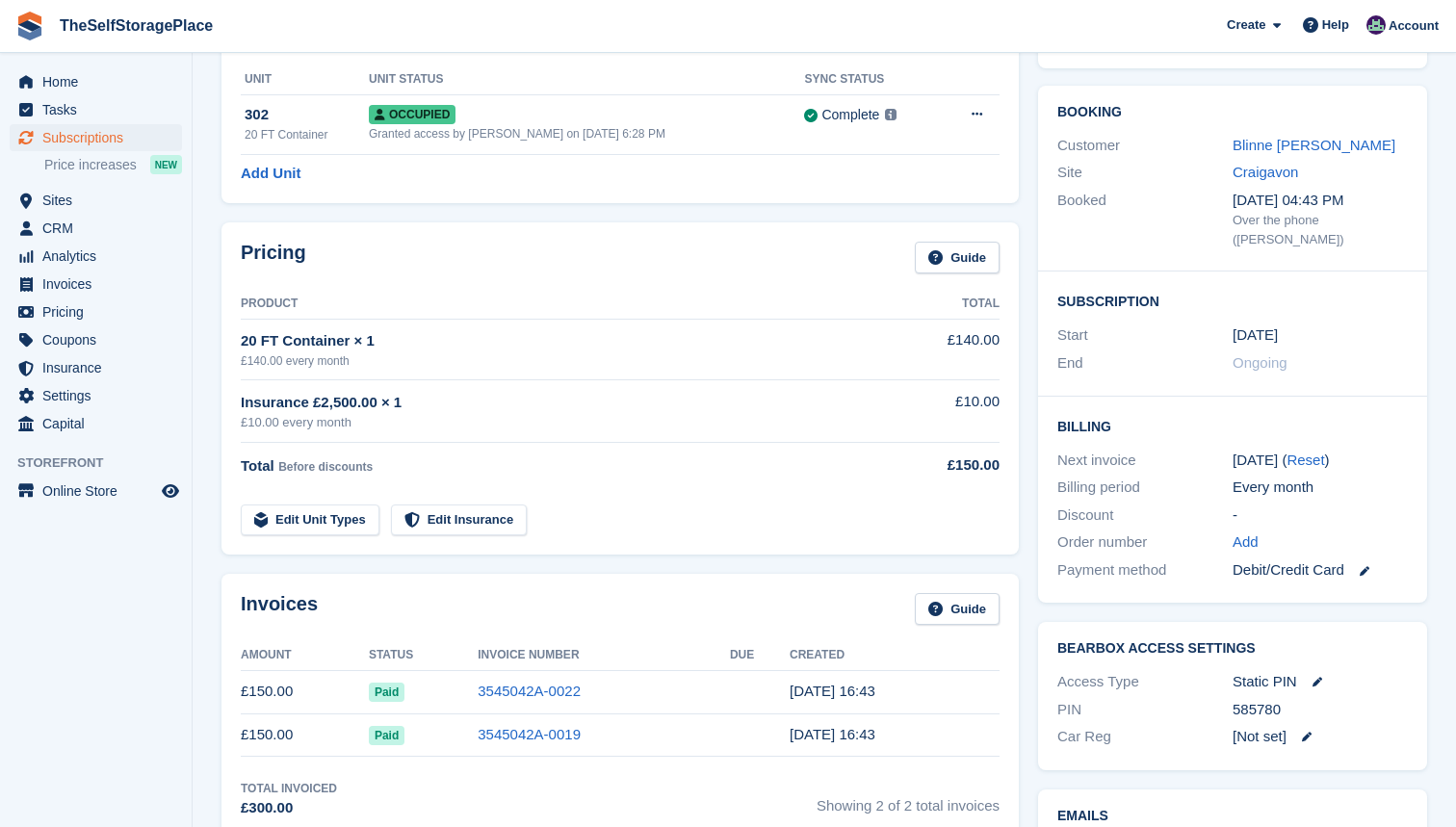
drag, startPoint x: 1288, startPoint y: 681, endPoint x: 1228, endPoint y: 675, distance: 60.3
click at [1228, 696] on div "PIN 585780" at bounding box center [1233, 710] width 351 height 28
copy div "585780"
click at [70, 276] on span "Invoices" at bounding box center [100, 284] width 116 height 27
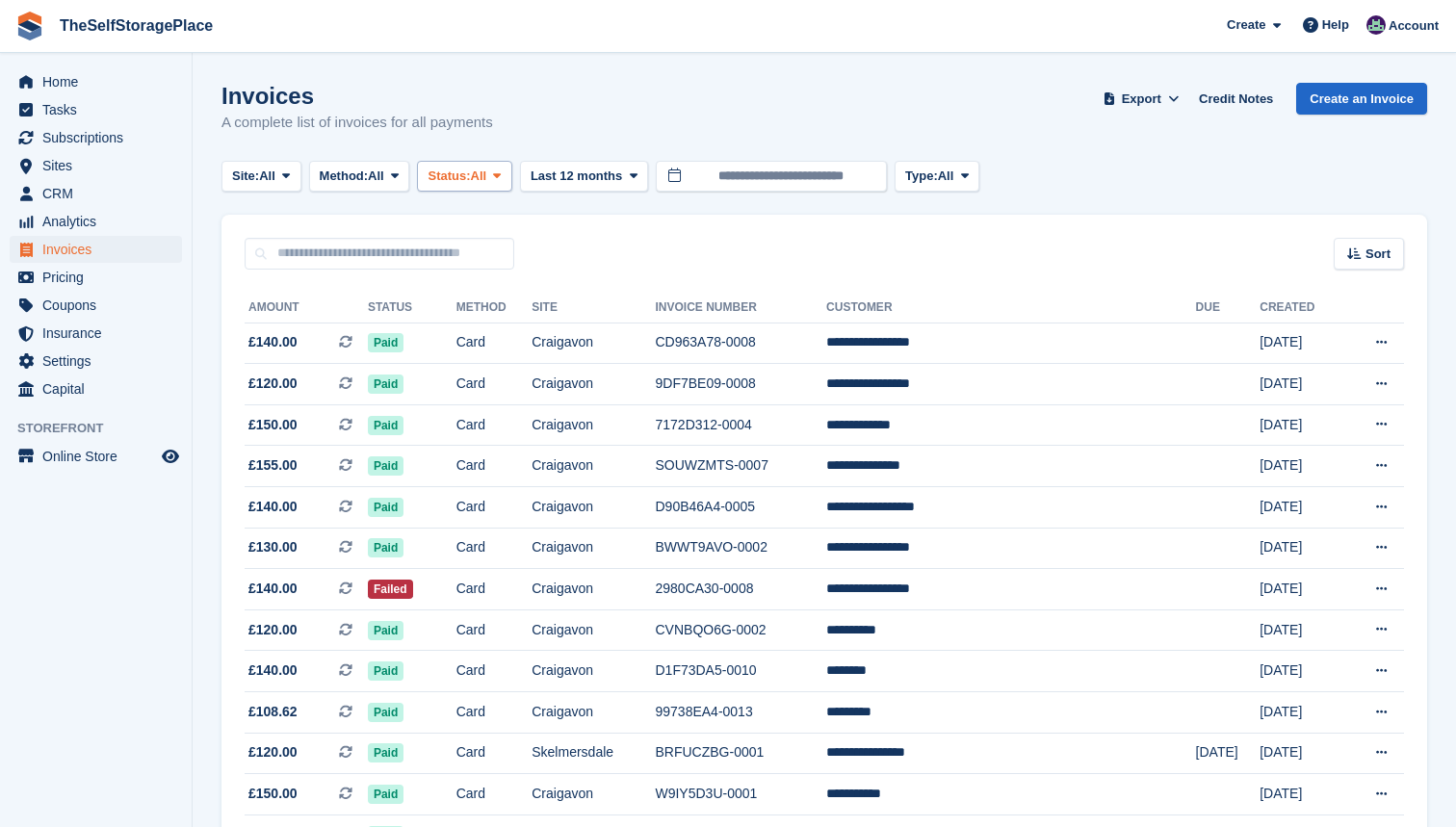
click at [470, 168] on span "Status:" at bounding box center [448, 176] width 42 height 20
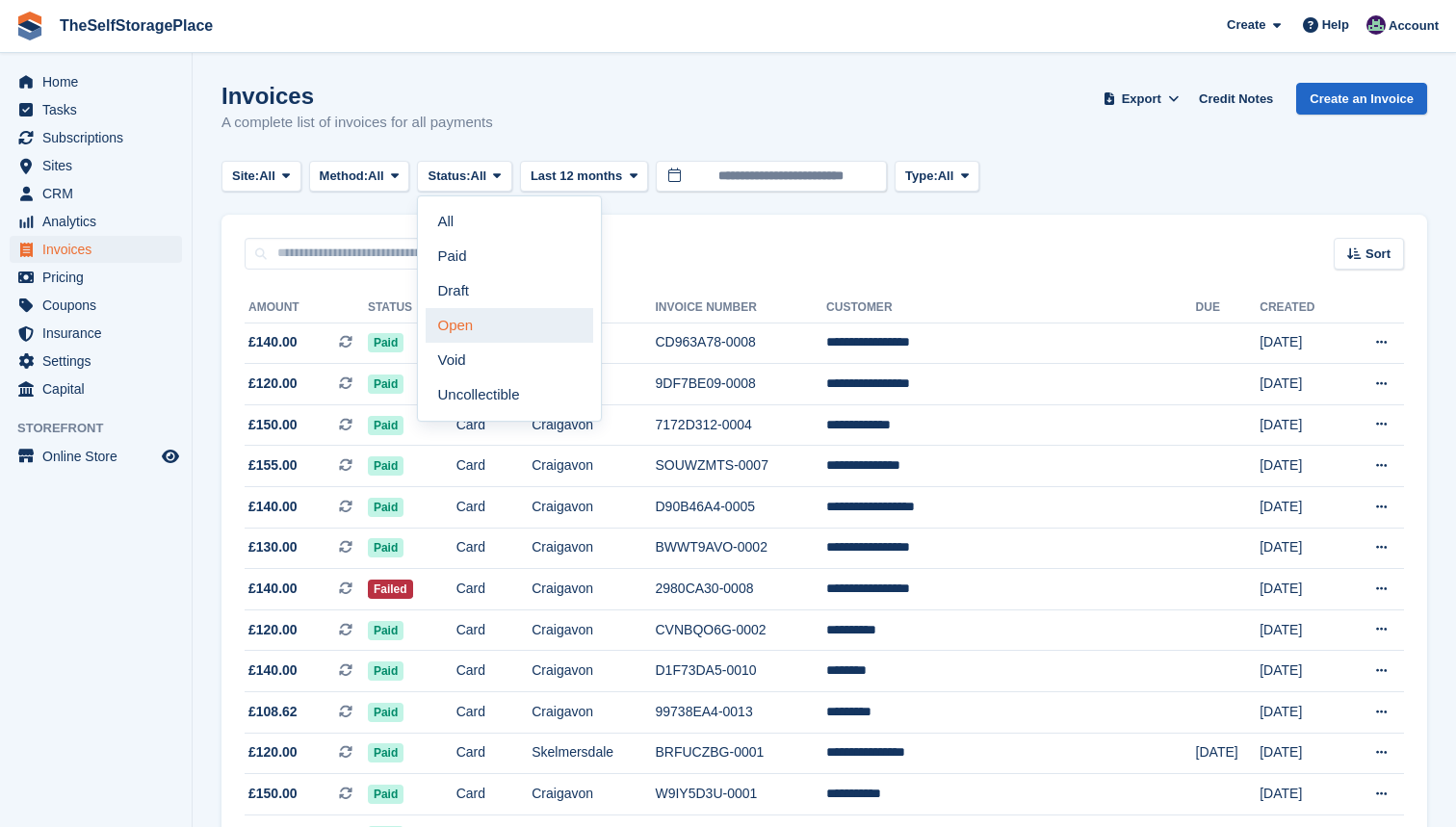
click at [498, 326] on link "Open" at bounding box center [509, 325] width 167 height 34
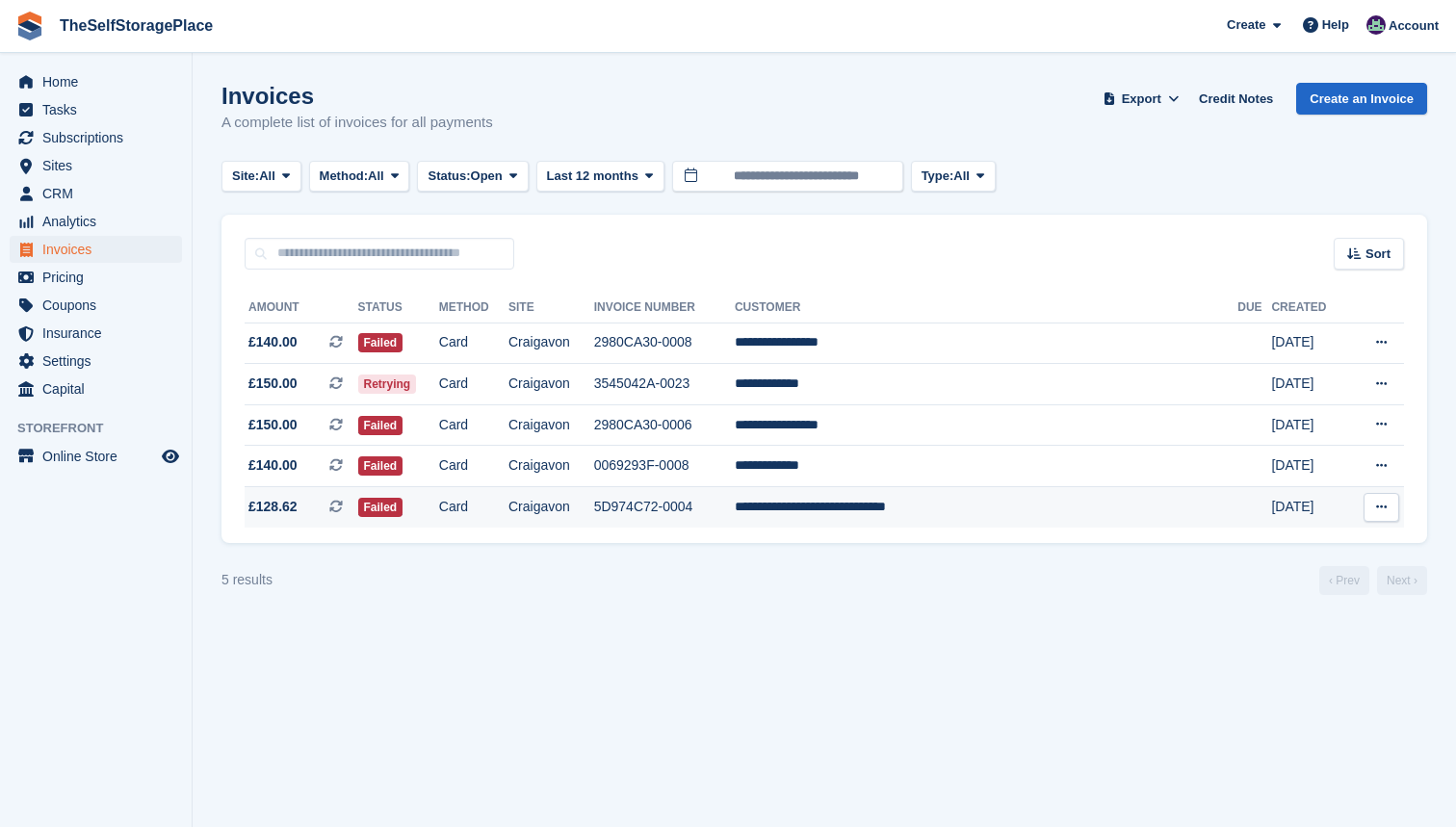
click at [734, 507] on td "5D974C72-0004" at bounding box center [665, 507] width 141 height 40
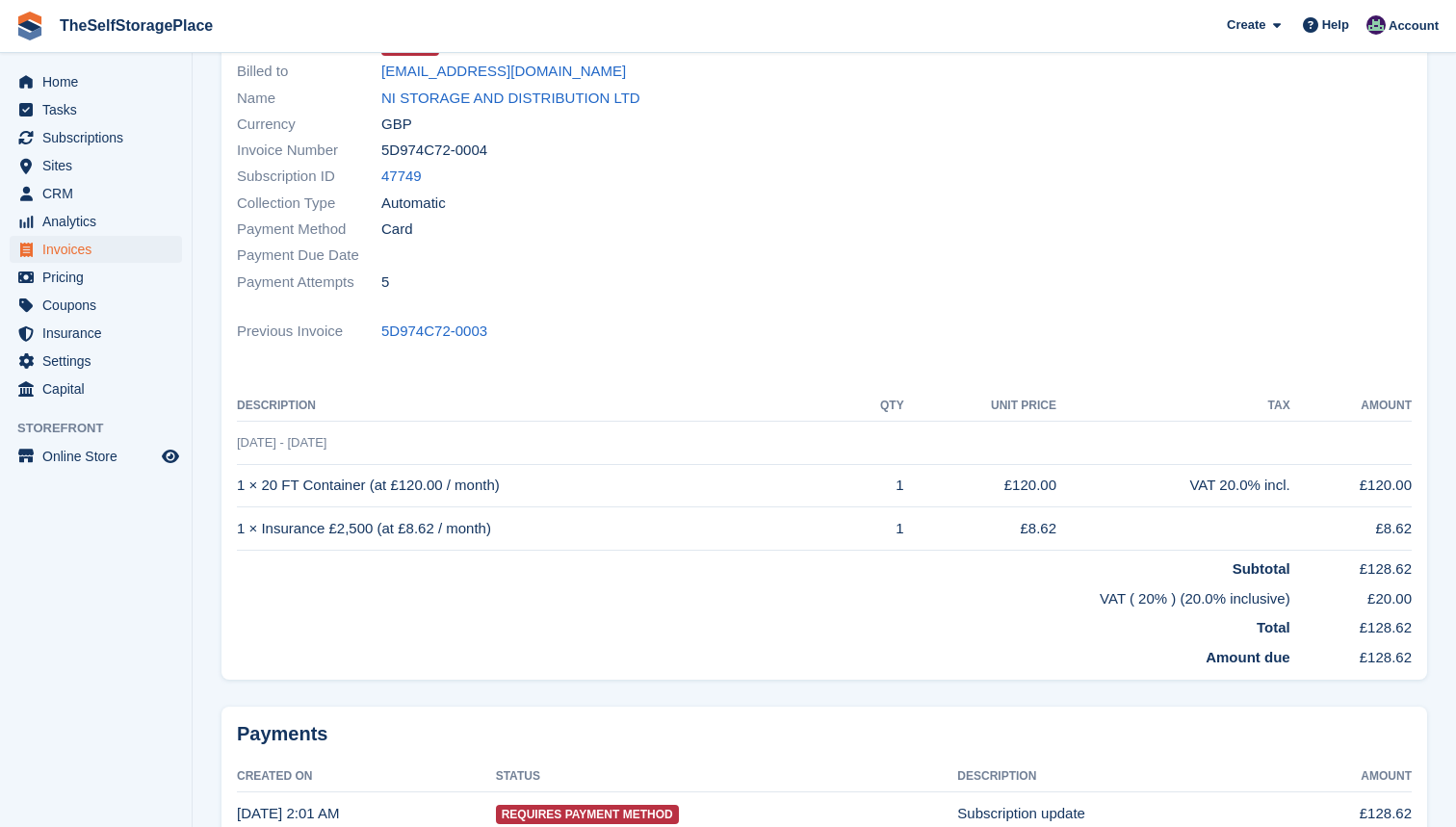
scroll to position [174, 0]
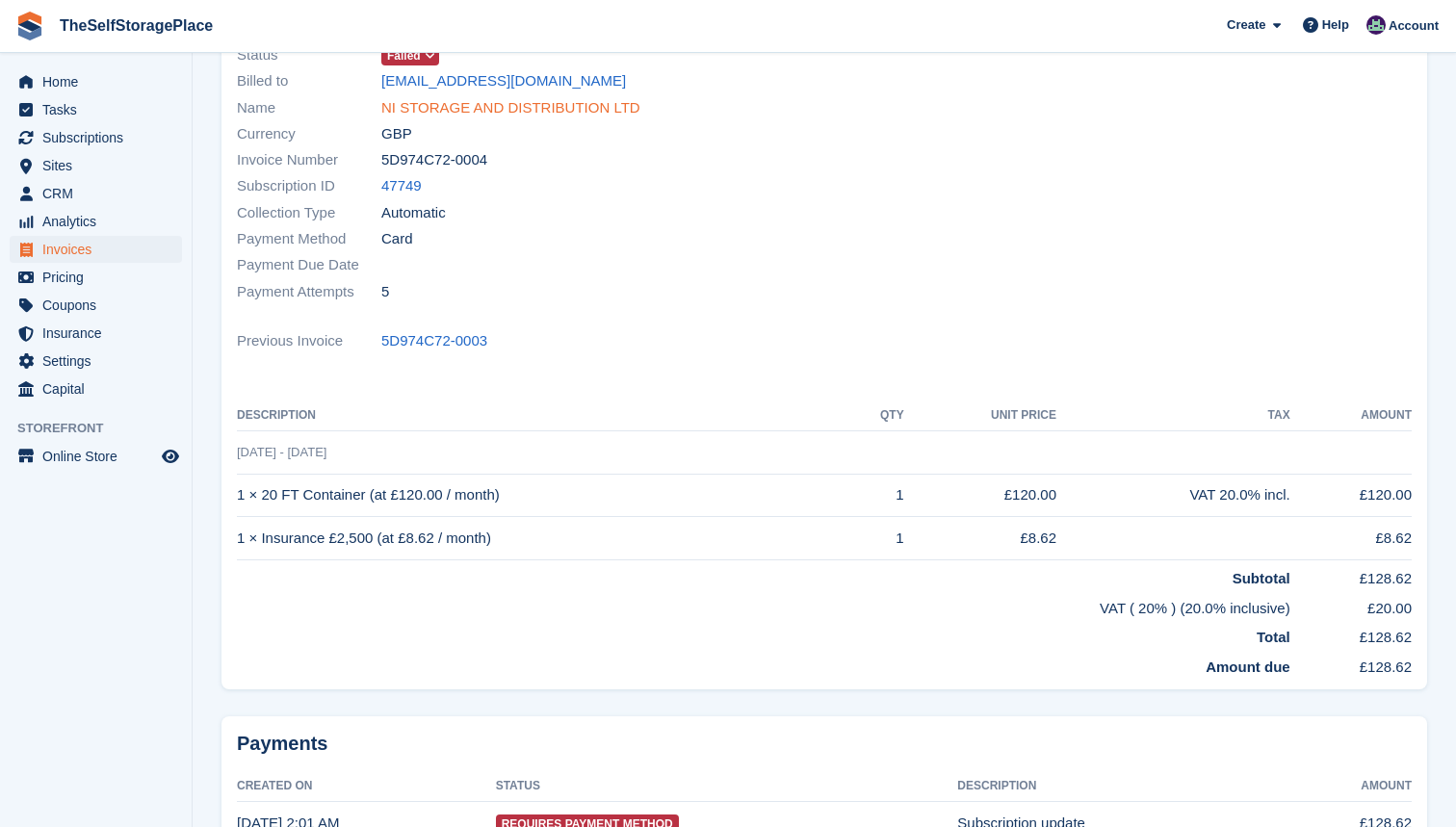
click at [588, 111] on link "NI STORAGE AND DISTRIBUTION LTD" at bounding box center [510, 108] width 259 height 23
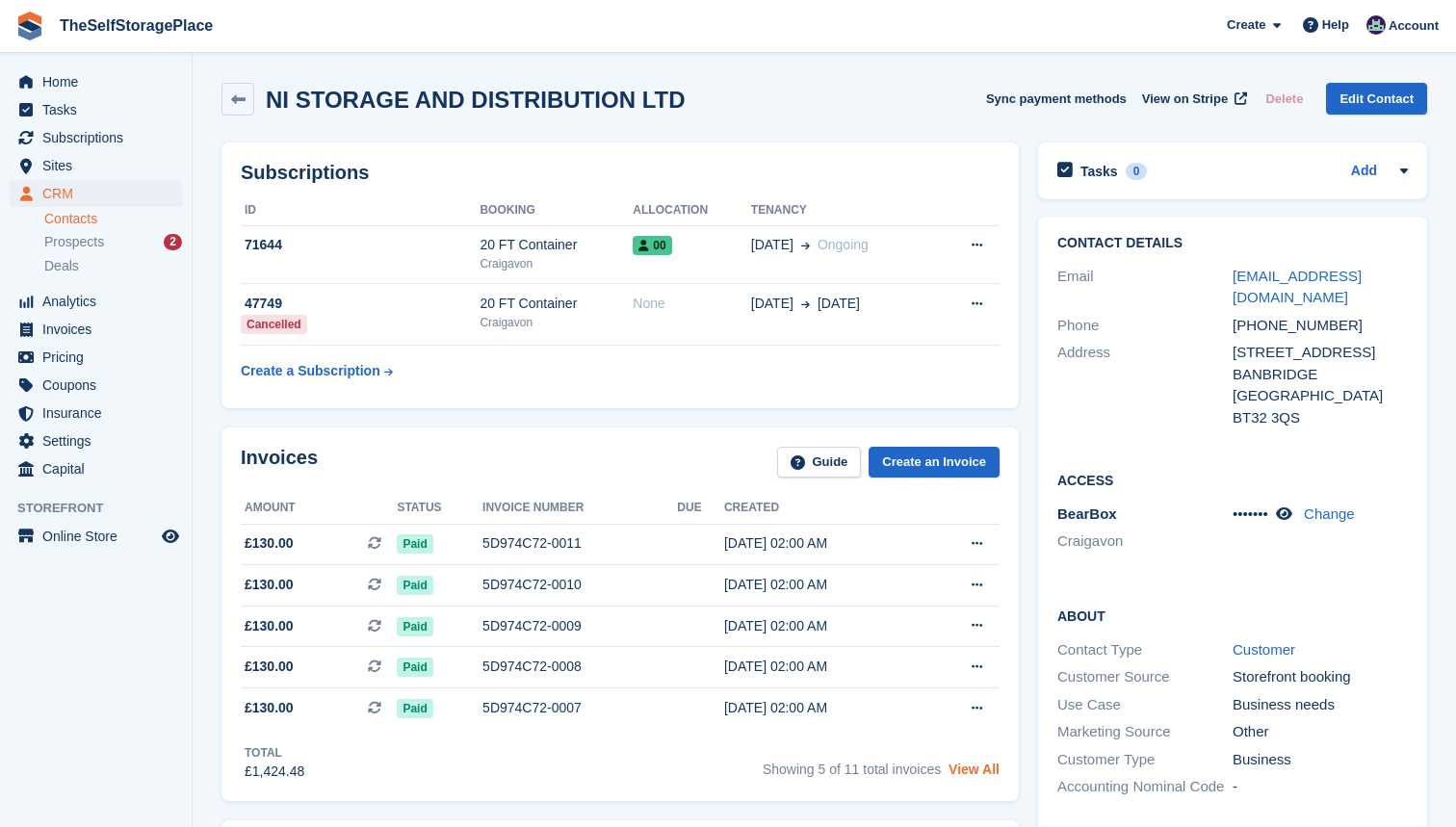
click at [960, 771] on link "View All" at bounding box center [974, 769] width 51 height 16
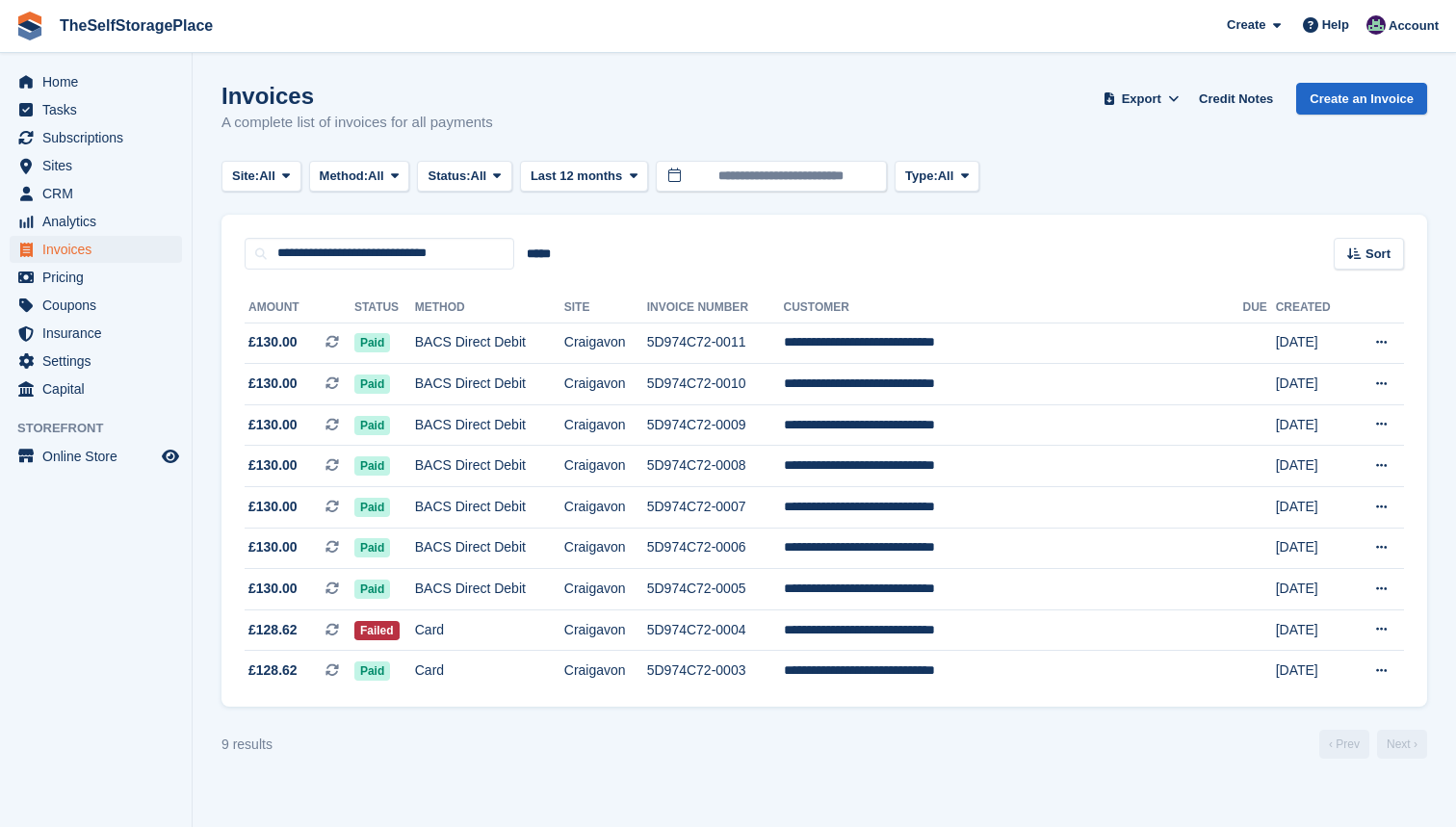
click at [102, 255] on span "Invoices" at bounding box center [100, 250] width 116 height 27
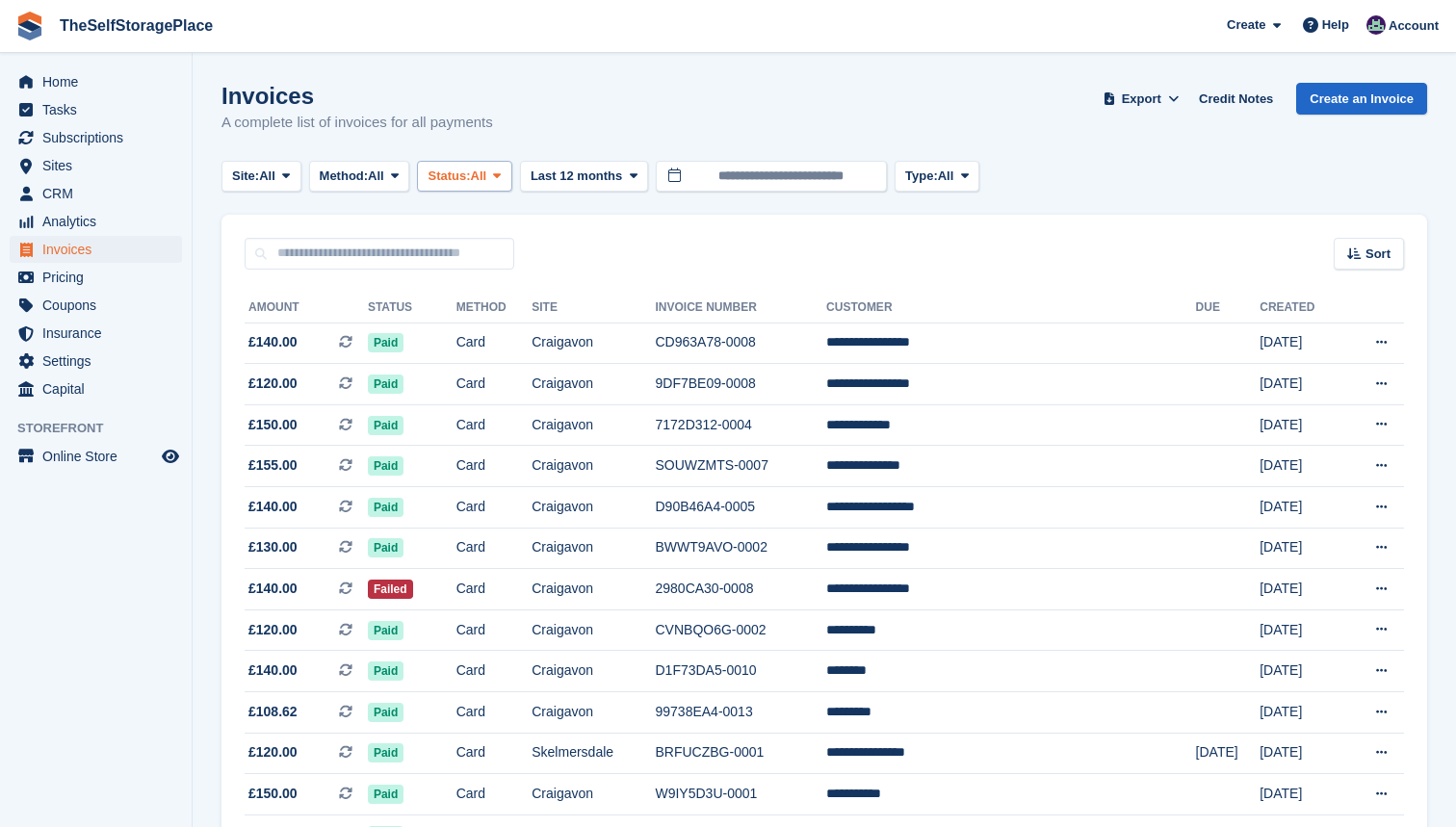
click at [488, 181] on span "All" at bounding box center [479, 176] width 17 height 20
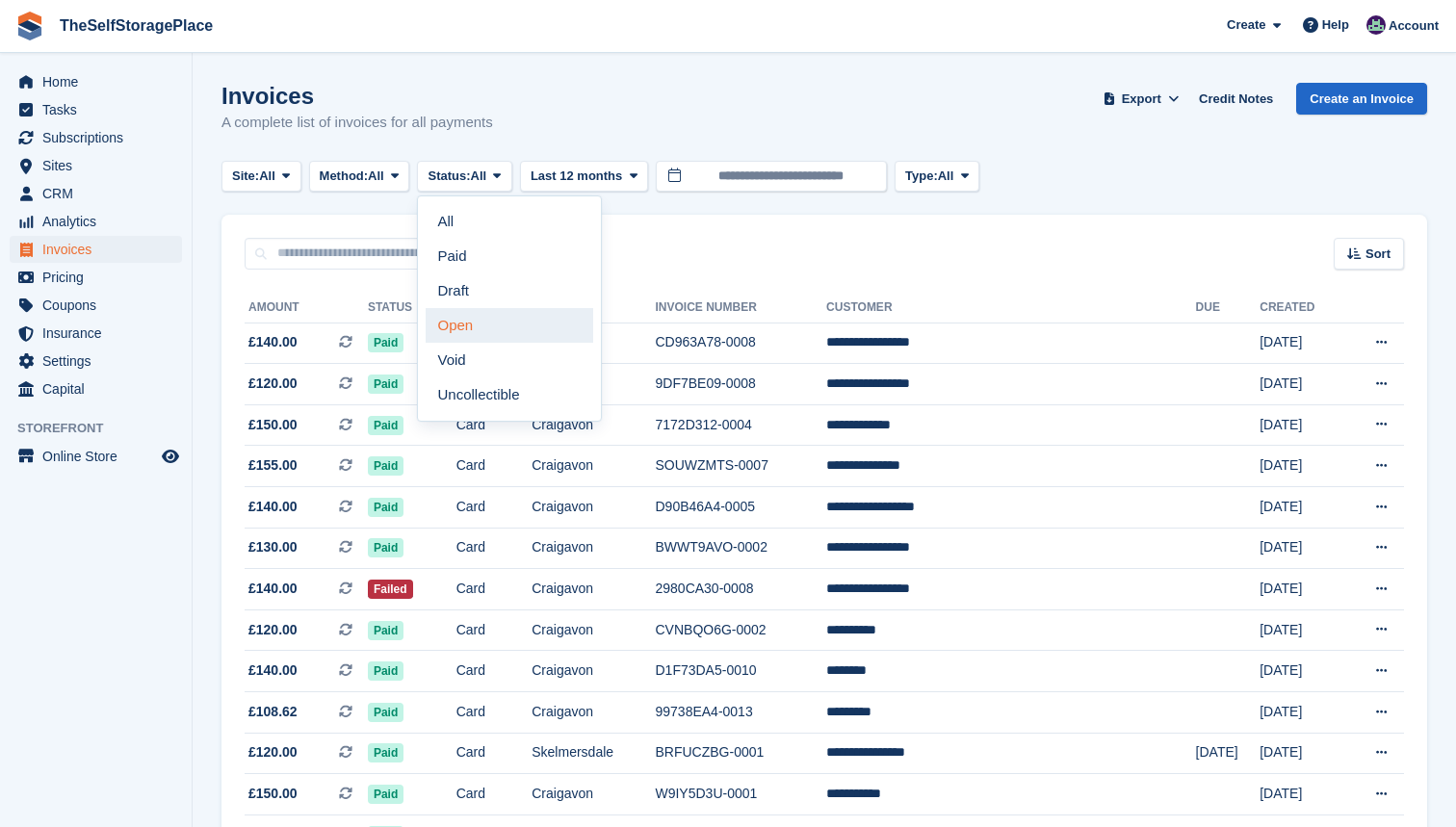
click at [499, 335] on link "Open" at bounding box center [509, 325] width 167 height 34
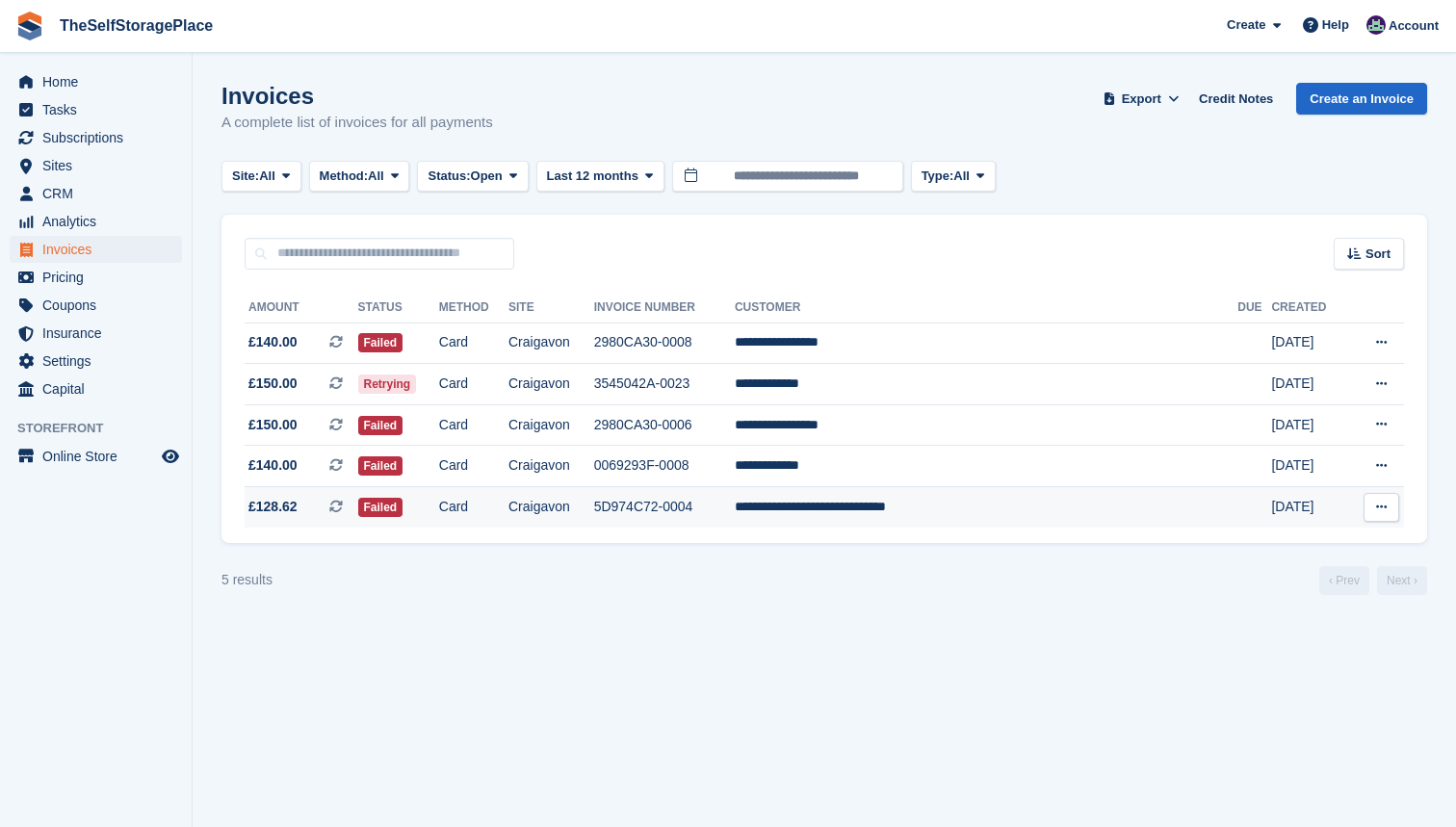
click at [848, 512] on td "**********" at bounding box center [985, 507] width 502 height 40
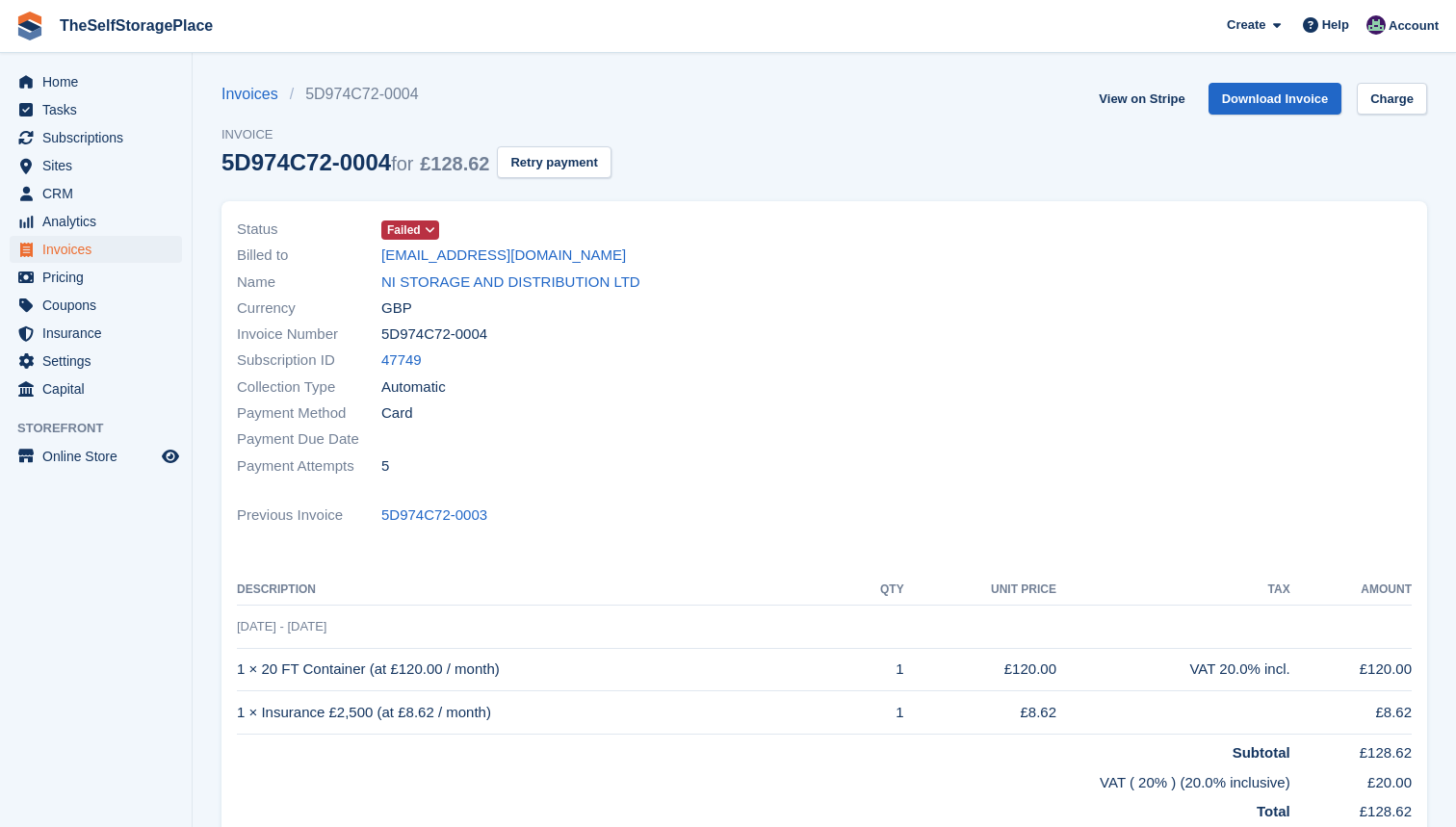
click at [585, 295] on div "Currency GBP" at bounding box center [525, 307] width 576 height 26
click at [585, 288] on link "NI STORAGE AND DISTRIBUTION LTD" at bounding box center [510, 282] width 259 height 23
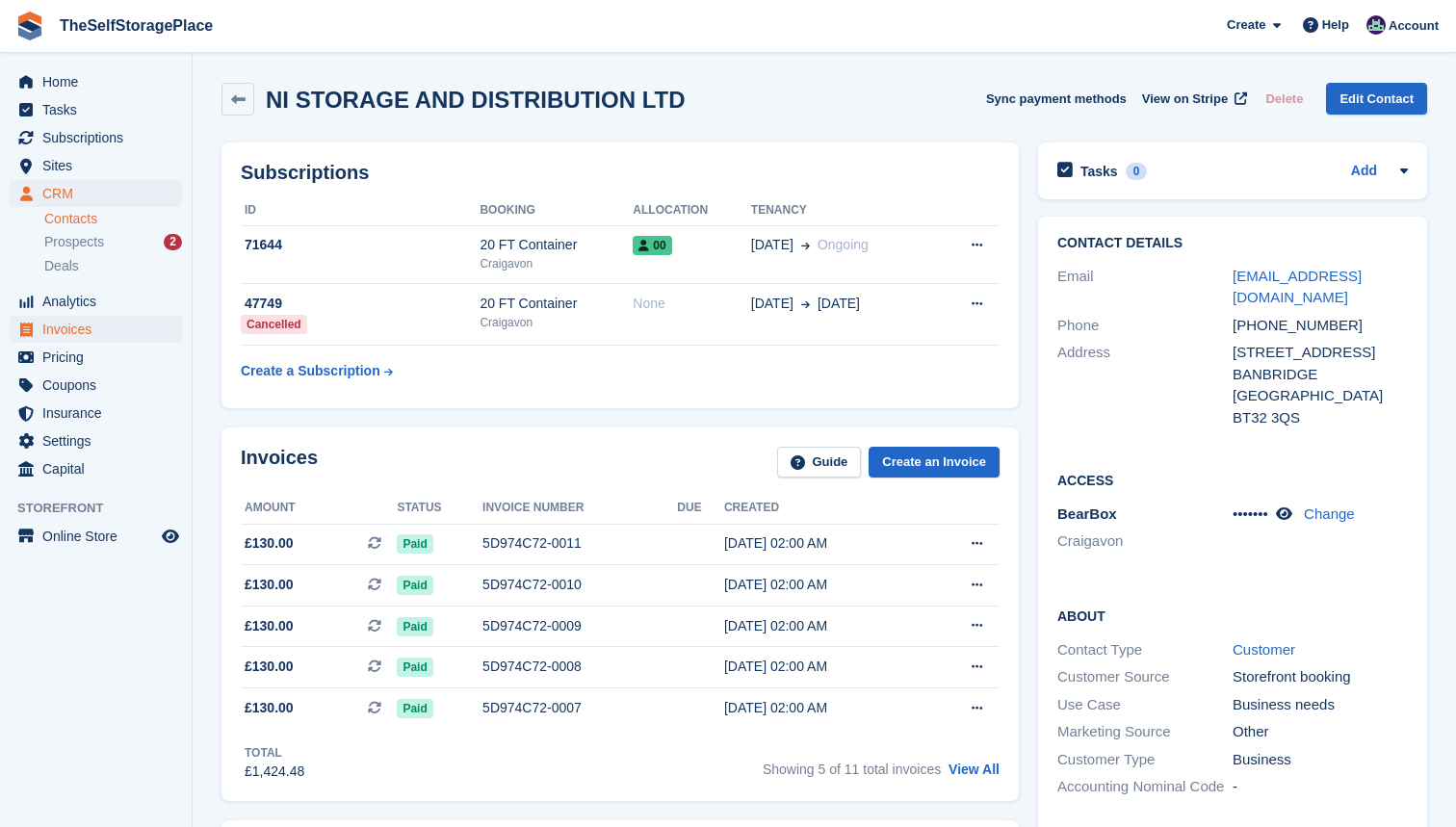
click at [90, 323] on span "Invoices" at bounding box center [100, 330] width 116 height 27
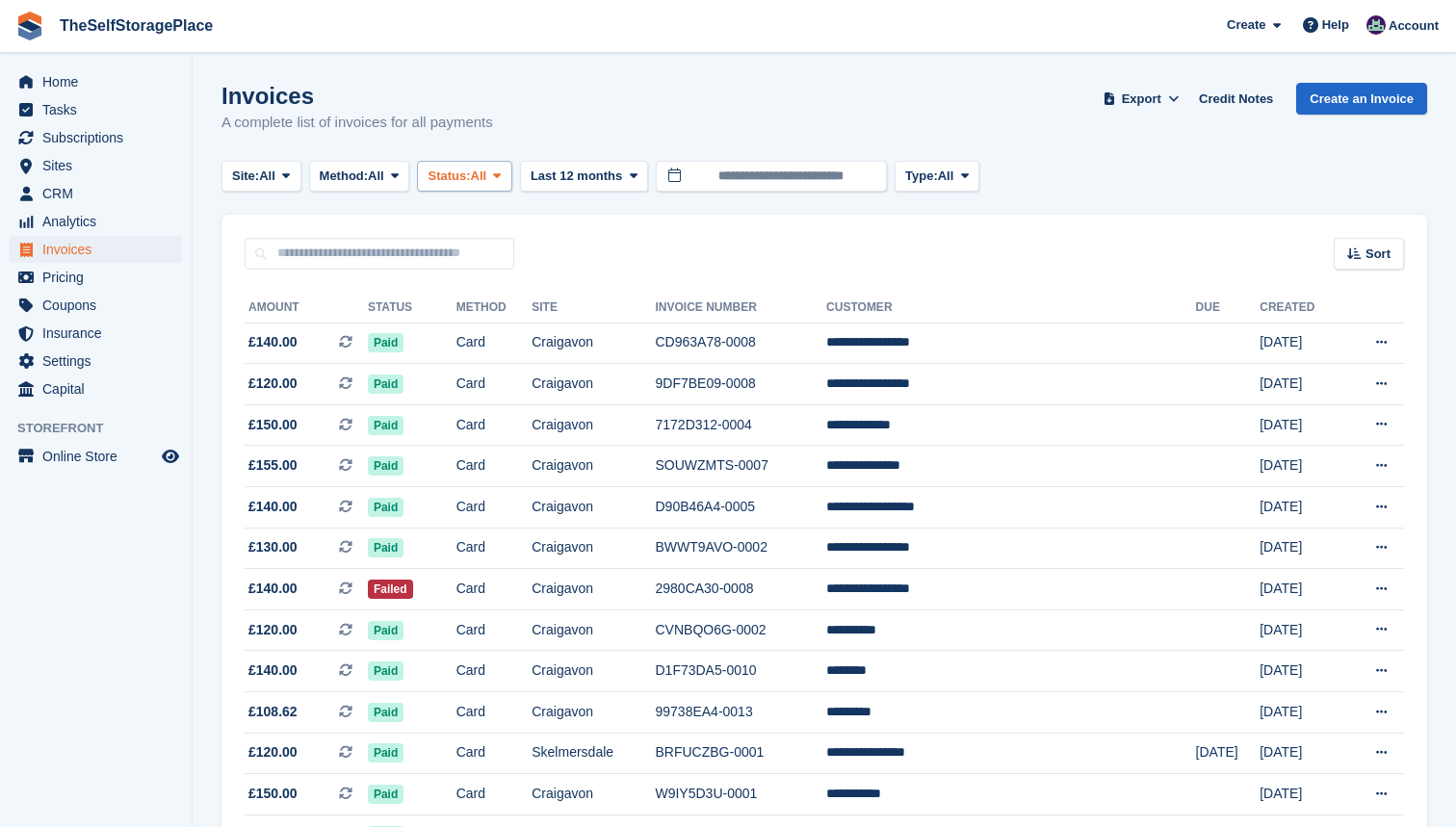
click at [488, 171] on span "All" at bounding box center [479, 176] width 17 height 20
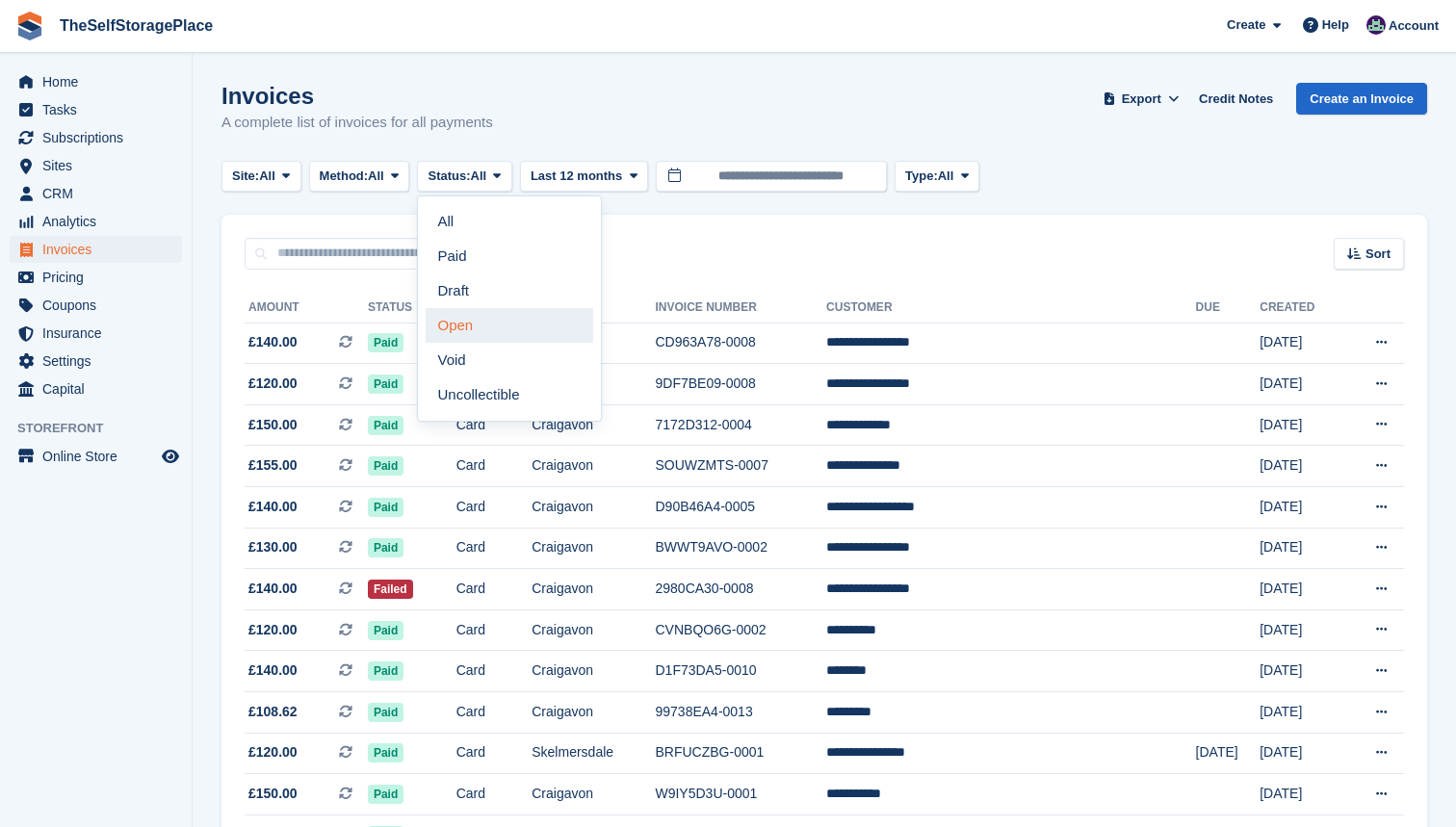
click at [497, 322] on link "Open" at bounding box center [509, 325] width 167 height 34
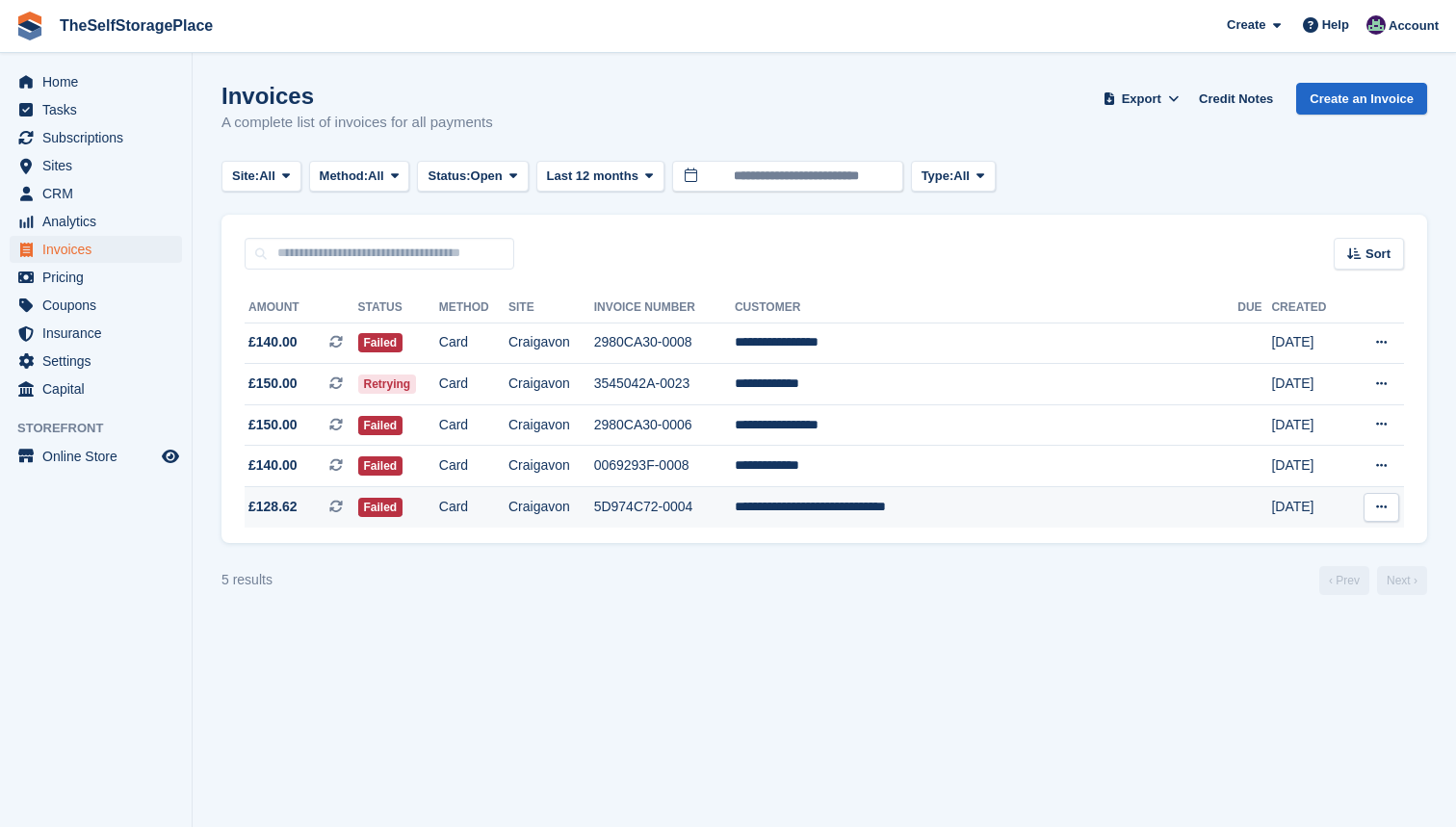
click at [734, 517] on td "5D974C72-0004" at bounding box center [665, 507] width 141 height 40
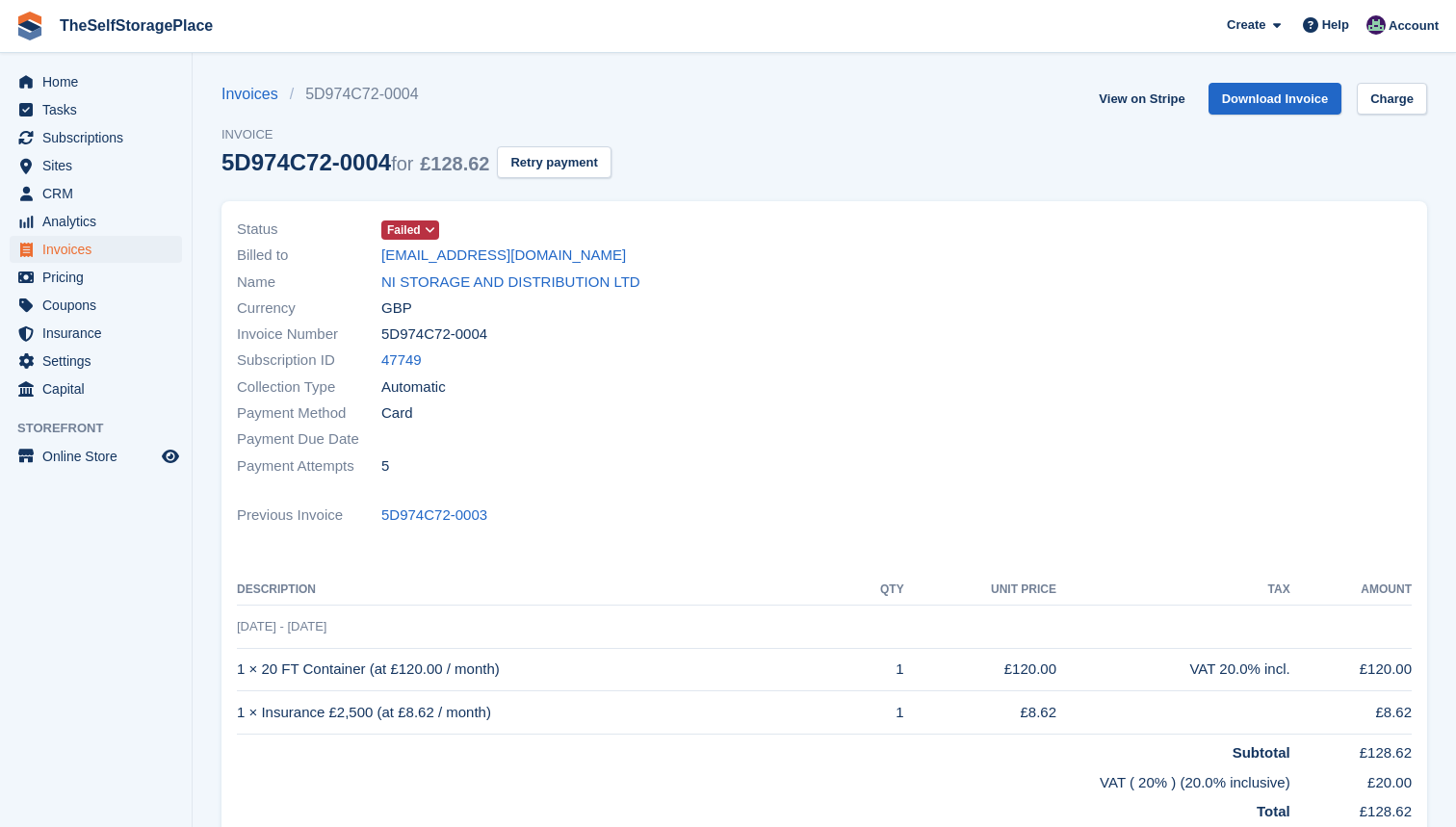
click at [428, 230] on icon at bounding box center [430, 230] width 11 height 12
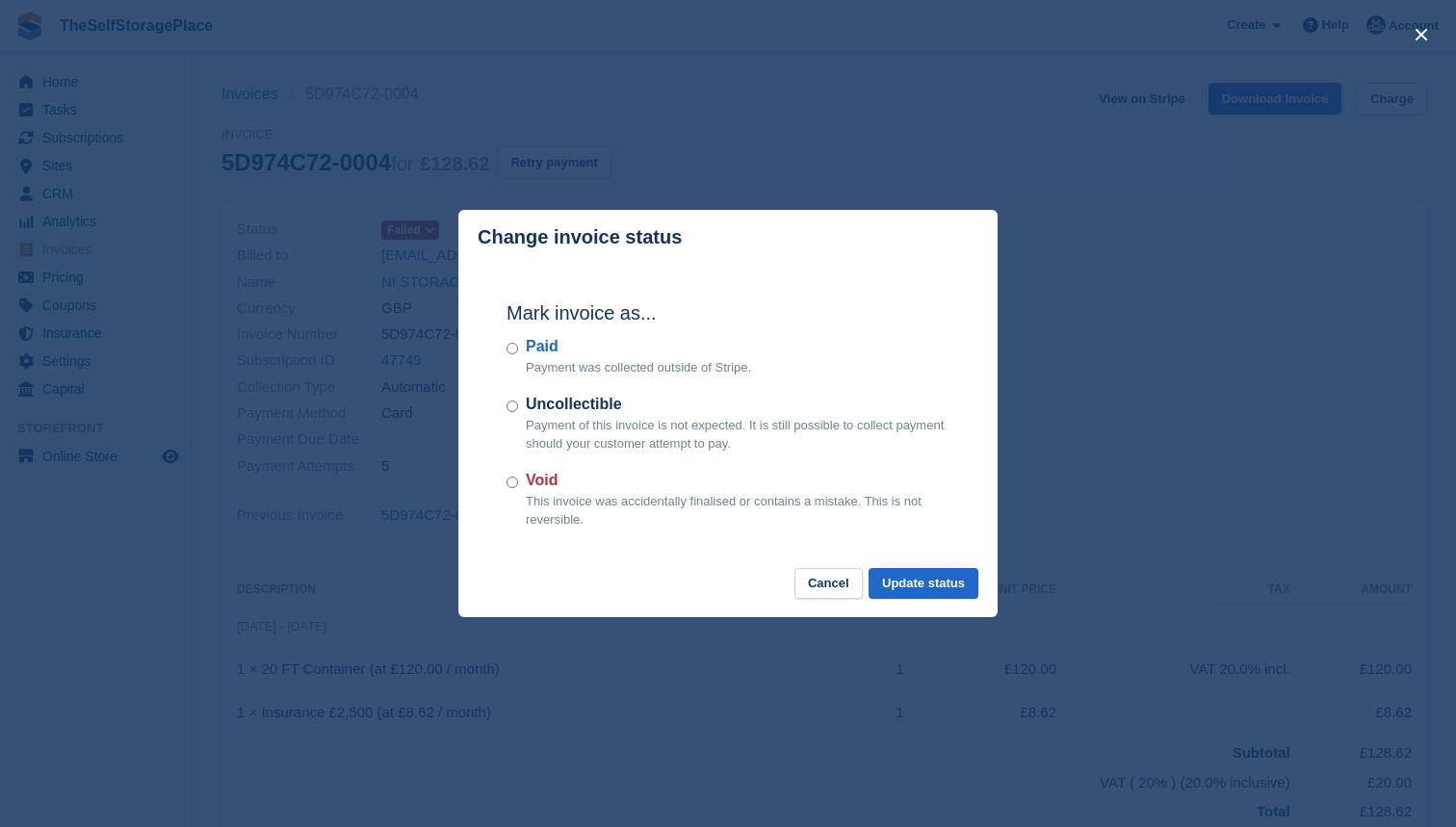
click at [515, 472] on div "Void This invoice was accidentally finalised or contains a mistake. This is not…" at bounding box center [728, 499] width 443 height 61
click at [894, 579] on button "Update status" at bounding box center [923, 583] width 110 height 31
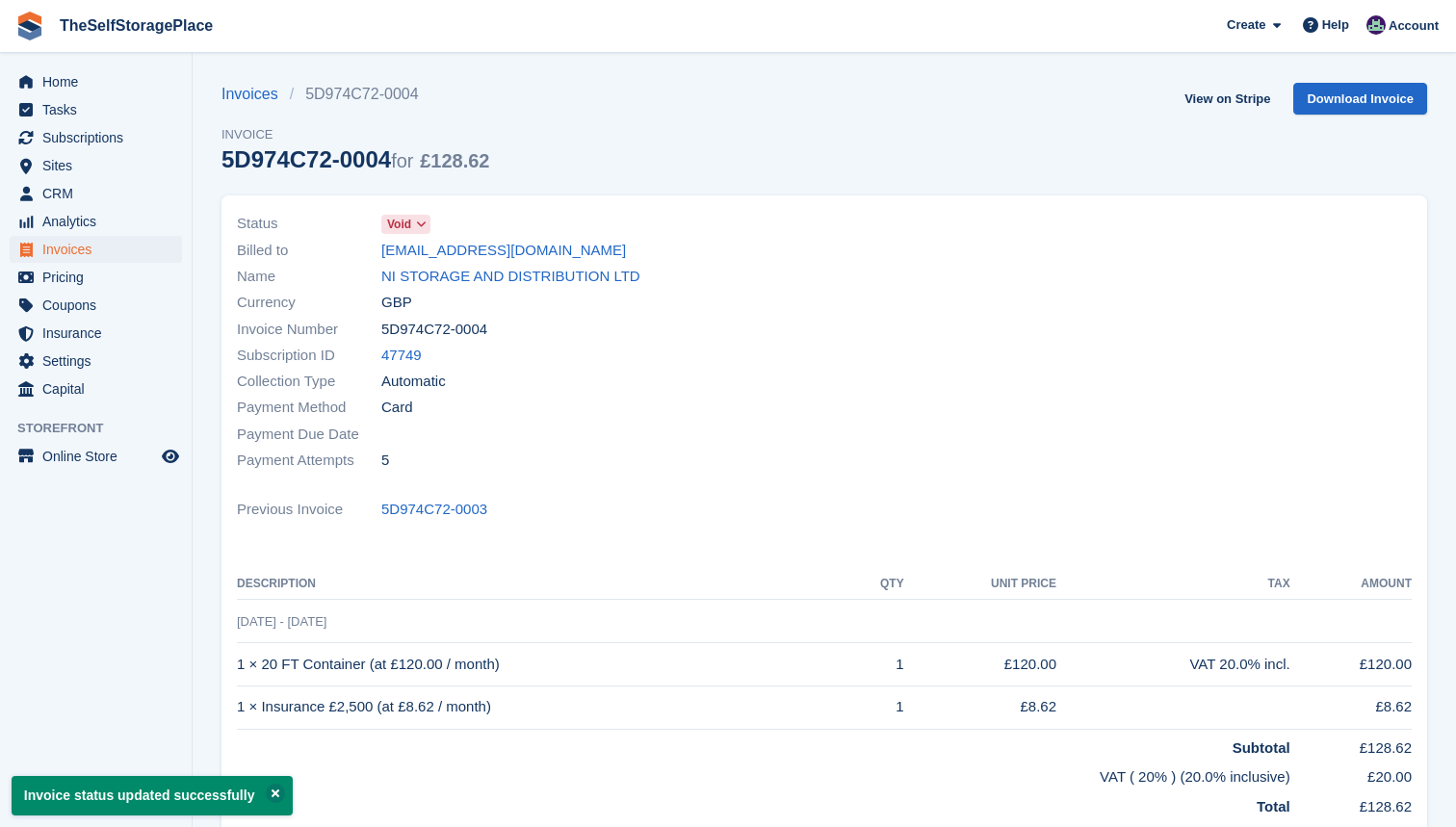
click at [82, 254] on span "Invoices" at bounding box center [100, 250] width 116 height 27
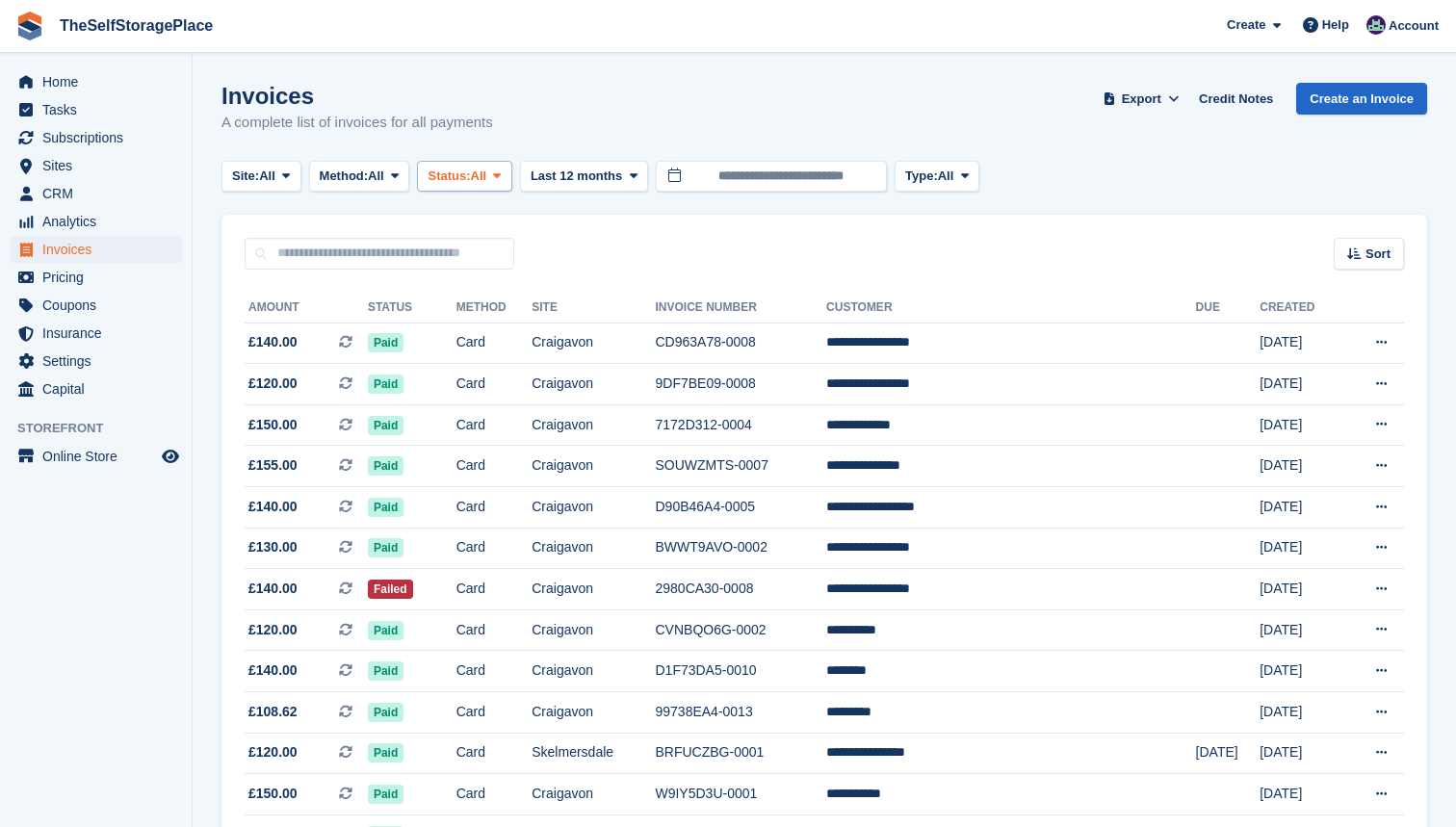
click at [470, 179] on span "Status:" at bounding box center [448, 176] width 42 height 20
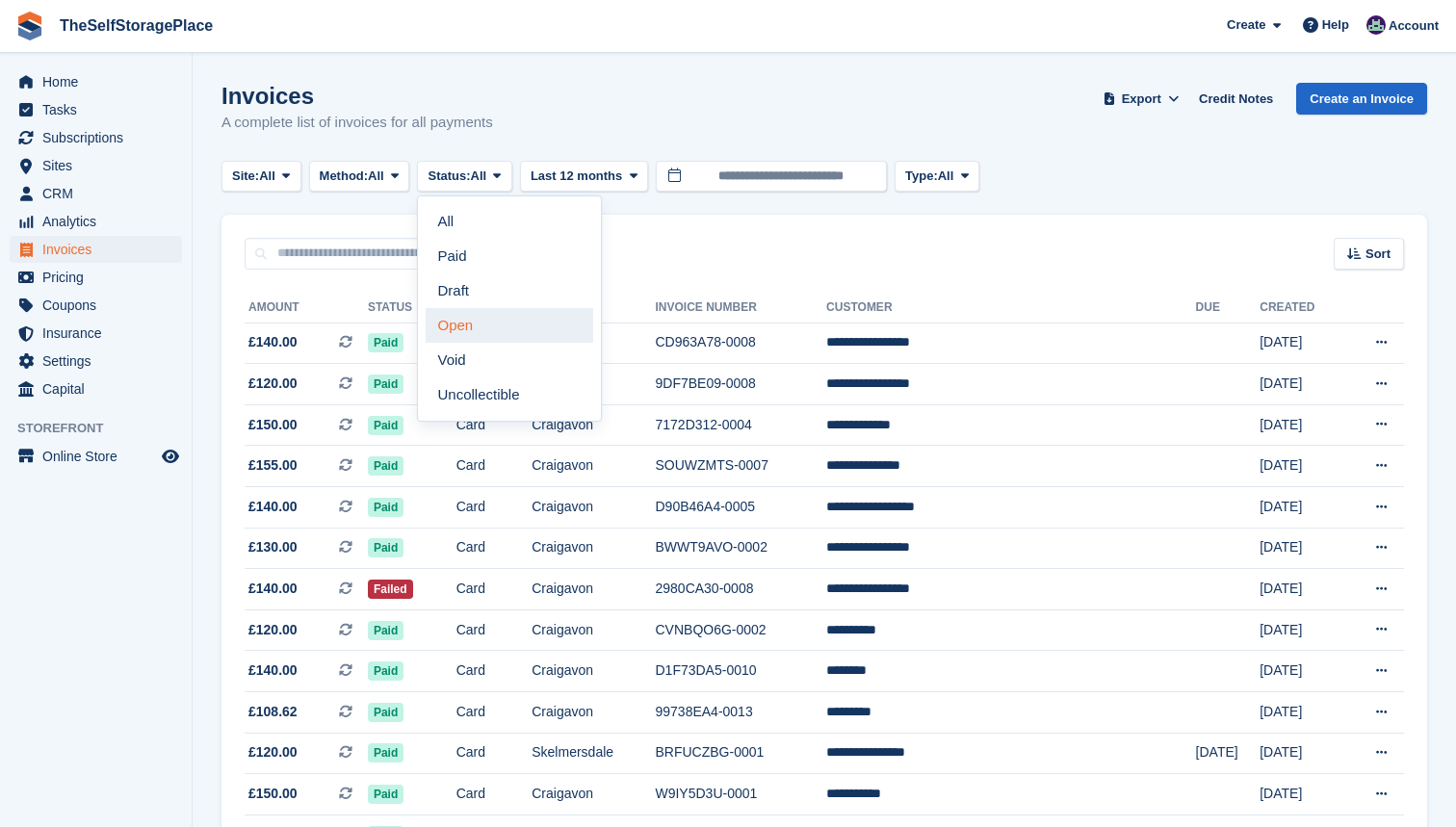
click at [503, 330] on link "Open" at bounding box center [509, 325] width 167 height 34
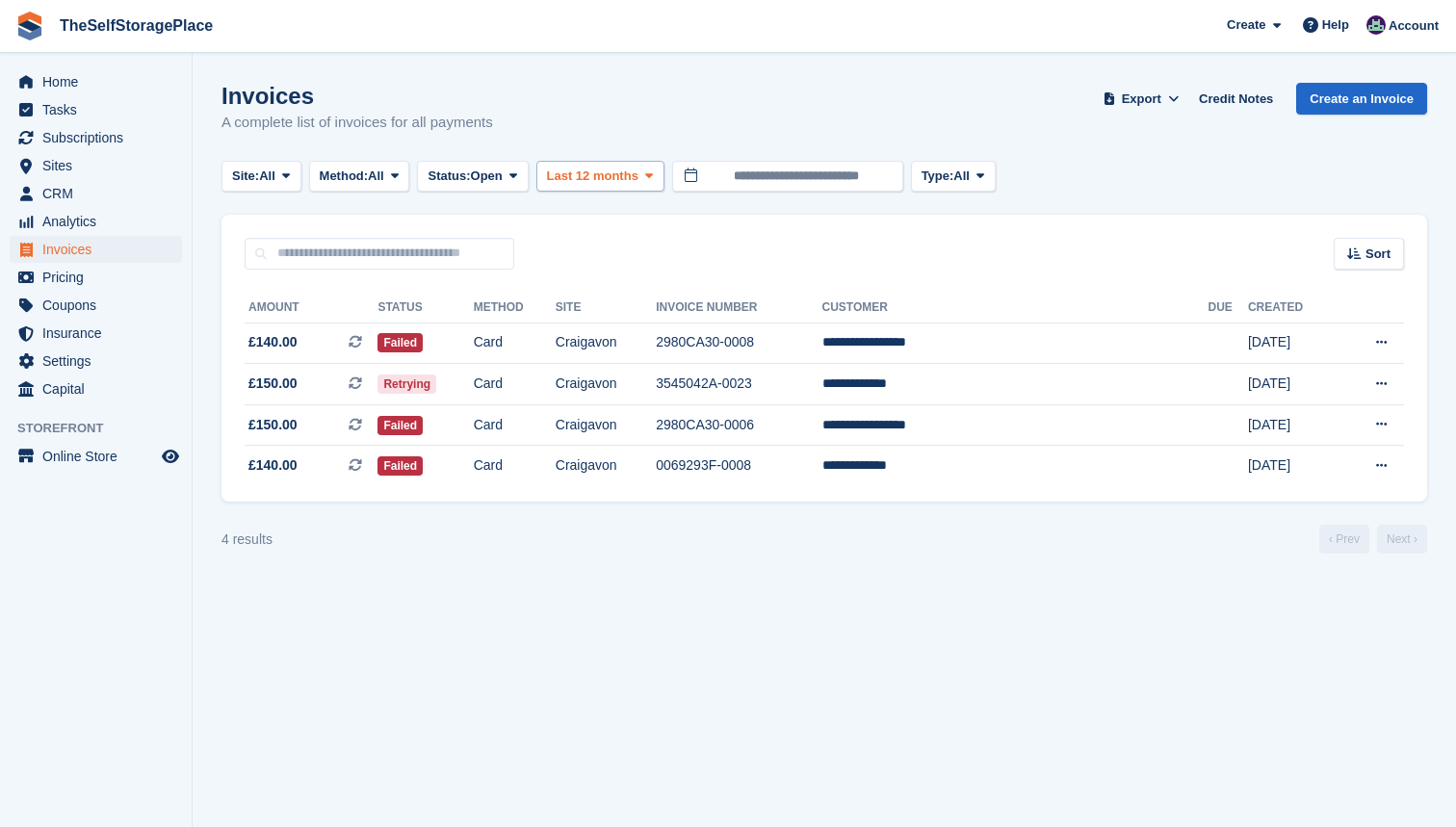
click at [638, 181] on span "Last 12 months" at bounding box center [592, 176] width 91 height 20
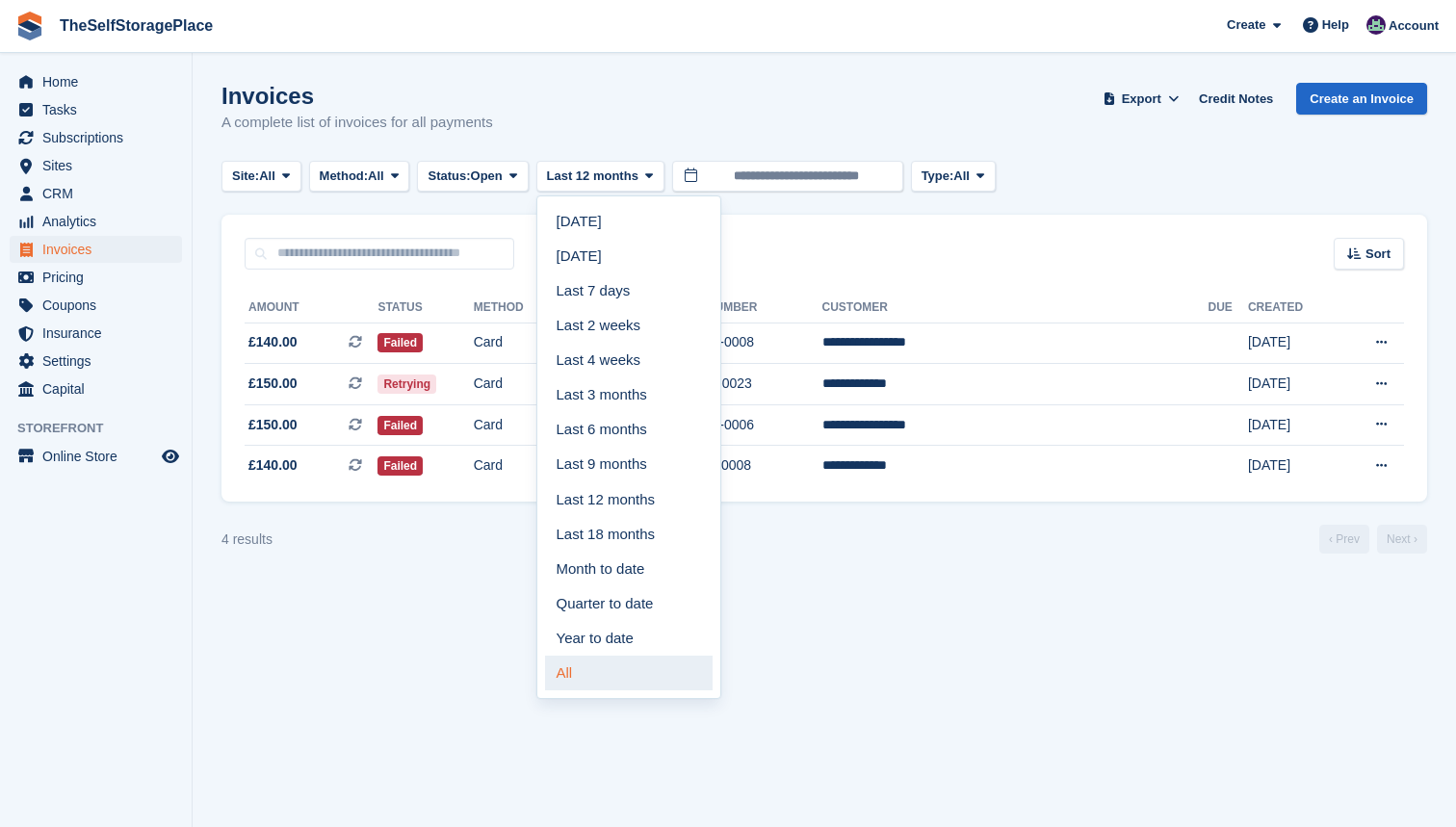
click at [634, 673] on link "All" at bounding box center [629, 672] width 167 height 34
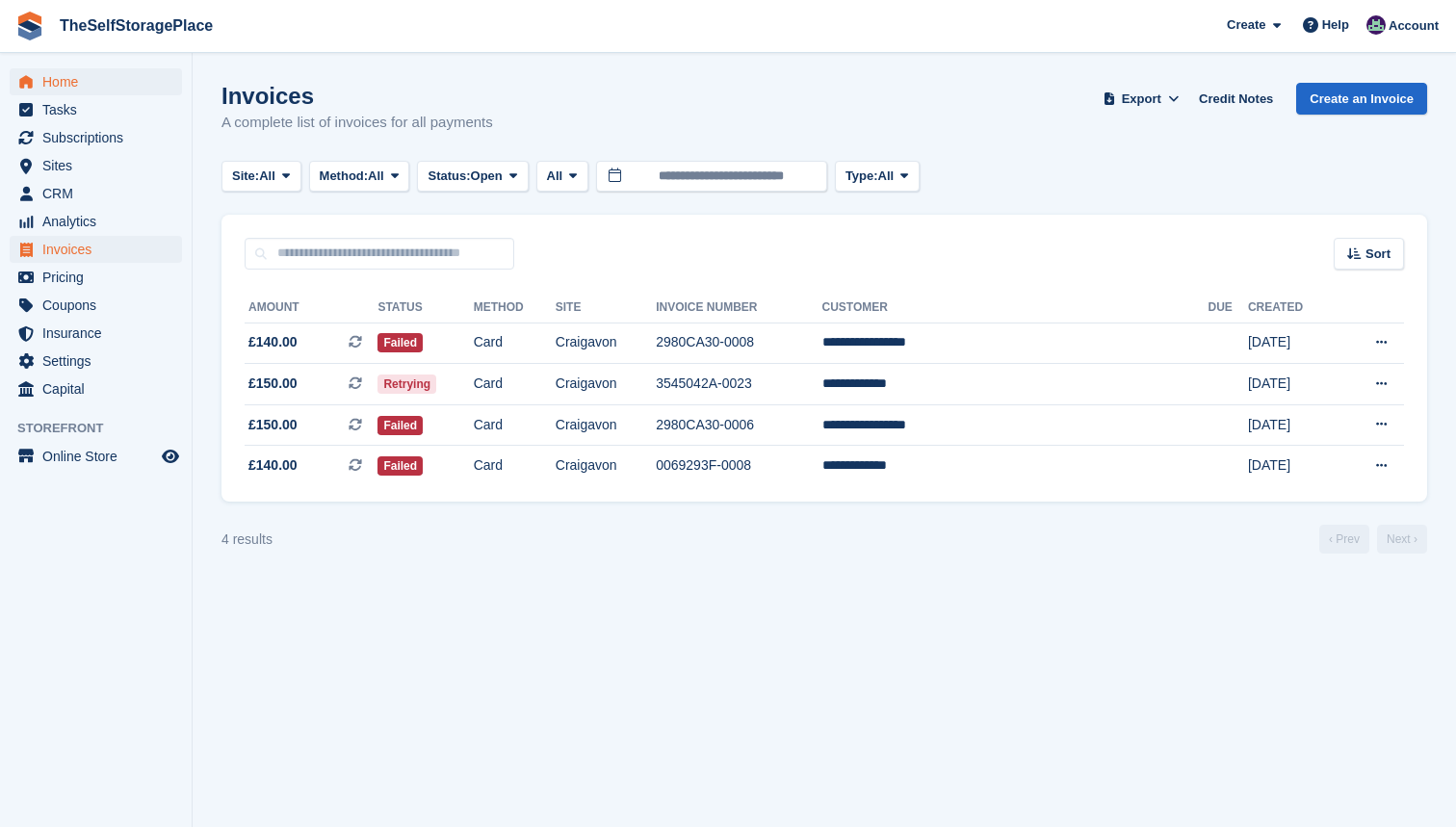
click at [76, 75] on span "Home" at bounding box center [100, 82] width 116 height 27
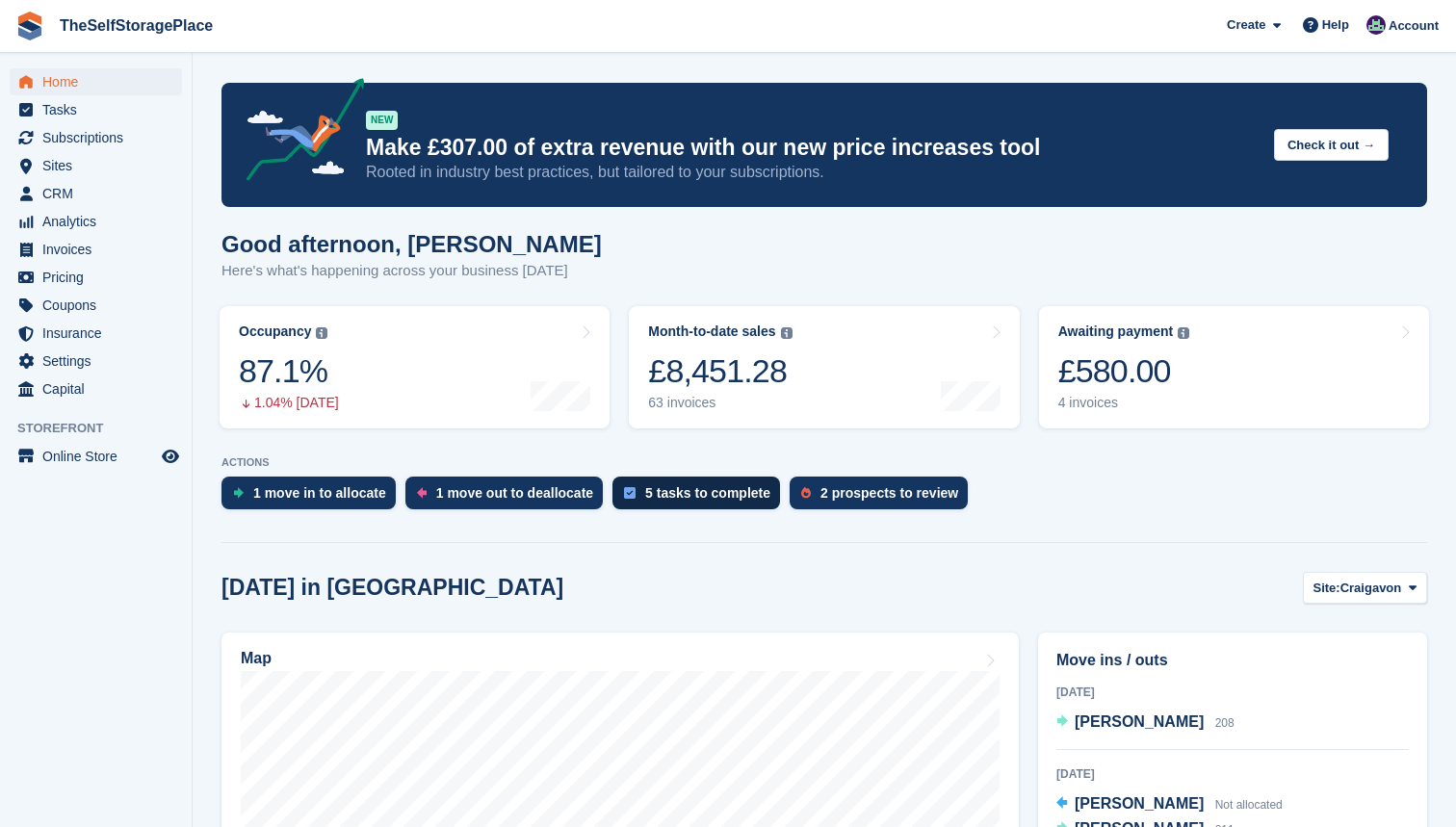
click at [708, 493] on div "5 tasks to complete" at bounding box center [708, 493] width 125 height 16
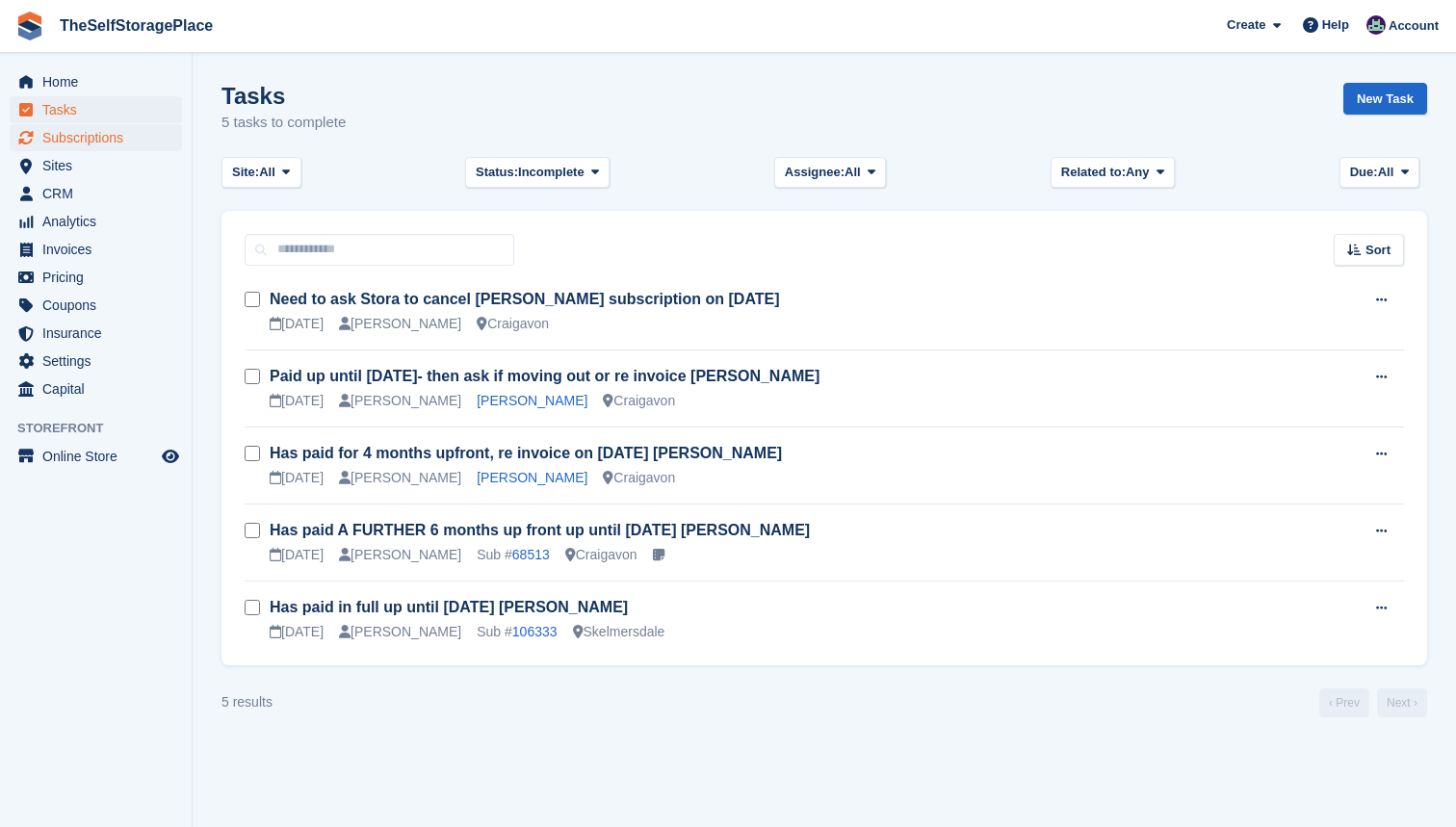
click at [102, 141] on span "Subscriptions" at bounding box center [100, 138] width 116 height 27
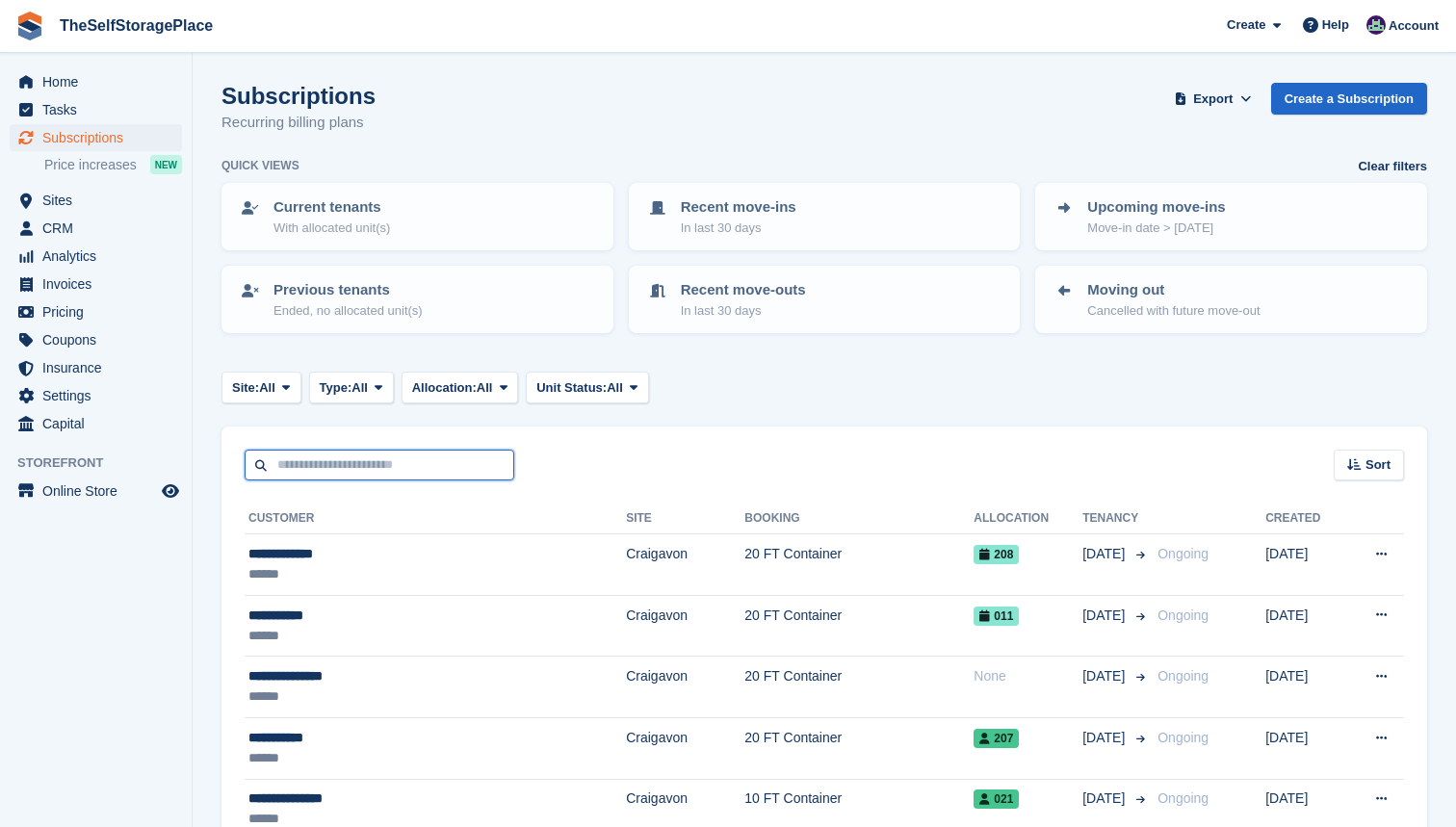
click at [334, 462] on input "text" at bounding box center [379, 465] width 269 height 31
type input "****"
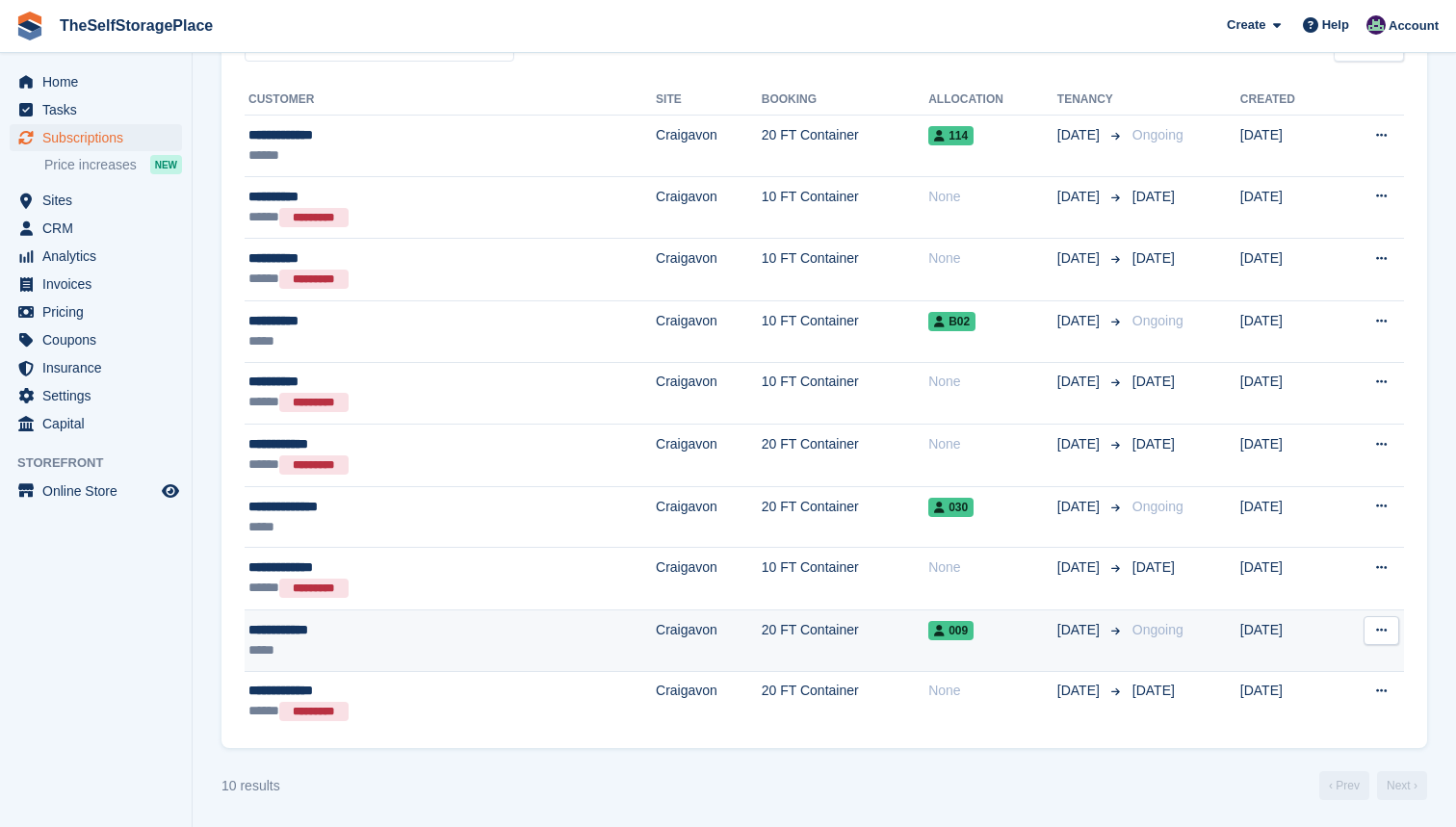
scroll to position [418, 0]
click at [762, 627] on td "20 FT Container" at bounding box center [845, 641] width 166 height 62
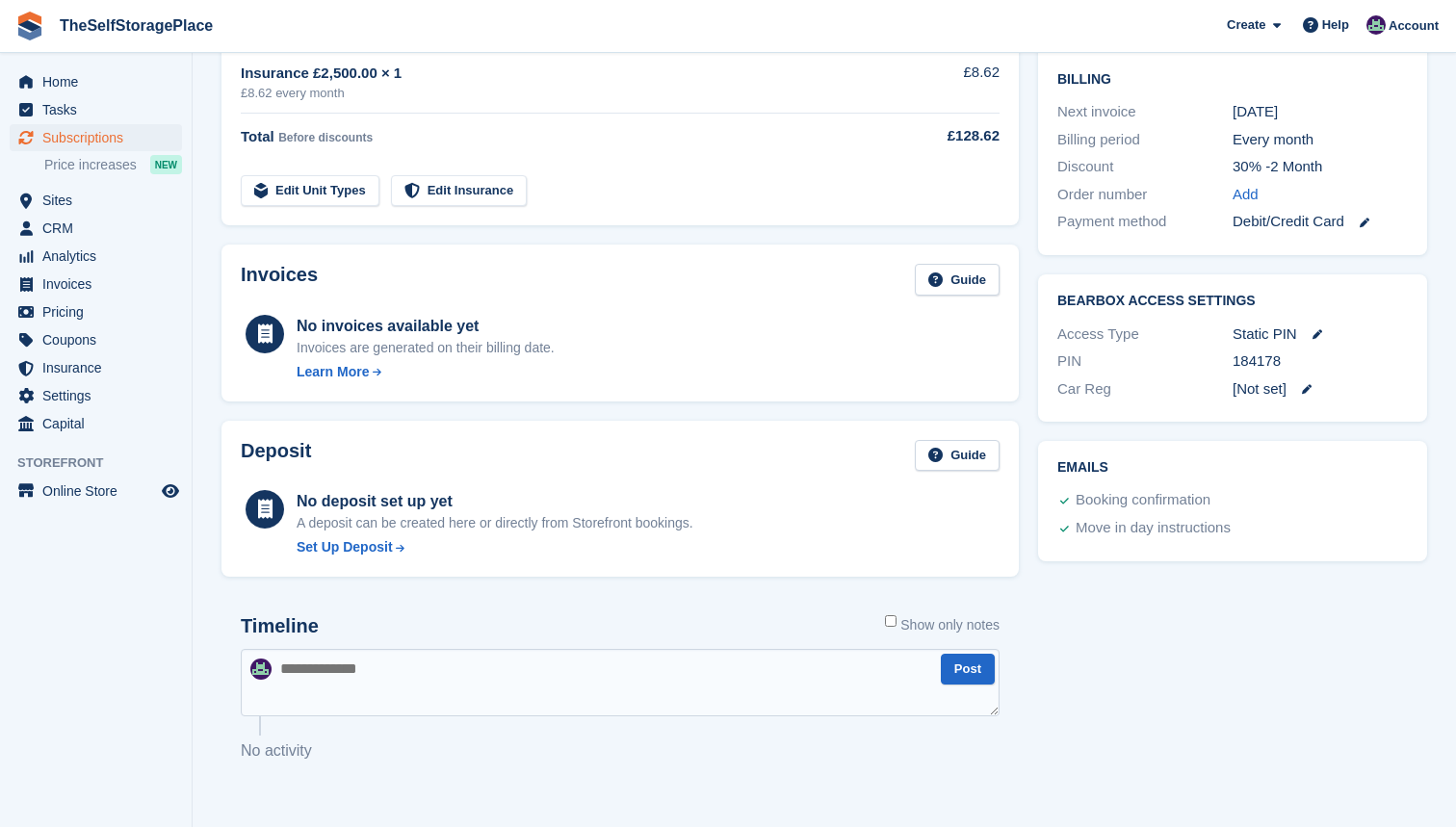
scroll to position [459, 0]
click at [88, 118] on span "Tasks" at bounding box center [100, 110] width 116 height 27
